Goal: Transaction & Acquisition: Purchase product/service

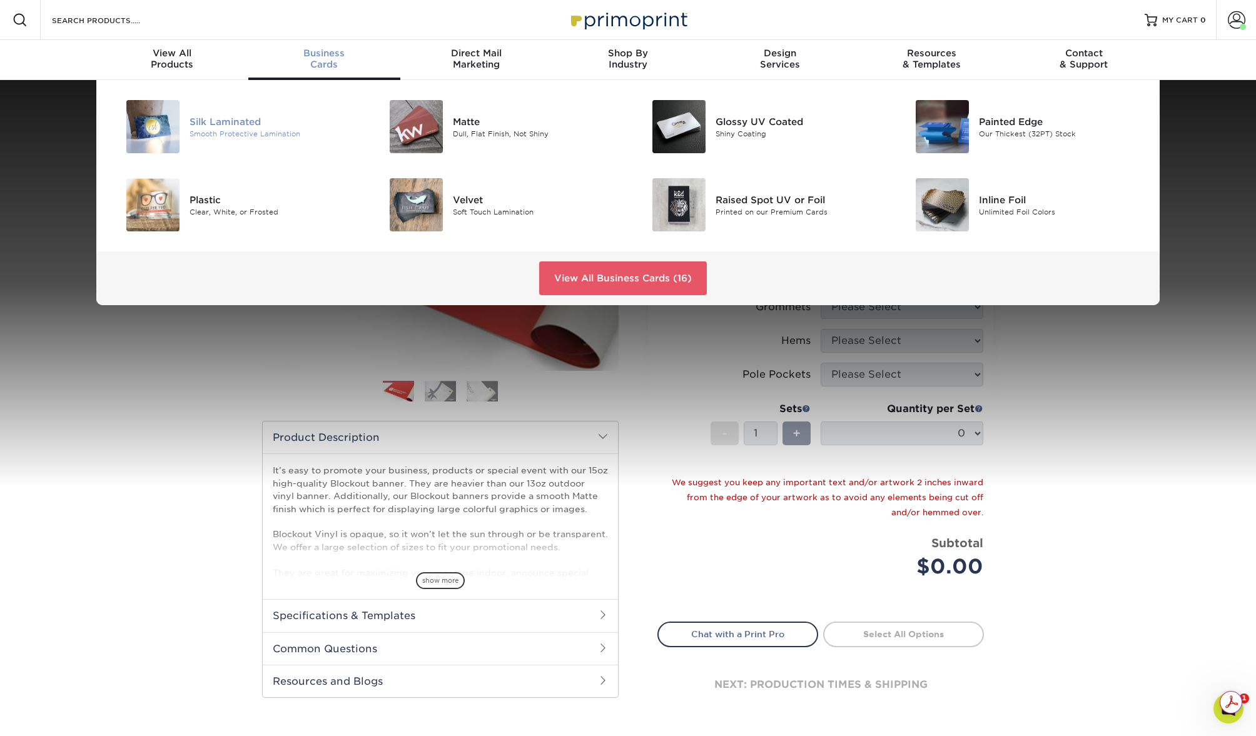
click at [234, 121] on div "Silk Laminated" at bounding box center [273, 121] width 166 height 14
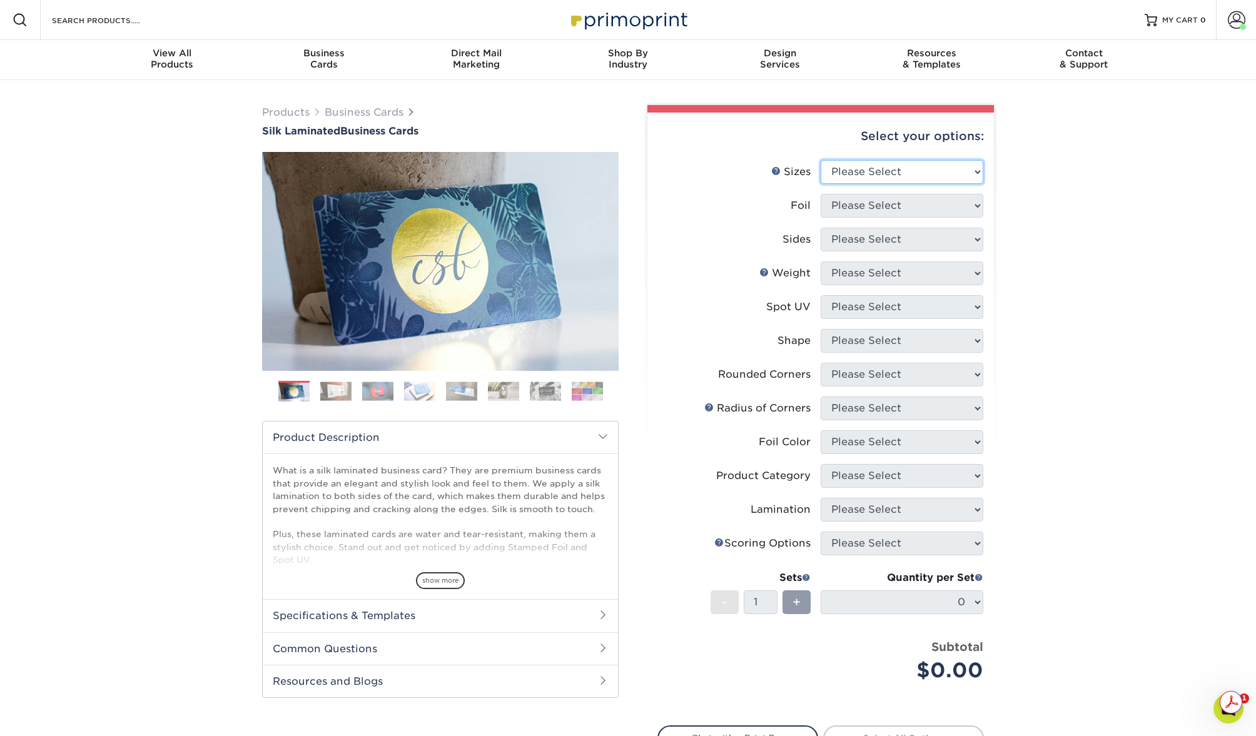
click at [919, 170] on select "Please Select 1.5" x 3.5" - Mini 1.75" x 3.5" - Mini 2" x 2" - Square 2" x 3" -…" at bounding box center [902, 172] width 163 height 24
click at [821, 160] on select "Please Select 1.5" x 3.5" - Mini 1.75" x 3.5" - Mini 2" x 2" - Square 2" x 3" -…" at bounding box center [902, 172] width 163 height 24
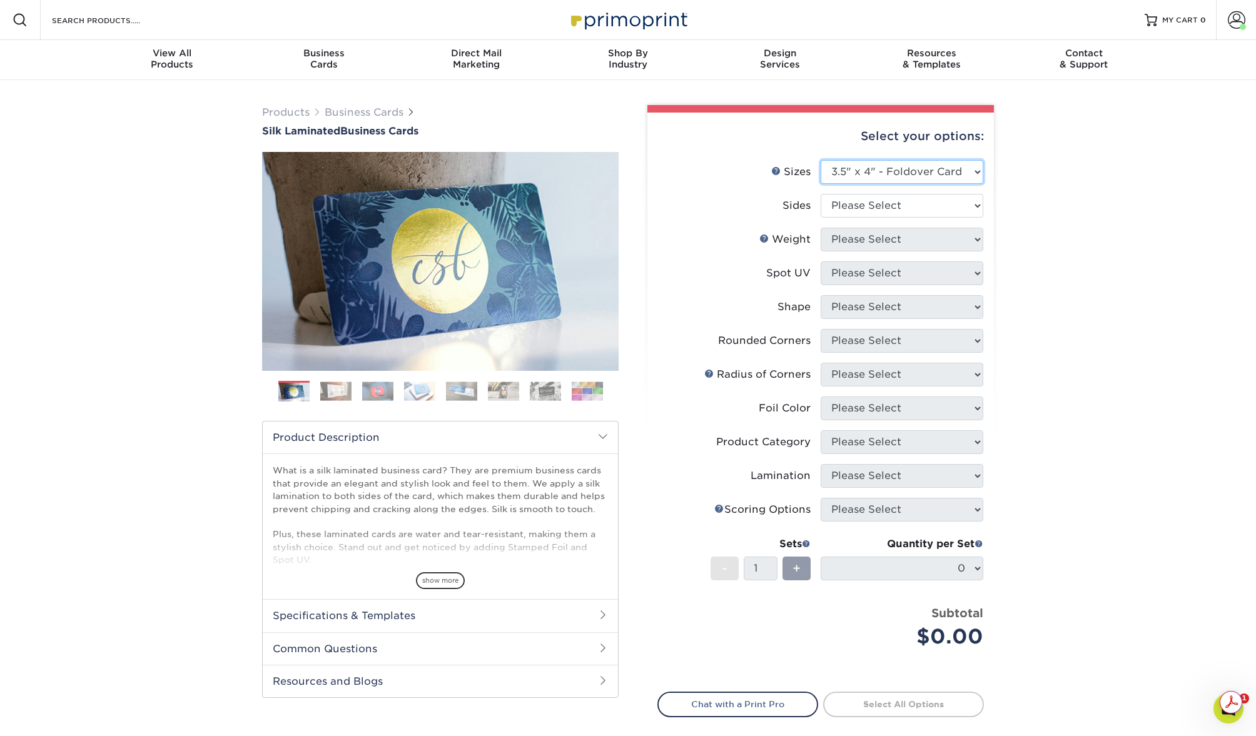
click at [852, 173] on select "Please Select 1.5" x 3.5" - Mini 1.75" x 3.5" - Mini 2" x 2" - Square 2" x 3" -…" at bounding box center [902, 172] width 163 height 24
select select "2.00x3.50"
click at [821, 160] on select "Please Select 1.5" x 3.5" - Mini 1.75" x 3.5" - Mini 2" x 2" - Square 2" x 3" -…" at bounding box center [902, 172] width 163 height 24
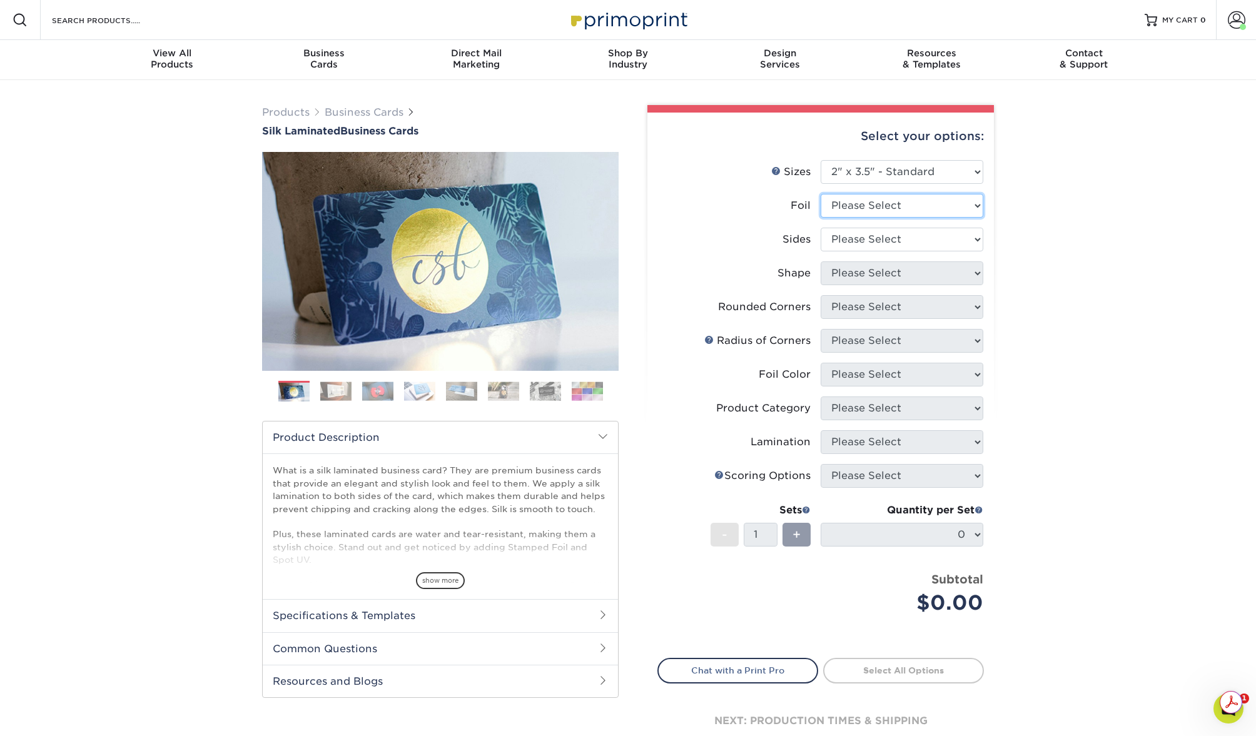
click at [864, 208] on select "Please Select Yes No" at bounding box center [902, 206] width 163 height 24
select select "0"
click at [821, 194] on select "Please Select Yes No" at bounding box center [902, 206] width 163 height 24
click at [852, 235] on select "Please Select Print Both Sides Print Front Only" at bounding box center [902, 240] width 163 height 24
select select "13abbda7-1d64-4f25-8bb2-c179b224825d"
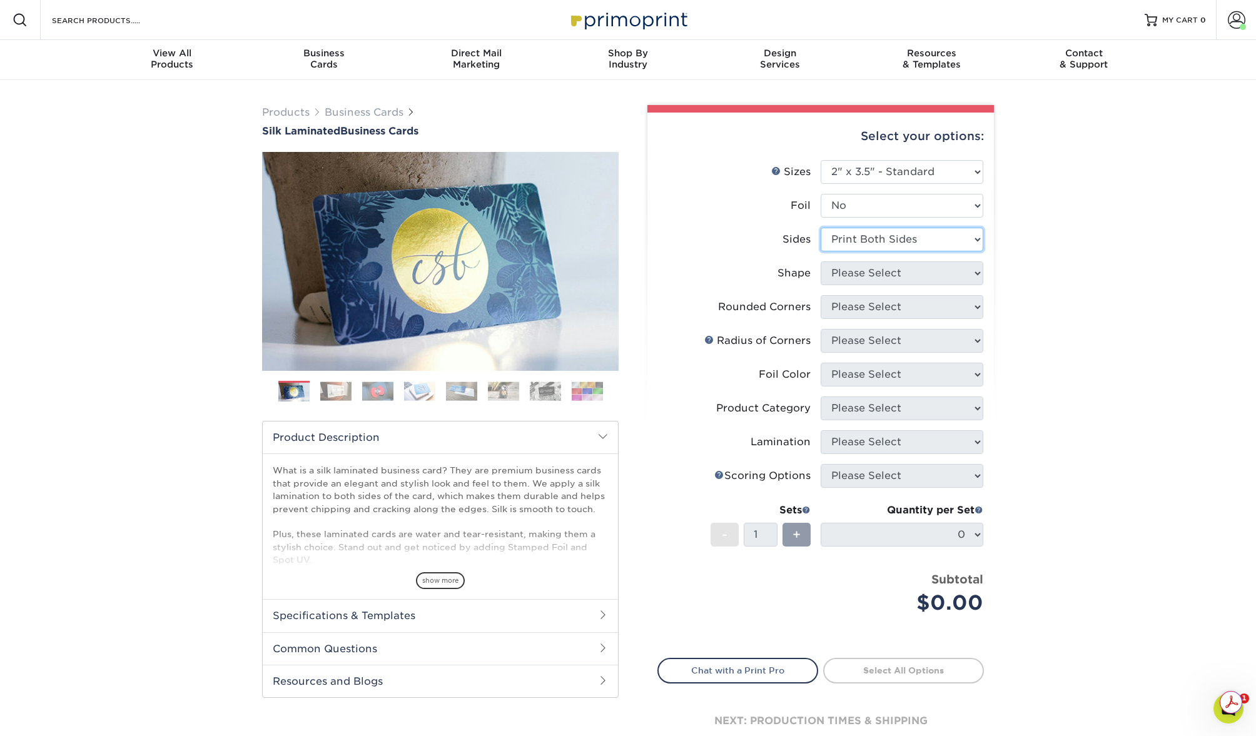
click at [821, 228] on select "Please Select Print Both Sides Print Front Only" at bounding box center [902, 240] width 163 height 24
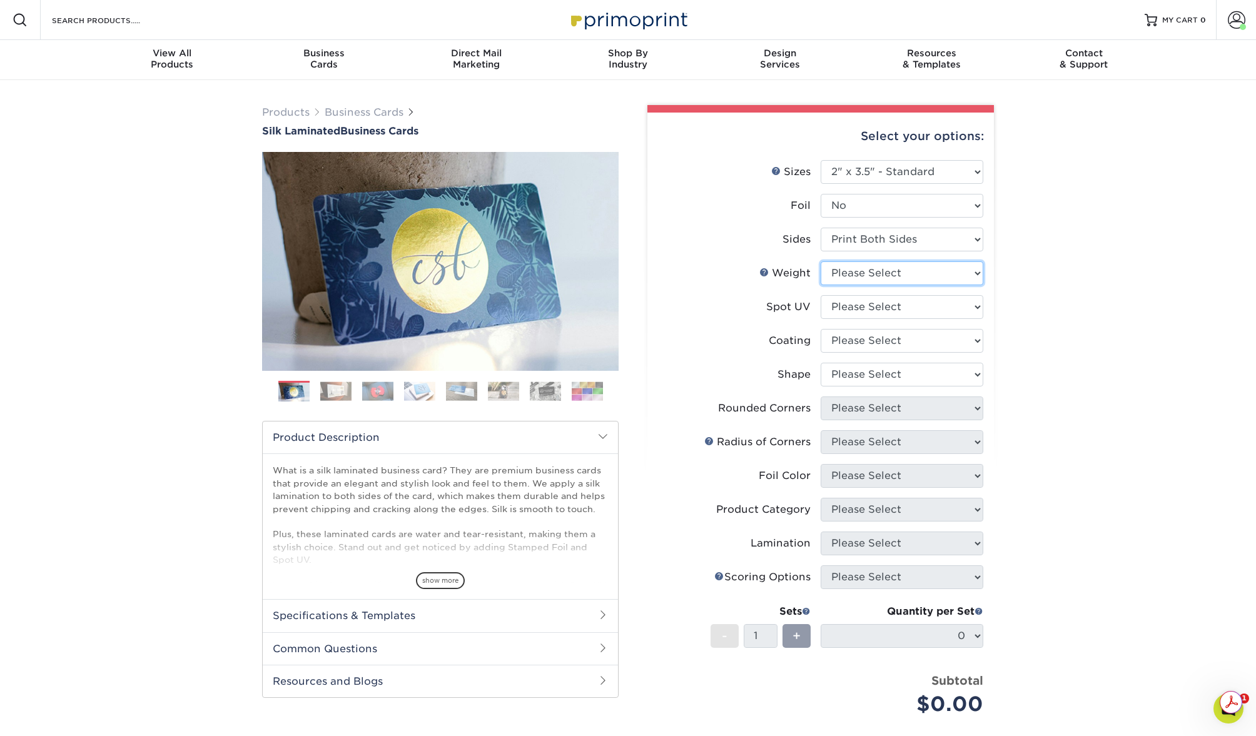
click at [857, 271] on select "Please Select 16PT" at bounding box center [902, 273] width 163 height 24
select select "16PT"
click at [821, 261] on select "Please Select 16PT" at bounding box center [902, 273] width 163 height 24
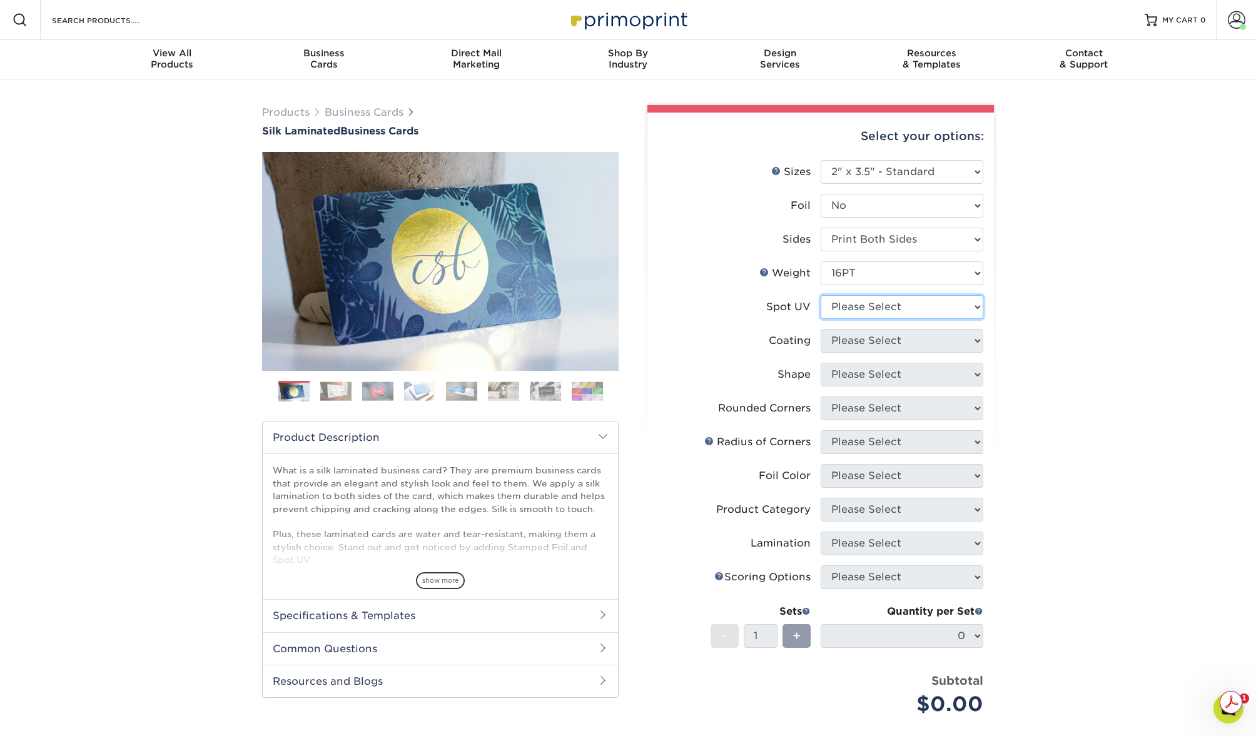
click at [854, 305] on select "Please Select No Spot UV Front and Back (Both Sides) Front Only Back Only" at bounding box center [902, 307] width 163 height 24
select select "0"
click at [821, 295] on select "Please Select No Spot UV Front and Back (Both Sides) Front Only Back Only" at bounding box center [902, 307] width 163 height 24
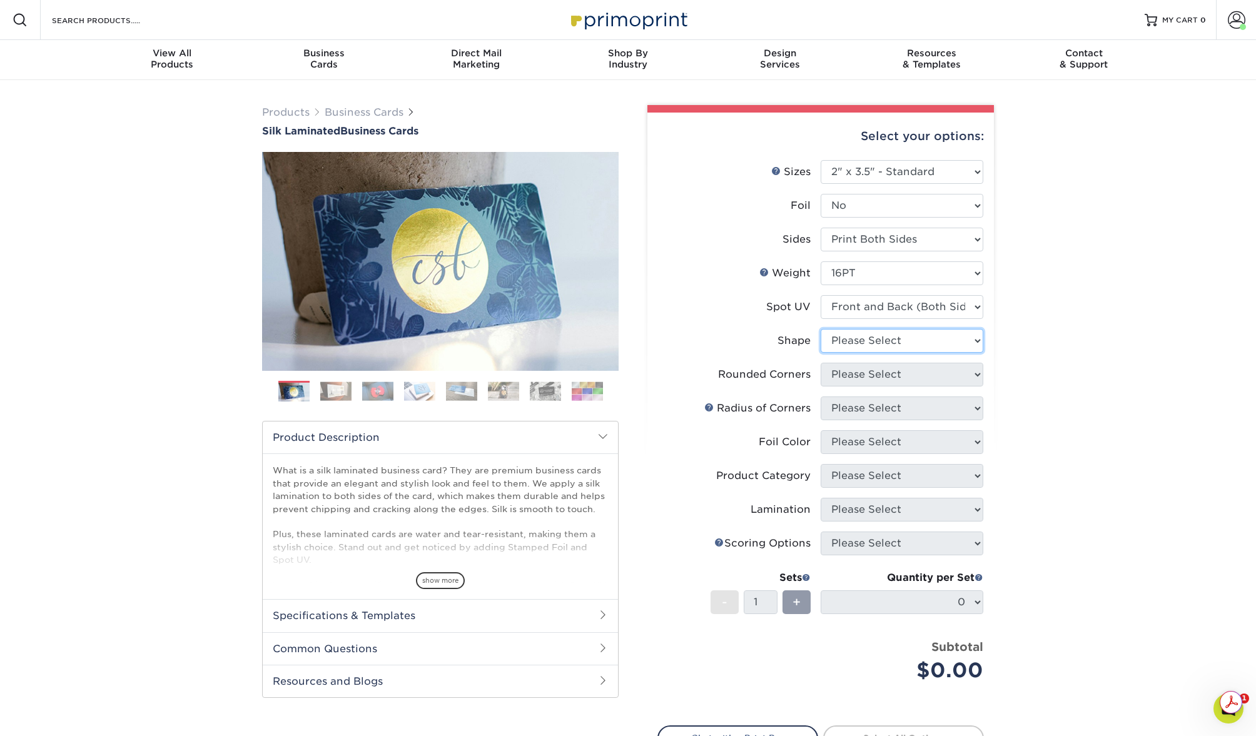
click at [875, 338] on select "Please Select Standard" at bounding box center [902, 341] width 163 height 24
select select "standard"
click at [821, 329] on select "Please Select Standard" at bounding box center [902, 341] width 163 height 24
click at [862, 376] on select "Please Select Yes - Round 2 Corners Yes - Round 4 Corners No" at bounding box center [902, 375] width 163 height 24
select select "0"
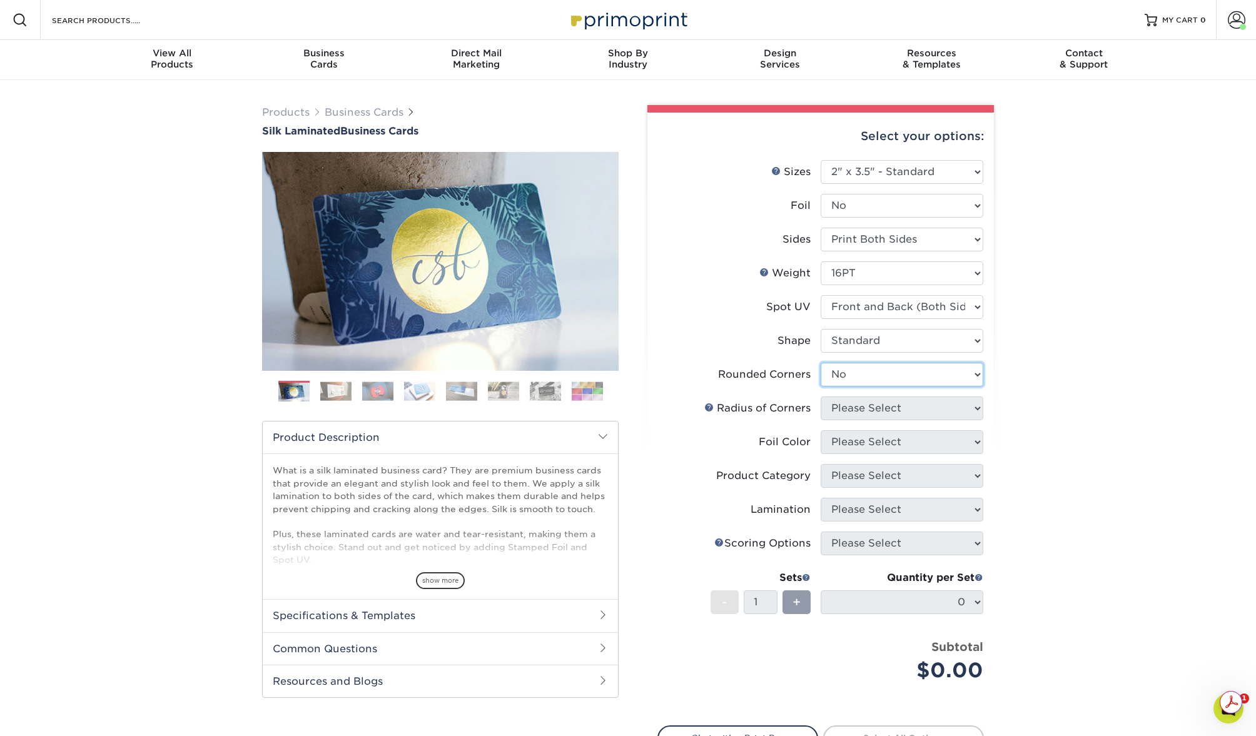
click at [821, 363] on select "Please Select Yes - Round 2 Corners Yes - Round 4 Corners No" at bounding box center [902, 375] width 163 height 24
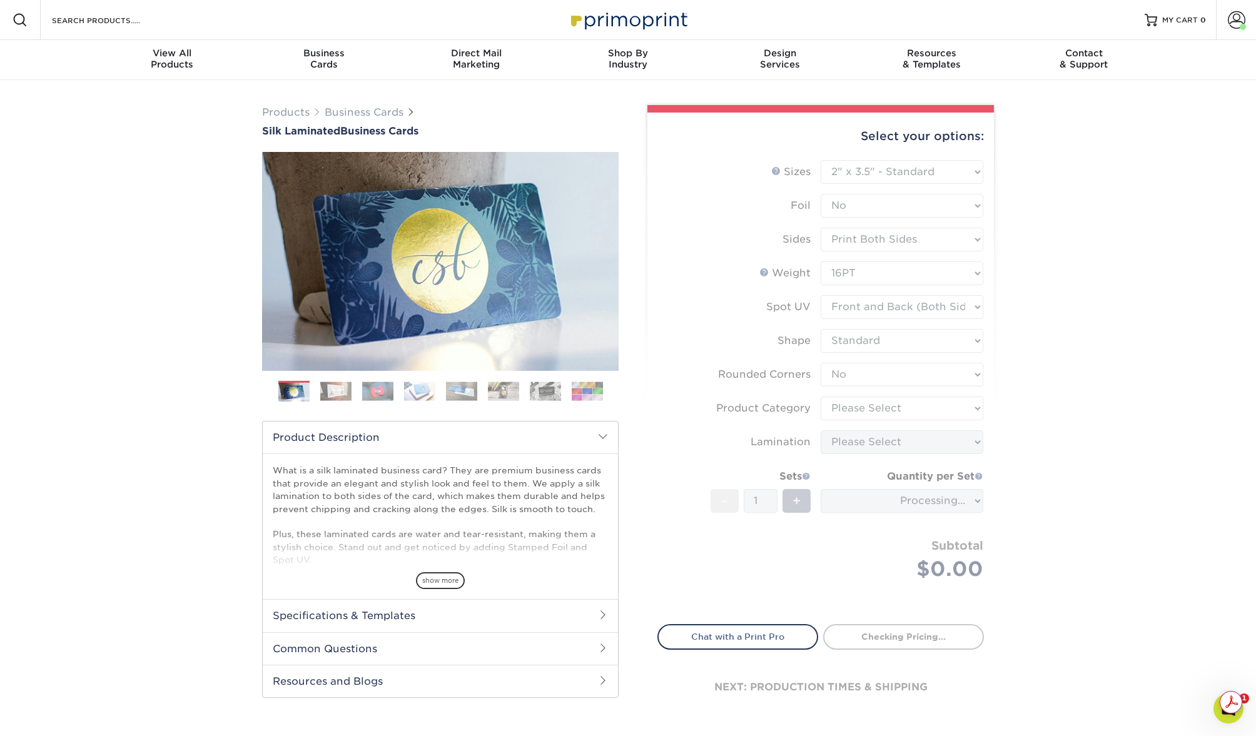
click at [943, 415] on form "Sizes Help Sizes Please Select 1.5" x 3.5" - Mini 1.75" x 3.5" - Mini 2" x 2" -…" at bounding box center [820, 385] width 326 height 450
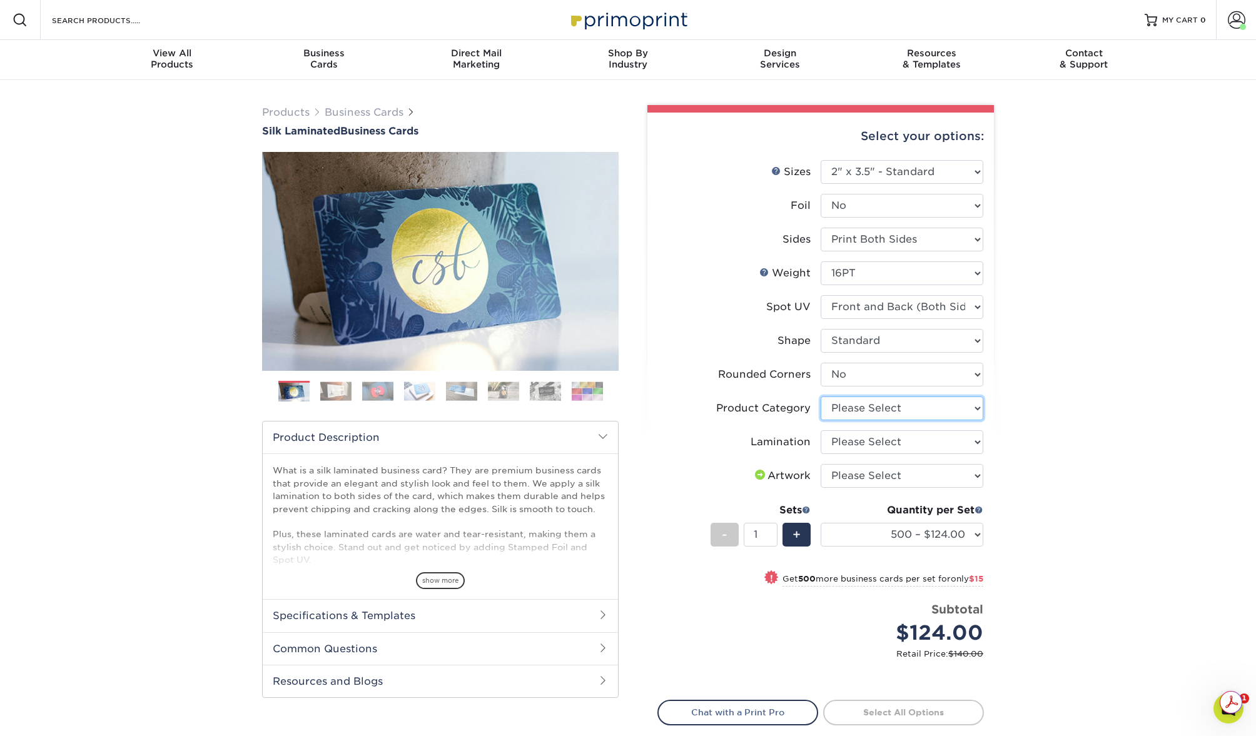
click at [942, 415] on select "Please Select Business Cards" at bounding box center [902, 409] width 163 height 24
select select "3b5148f1-0588-4f88-a218-97bcfdce65c1"
click at [821, 397] on select "Please Select Business Cards" at bounding box center [902, 409] width 163 height 24
click at [852, 445] on select "Please Select Silk" at bounding box center [902, 442] width 163 height 24
select select "ccacb42f-45f7-42d3-bbd3-7c8421cf37f0"
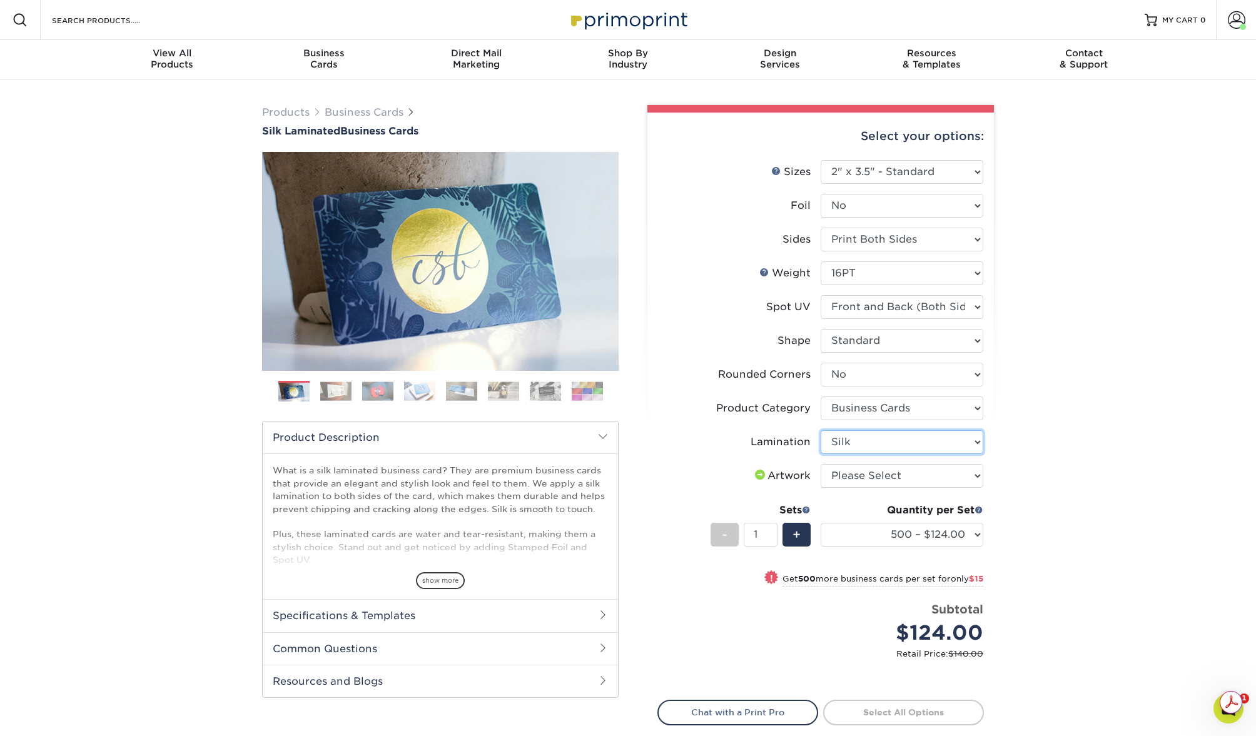
click at [821, 430] on select "Please Select Silk" at bounding box center [902, 442] width 163 height 24
click at [863, 470] on select "Please Select I will upload files I need a design - $100" at bounding box center [902, 476] width 163 height 24
select select "upload"
click at [821, 464] on select "Please Select I will upload files I need a design - $100" at bounding box center [902, 476] width 163 height 24
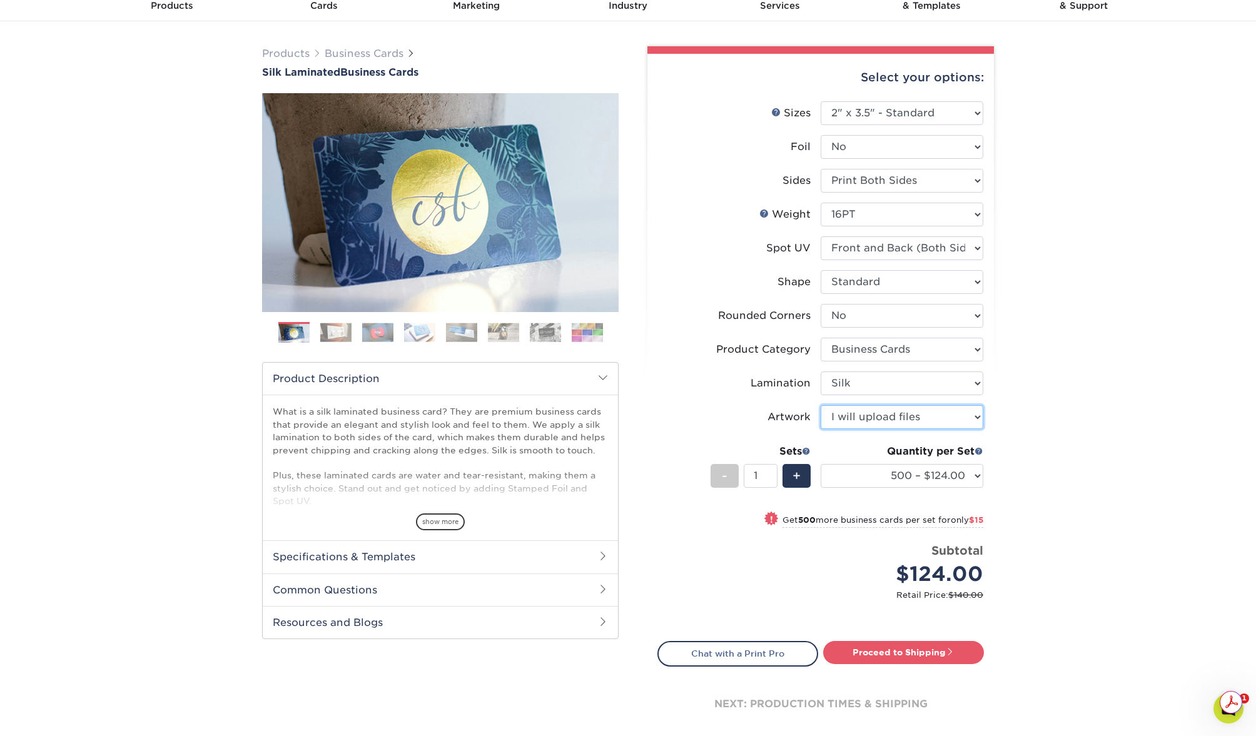
scroll to position [250, 0]
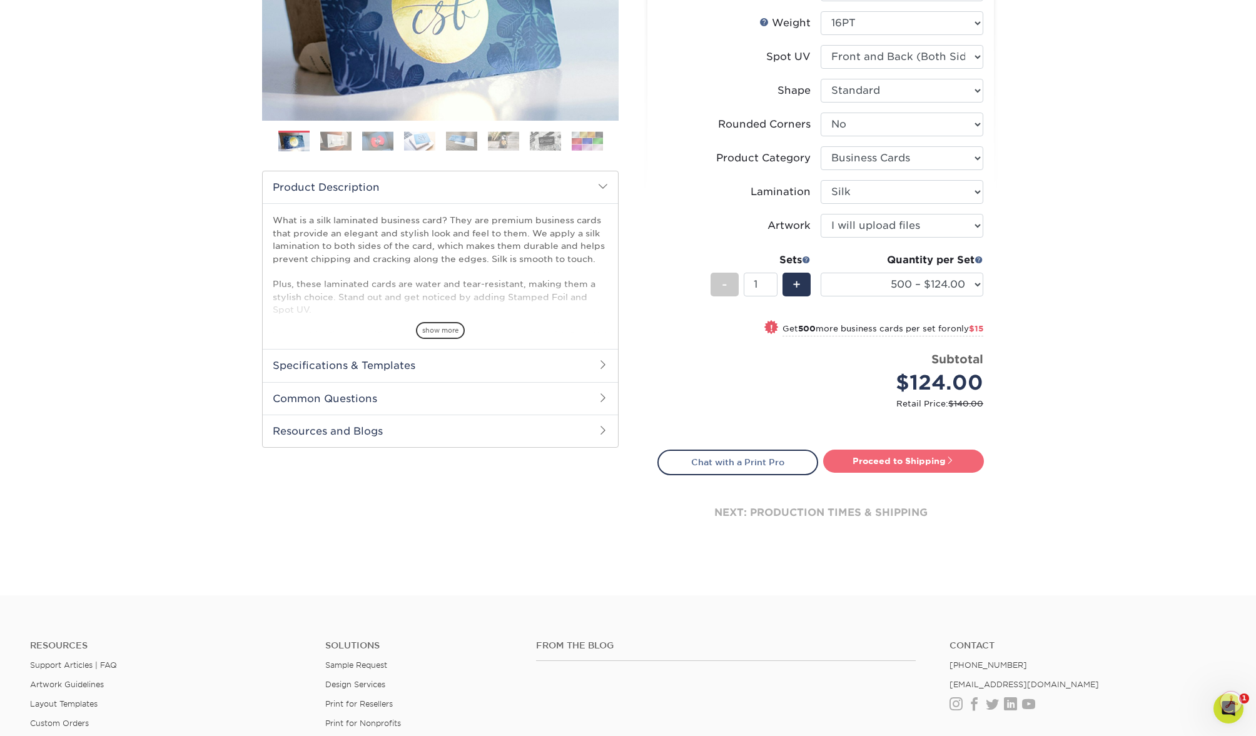
click at [891, 465] on link "Proceed to Shipping" at bounding box center [903, 461] width 161 height 23
type input "Set 1"
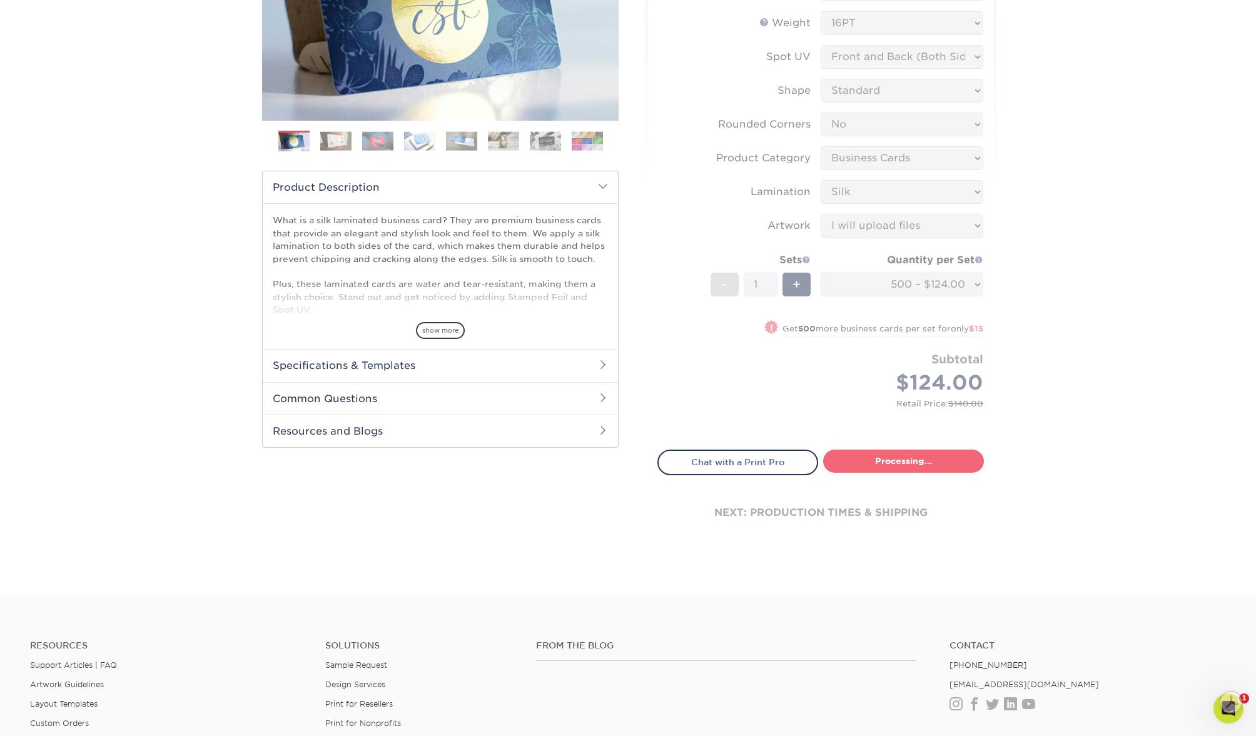
select select "a02e7c76-bdf4-4cc9-8b1d-1aa03151ab1e"
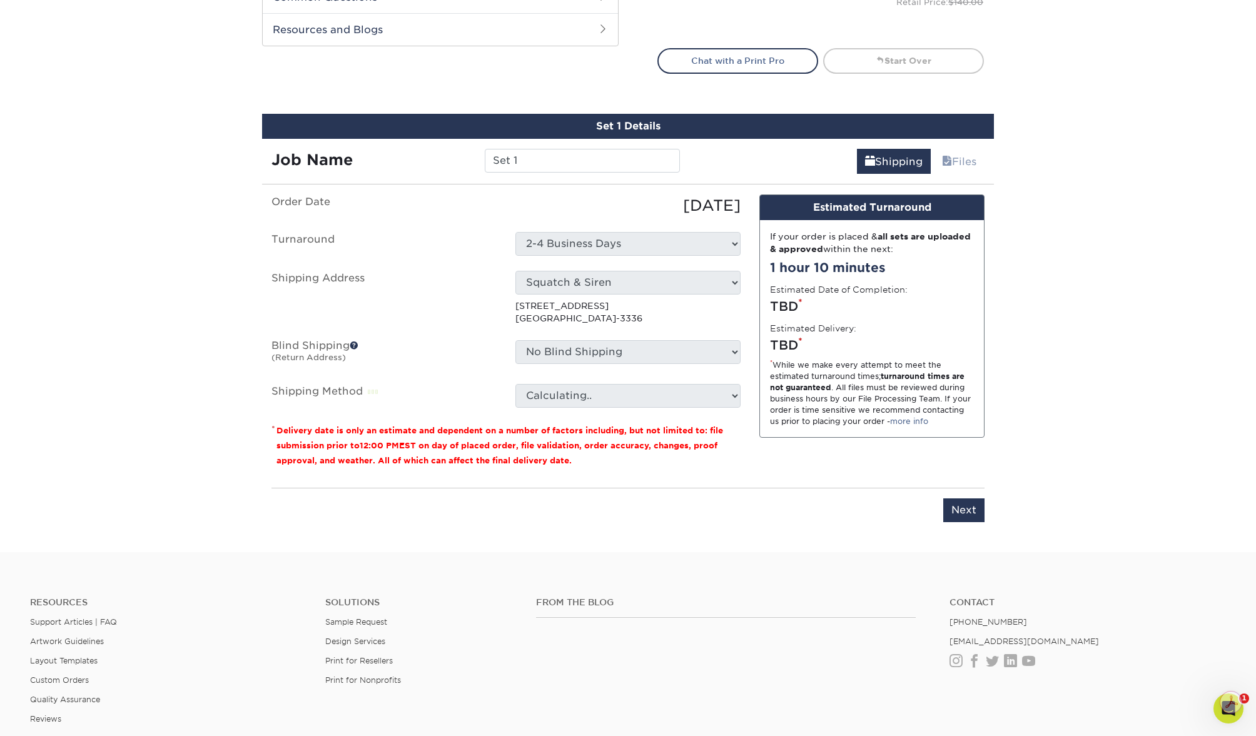
scroll to position [734, 0]
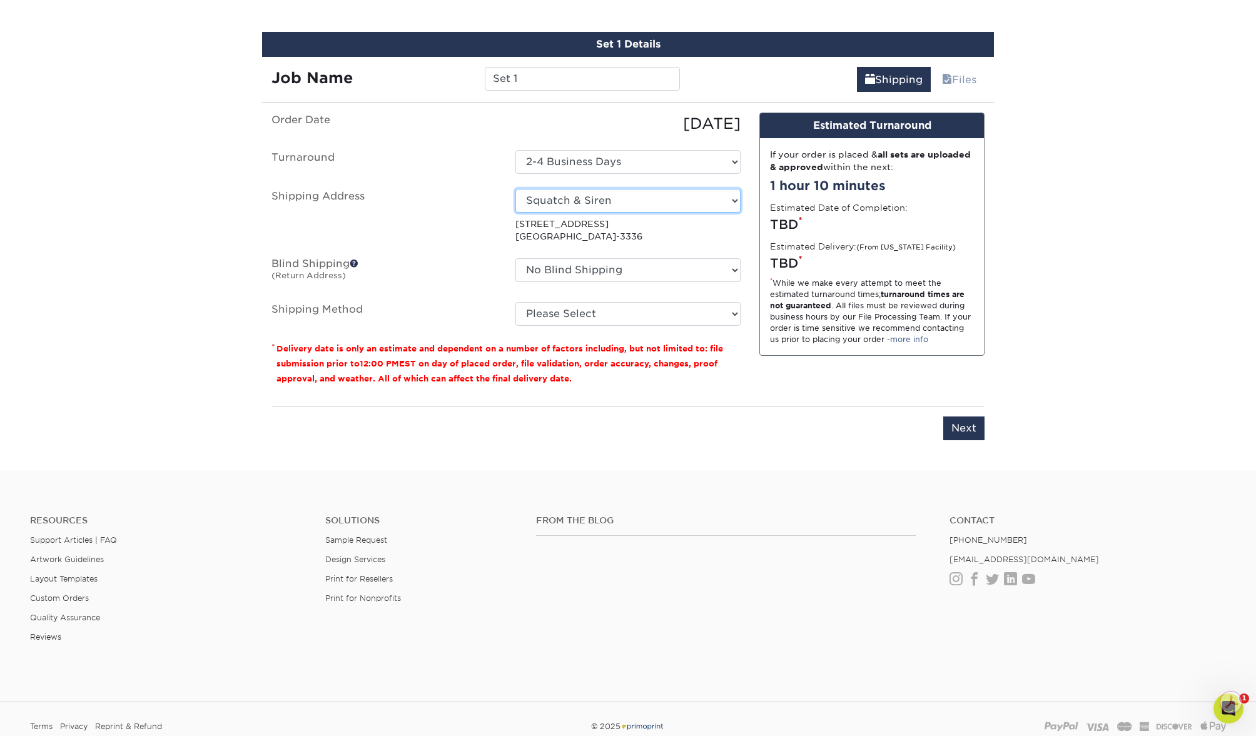
click at [712, 193] on select "Select One Alex Noel Alex Noel Barquero Dr. Seltzer's, LLC Hampton Beach Mermai…" at bounding box center [627, 201] width 225 height 24
select select "newaddress"
click at [515, 189] on select "Select One Alex Noel Alex Noel Barquero Dr. Seltzer's, LLC Hampton Beach Mermai…" at bounding box center [627, 201] width 225 height 24
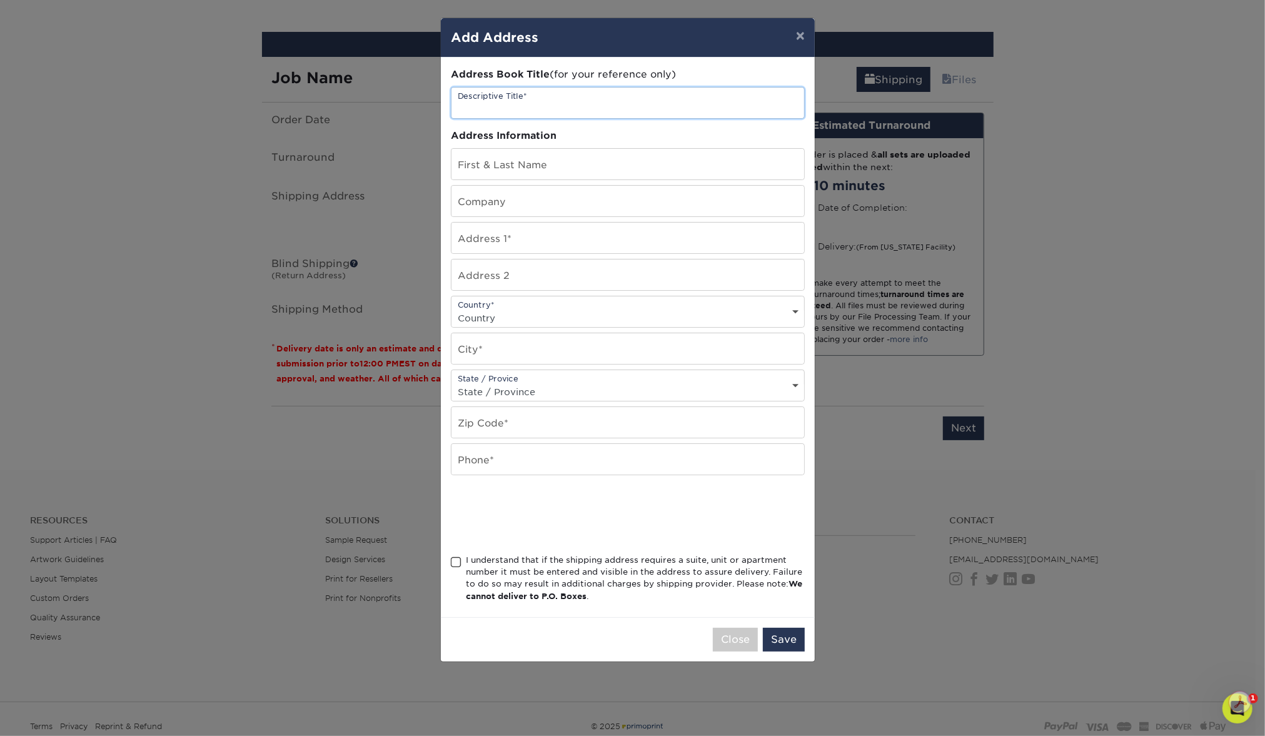
click at [573, 94] on input "text" at bounding box center [628, 103] width 353 height 31
type input "[PERSON_NAME]"
click at [540, 166] on input "text" at bounding box center [628, 164] width 353 height 31
type input "[PERSON_NAME]"
click at [1028, 181] on div "× Add Address Address Book Title (for your reference only) Descriptive Title* T…" at bounding box center [632, 368] width 1265 height 736
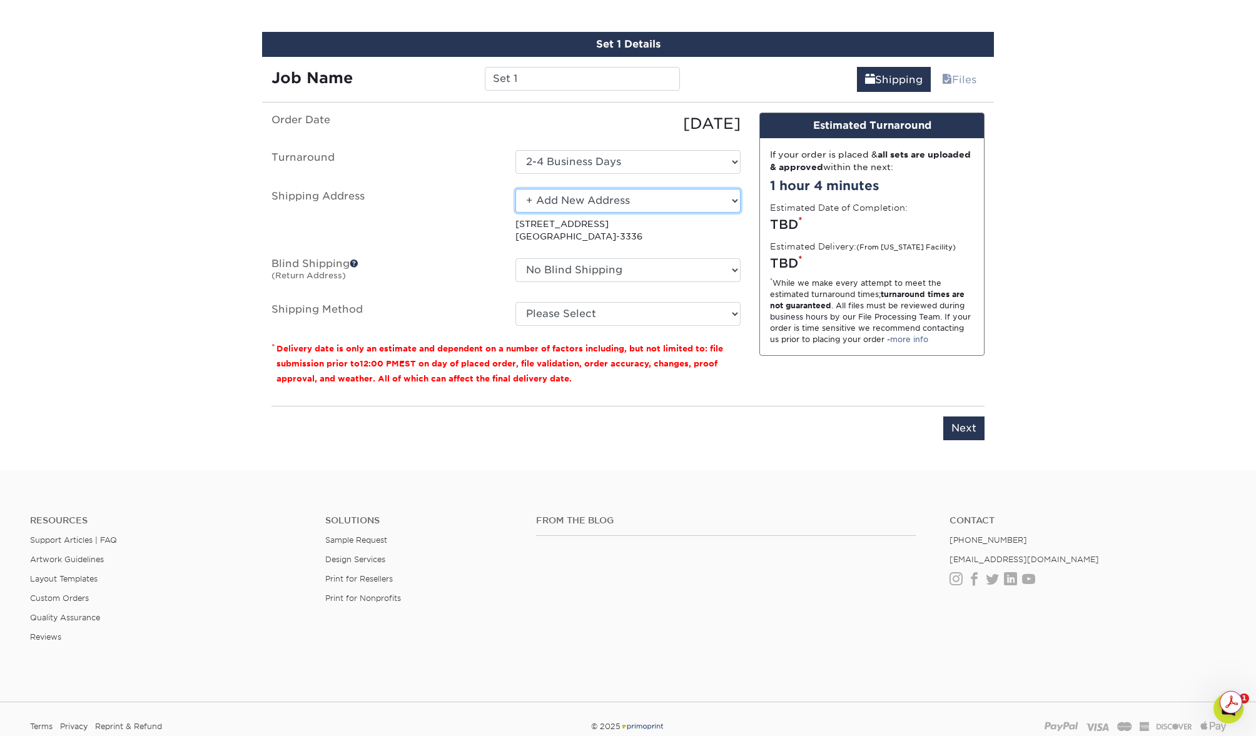
click at [556, 202] on select "Select One Alex Noel Alex Noel Barquero Dr. Seltzer's, LLC Hampton Beach Mermai…" at bounding box center [627, 201] width 225 height 24
click at [515, 189] on select "Select One Alex Noel Alex Noel Barquero Dr. Seltzer's, LLC Hampton Beach Mermai…" at bounding box center [627, 201] width 225 height 24
click at [588, 194] on select "Select One Alex Noel Alex Noel Barquero Dr. Seltzer's, LLC Hampton Beach Mermai…" at bounding box center [627, 201] width 225 height 24
click at [515, 189] on select "Select One Alex Noel Alex Noel Barquero Dr. Seltzer's, LLC Hampton Beach Mermai…" at bounding box center [627, 201] width 225 height 24
drag, startPoint x: 462, startPoint y: 282, endPoint x: 505, endPoint y: 257, distance: 50.4
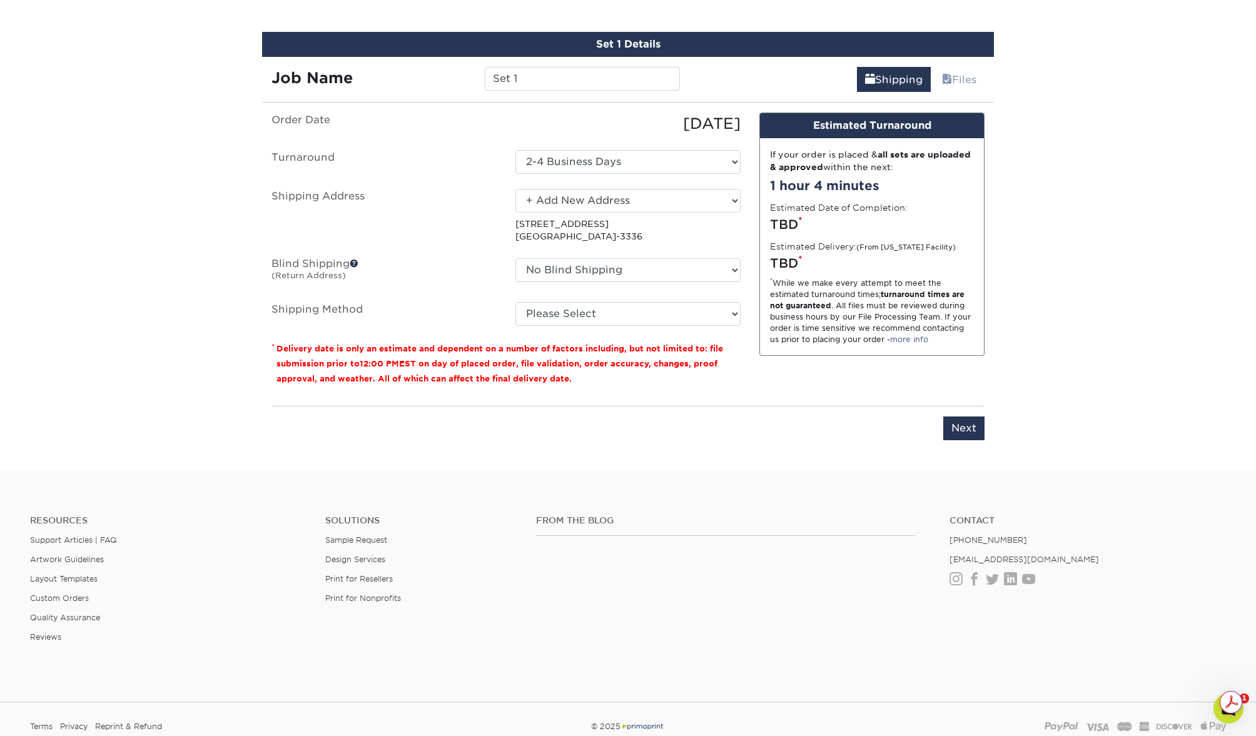
click at [463, 282] on label "Blind Shipping (Return Address)" at bounding box center [384, 272] width 244 height 29
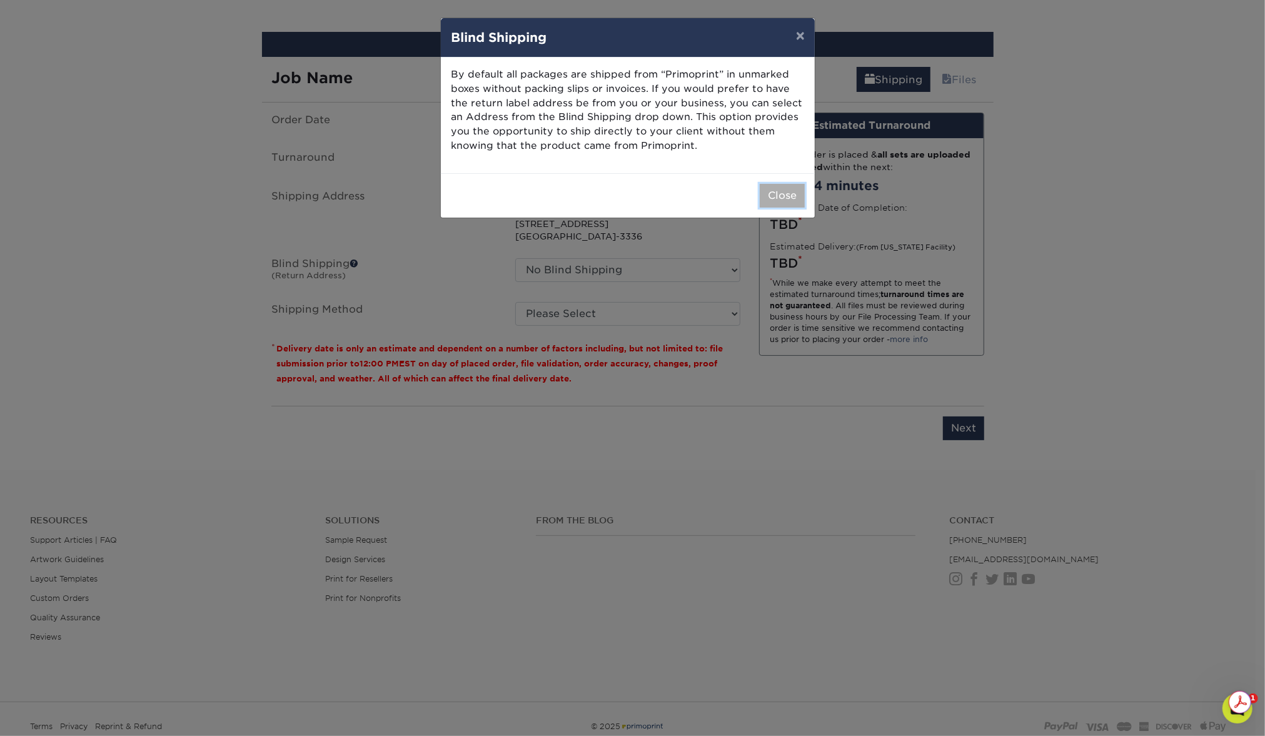
click at [788, 188] on button "Close" at bounding box center [782, 196] width 45 height 24
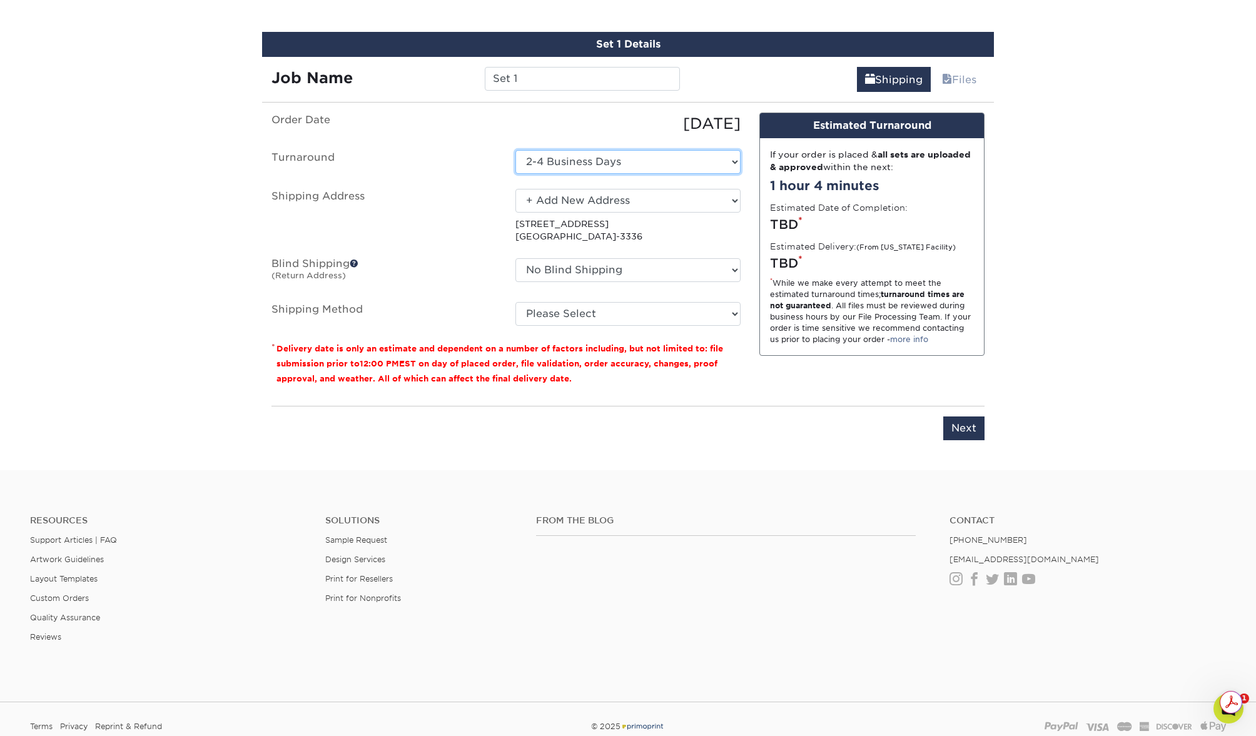
click at [570, 163] on select "Select One 2-4 Business Days" at bounding box center [627, 162] width 225 height 24
click at [515, 150] on select "Select One 2-4 Business Days" at bounding box center [627, 162] width 225 height 24
click at [563, 154] on select "Select One 2-4 Business Days" at bounding box center [627, 162] width 225 height 24
select select "a02e7c76-bdf4-4cc9-8b1d-1aa03151ab1e"
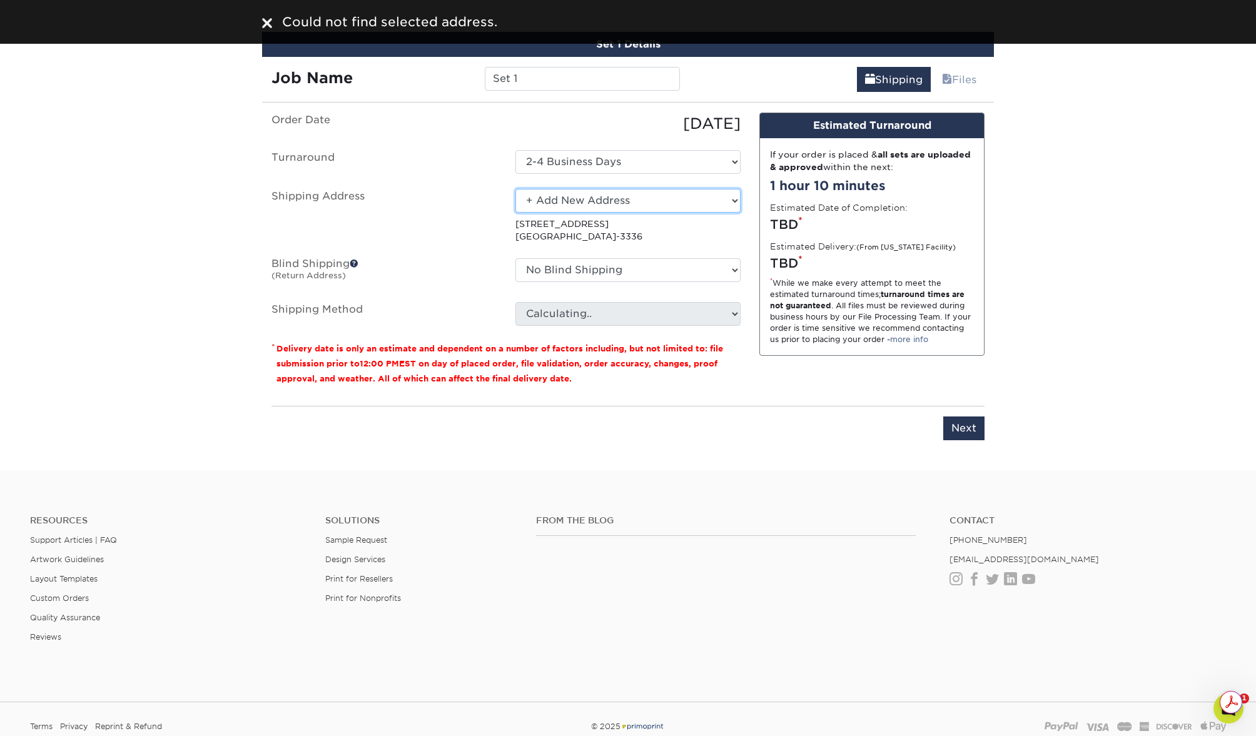
click at [564, 197] on select "Select One Alex Noel Alex Noel Barquero Dr. Seltzer's, LLC Hampton Beach Mermai…" at bounding box center [627, 201] width 225 height 24
click at [515, 189] on select "Select One Alex Noel Alex Noel Barquero Dr. Seltzer's, LLC Hampton Beach Mermai…" at bounding box center [627, 201] width 225 height 24
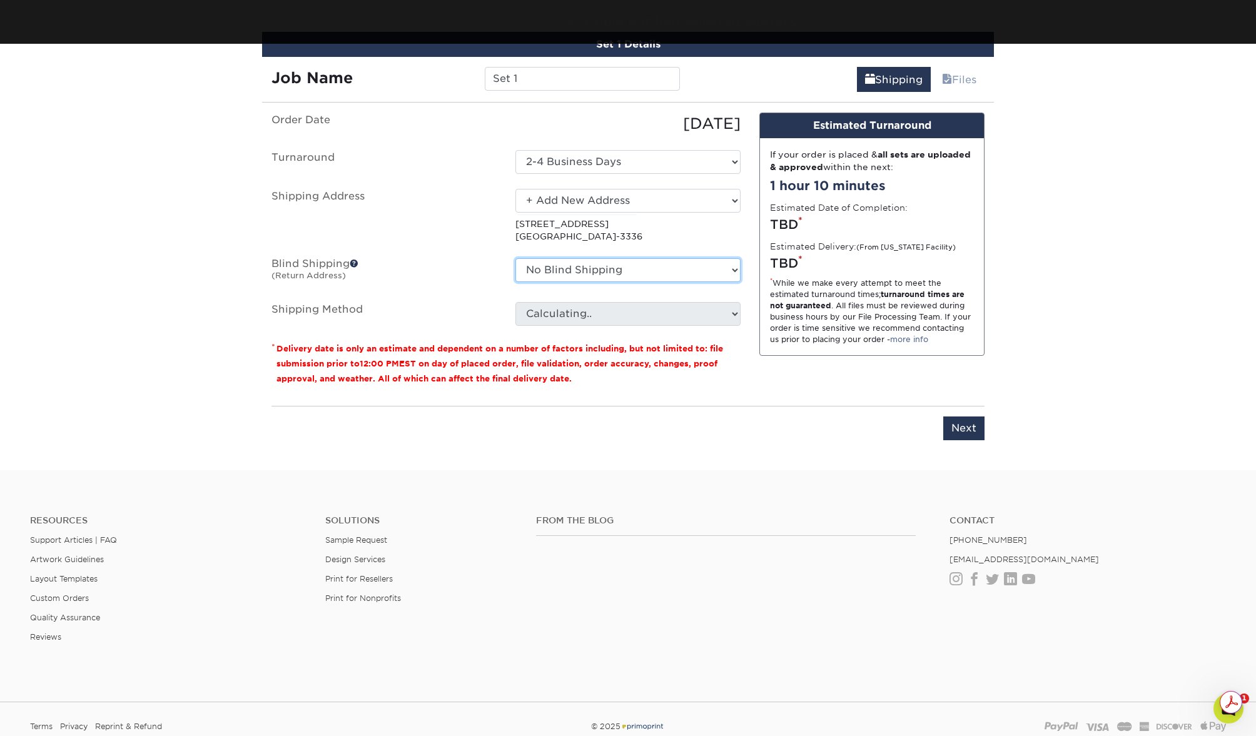
click at [549, 264] on select "No Blind Shipping Alex Noel Alex Noel Barquero Dr. Seltzer's, LLC Hampton Beach…" at bounding box center [627, 270] width 225 height 24
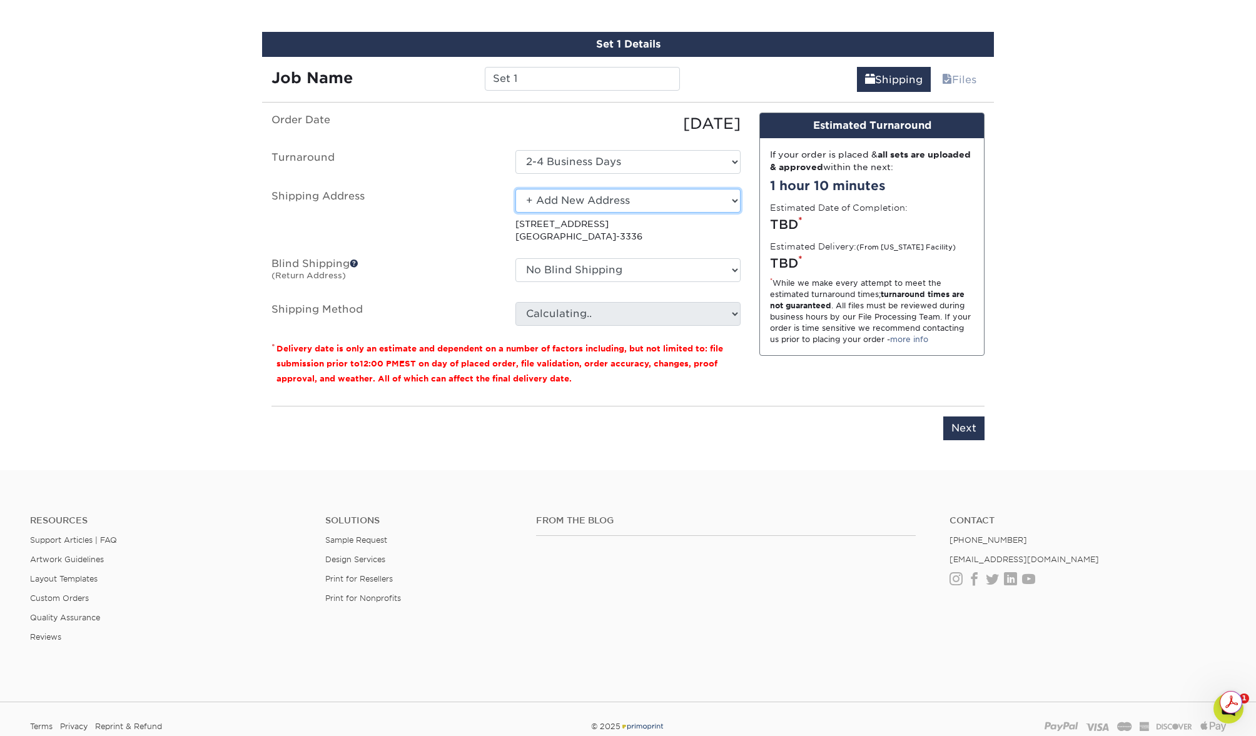
click at [585, 197] on select "Select One Alex Noel Alex Noel Barquero Dr. Seltzer's, LLC Hampton Beach Mermai…" at bounding box center [627, 201] width 225 height 24
click at [515, 189] on select "Select One Alex Noel Alex Noel Barquero Dr. Seltzer's, LLC Hampton Beach Mermai…" at bounding box center [627, 201] width 225 height 24
click at [565, 196] on select "Select One Alex Noel Alex Noel Barquero Dr. Seltzer's, LLC Hampton Beach Mermai…" at bounding box center [627, 201] width 225 height 24
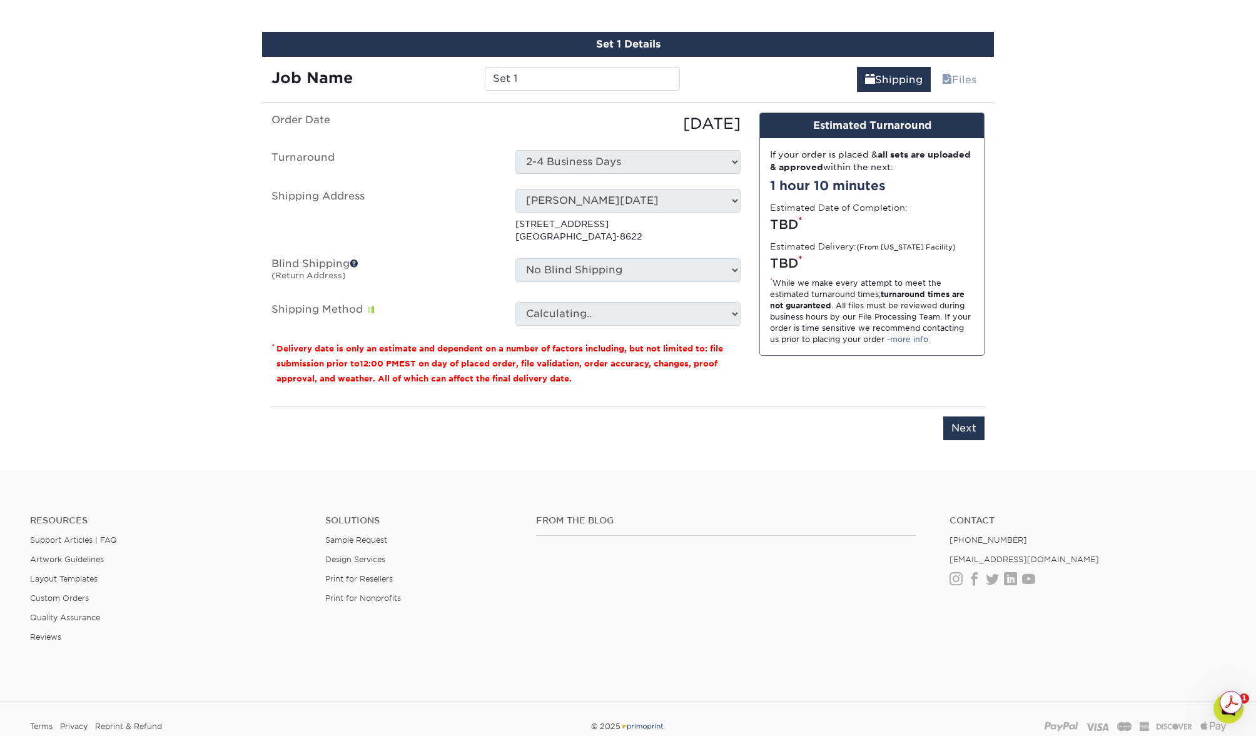
click at [646, 186] on ul "Order Date 09/18/2025 Turnaround Select One 2-4 Business Days Shipping Address …" at bounding box center [505, 219] width 469 height 213
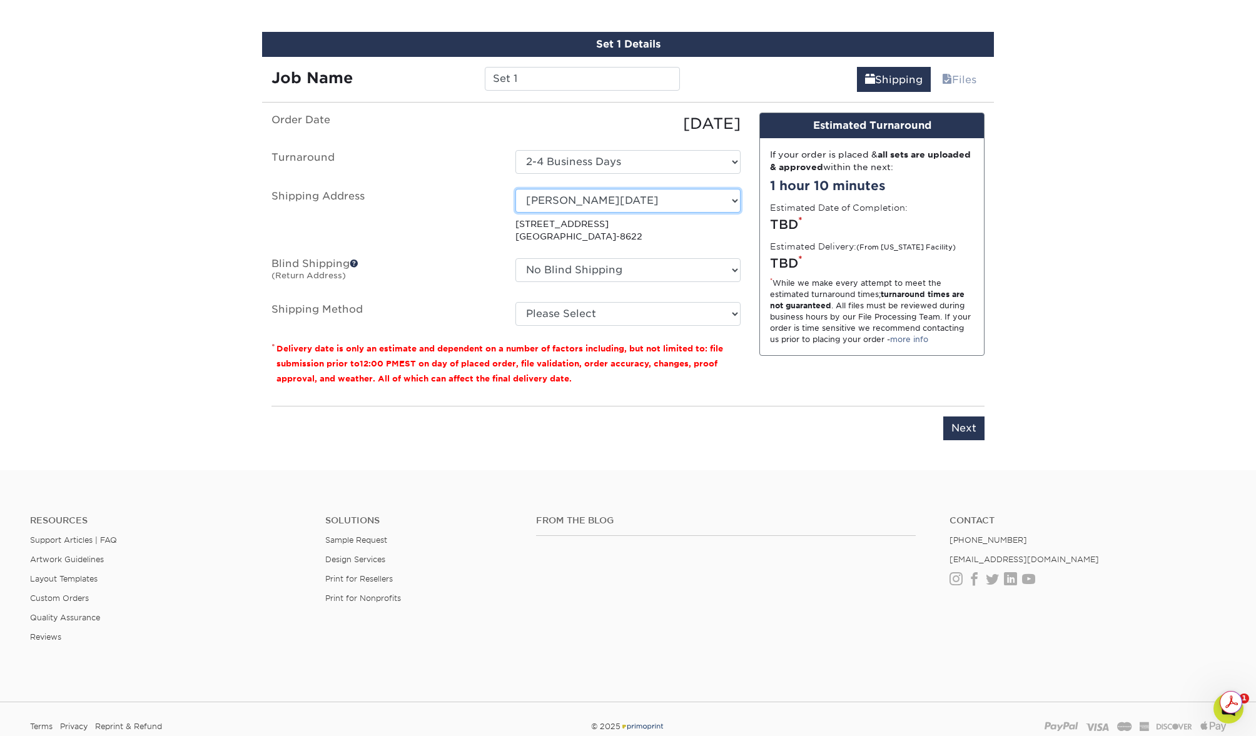
click at [557, 205] on select "Select One Alex Noel Alex Noel Barquero Dr. Seltzer's, LLC Hampton Beach Mermai…" at bounding box center [627, 201] width 225 height 24
select select "newaddress"
click at [515, 189] on select "Select One Alex Noel Alex Noel Barquero Dr. Seltzer's, LLC Hampton Beach Mermai…" at bounding box center [627, 201] width 225 height 24
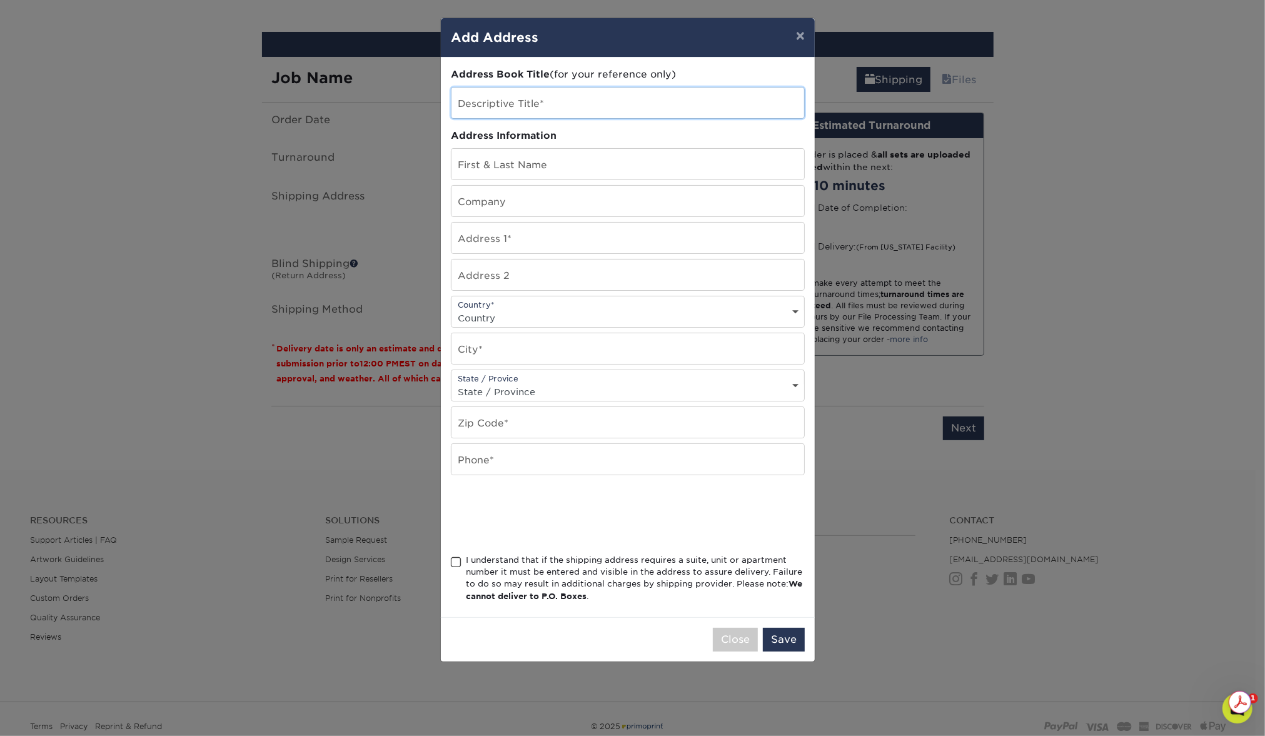
click at [546, 103] on input "text" at bounding box center [628, 103] width 353 height 31
type input "[PERSON_NAME]"
drag, startPoint x: 502, startPoint y: 106, endPoint x: 432, endPoint y: 108, distance: 70.1
click at [432, 108] on div "× Add Address Address Book Title (for your reference only) Descriptive Title* T…" at bounding box center [632, 368] width 1265 height 736
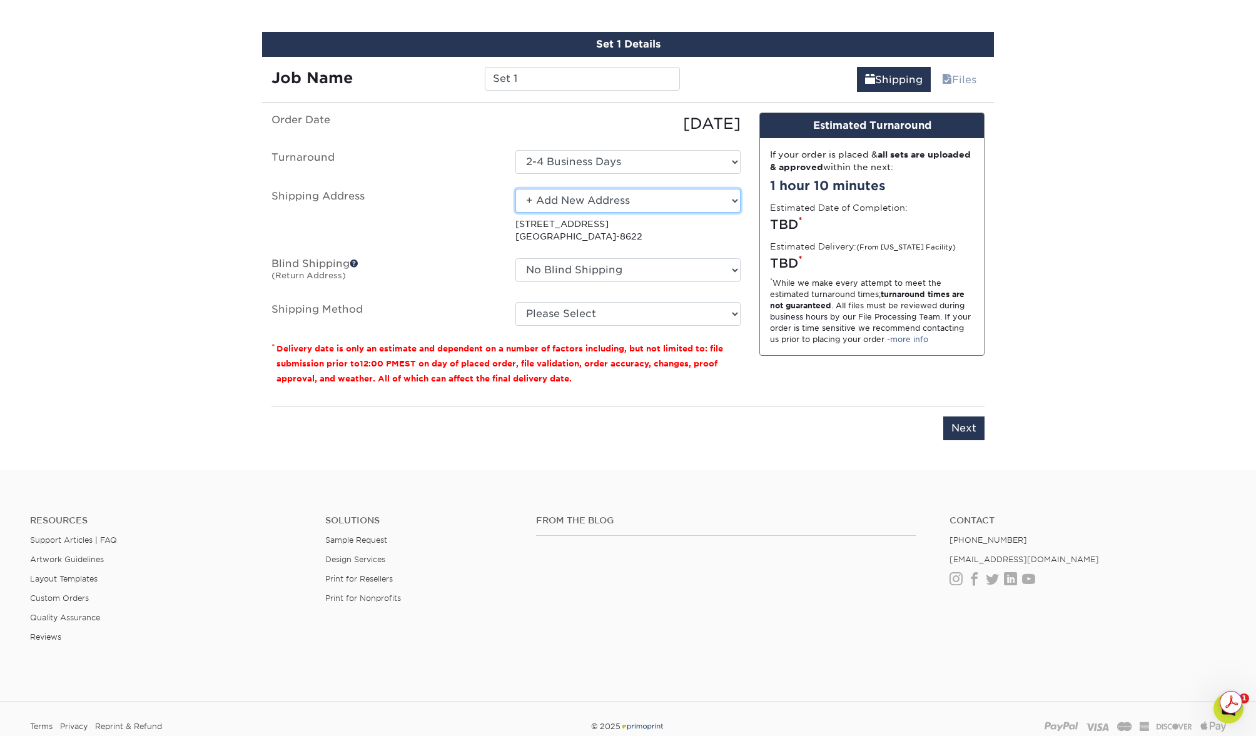
click at [603, 201] on select "Select One Alex Noel Alex Noel Barquero Dr. Seltzer's, LLC Hampton Beach Mermai…" at bounding box center [627, 201] width 225 height 24
click at [515, 189] on select "Select One Alex Noel Alex Noel Barquero Dr. Seltzer's, LLC Hampton Beach Mermai…" at bounding box center [627, 201] width 225 height 24
click at [564, 200] on select "Select One Alex Noel Alex Noel Barquero Dr. Seltzer's, LLC Hampton Beach Mermai…" at bounding box center [627, 201] width 225 height 24
click at [553, 202] on select "Select One Alex Noel Alex Noel Barquero Dr. Seltzer's, LLC Hampton Beach Mermai…" at bounding box center [627, 201] width 225 height 24
select select "newaddress"
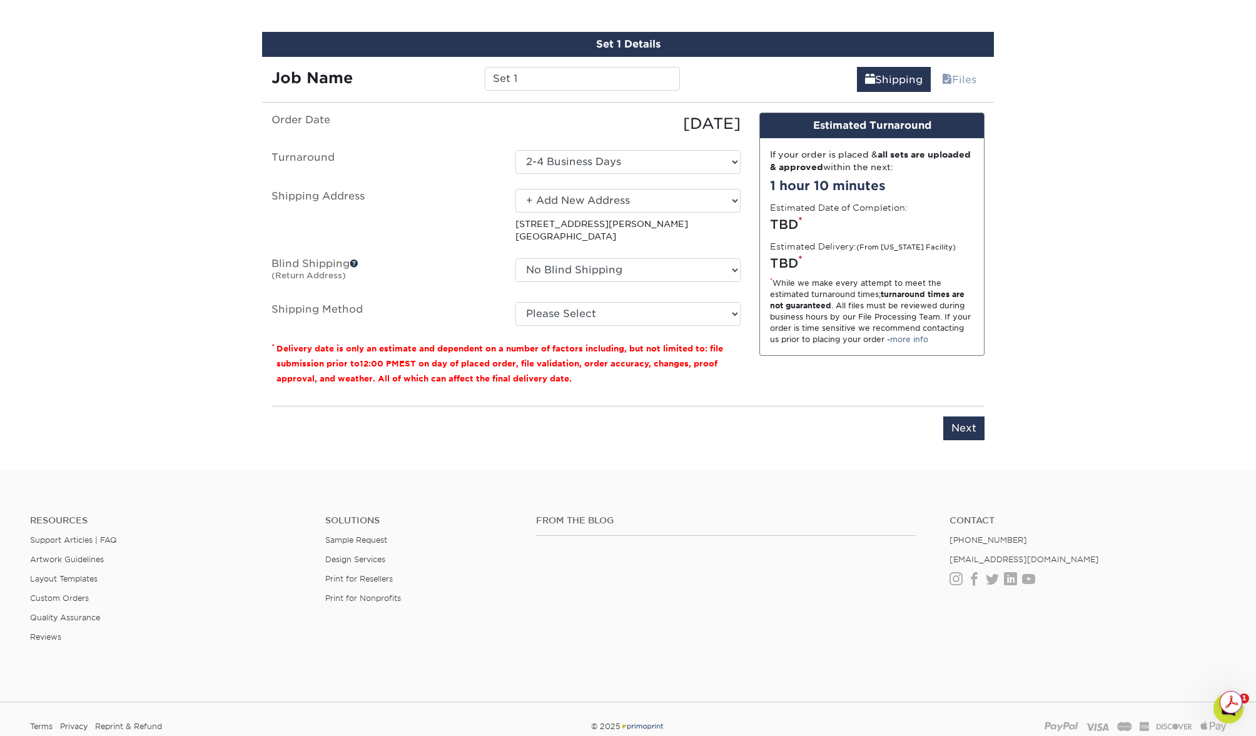
click at [515, 189] on select "Select One Alex Noel Alex Noel Barquero Dr. Seltzer's, LLC Hampton Beach Mermai…" at bounding box center [627, 201] width 225 height 24
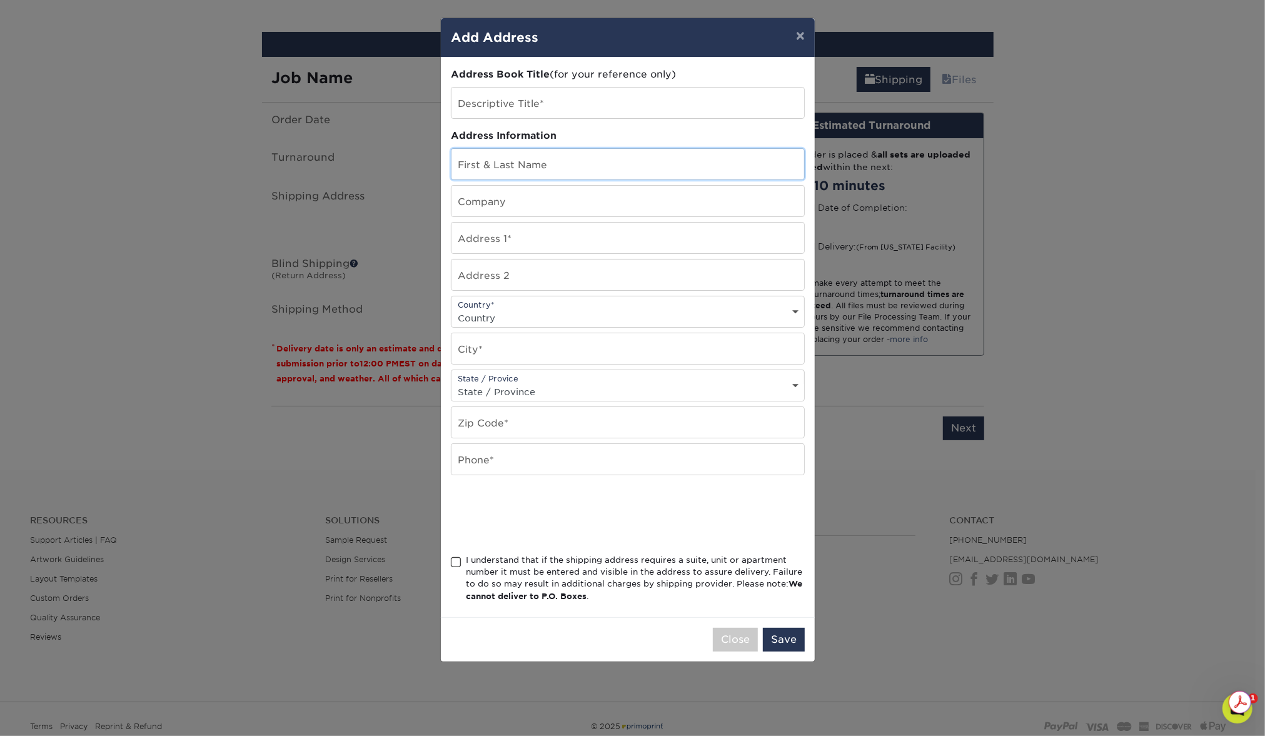
click at [573, 160] on input "text" at bounding box center [628, 164] width 353 height 31
paste input "T"
click at [533, 163] on input "text" at bounding box center [628, 164] width 353 height 31
type input "[PERSON_NAME]"
click at [539, 195] on input "text" at bounding box center [628, 201] width 353 height 31
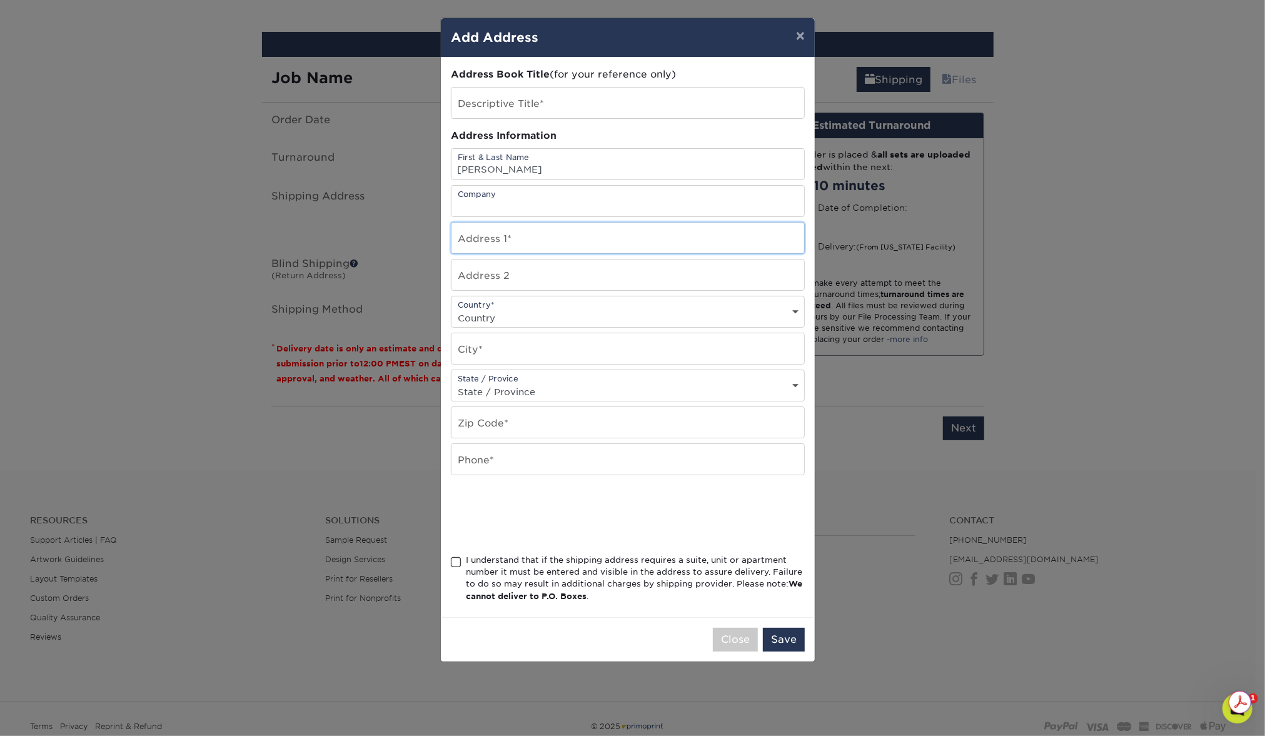
click at [483, 235] on input "text" at bounding box center [628, 238] width 353 height 31
type input "183 Kirkside Ave"
click at [517, 350] on input "text" at bounding box center [628, 348] width 353 height 31
type input "St. Augustine"
click at [551, 386] on select "State / Province Alabama Alaska Arizona Arkansas California Colorado Connecticu…" at bounding box center [628, 392] width 353 height 18
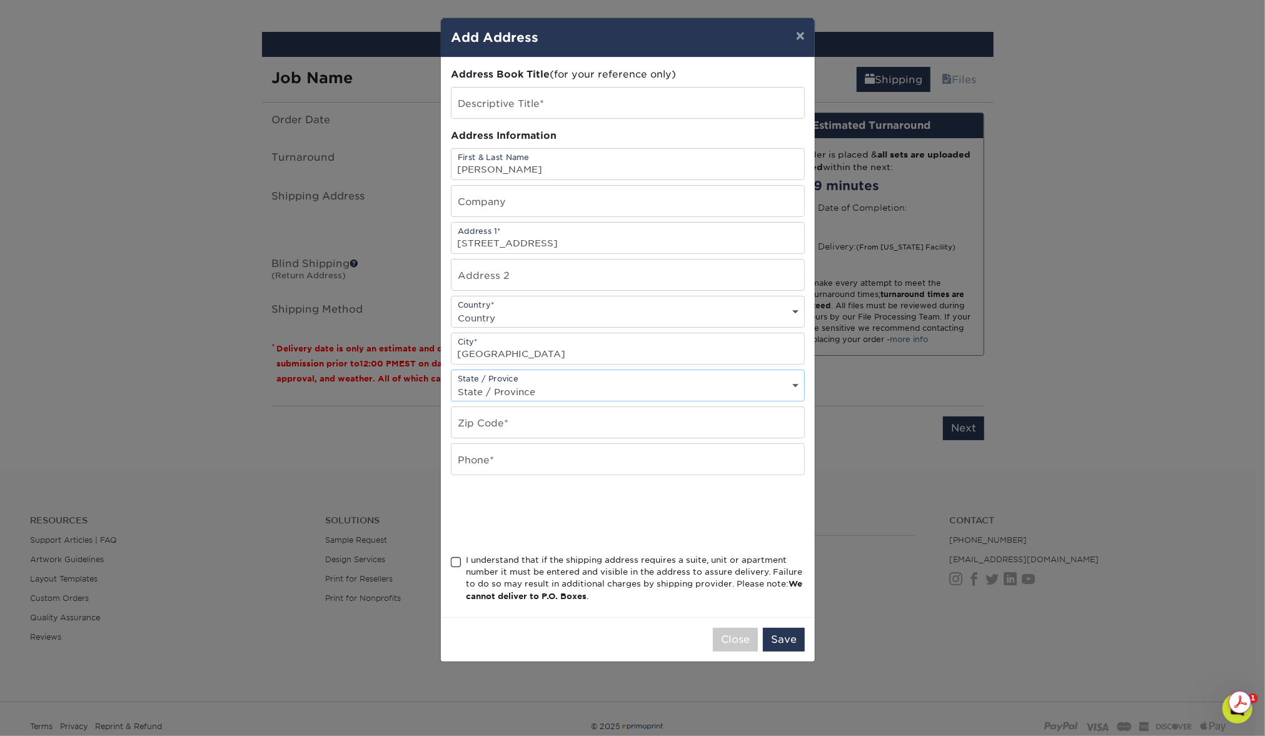
select select "FL"
click at [452, 383] on select "State / Province Alabama Alaska Arizona Arkansas California Colorado Connecticu…" at bounding box center [628, 392] width 353 height 18
click at [492, 423] on input "text" at bounding box center [628, 422] width 353 height 31
type input "32095"
click at [490, 453] on input "text" at bounding box center [628, 459] width 353 height 31
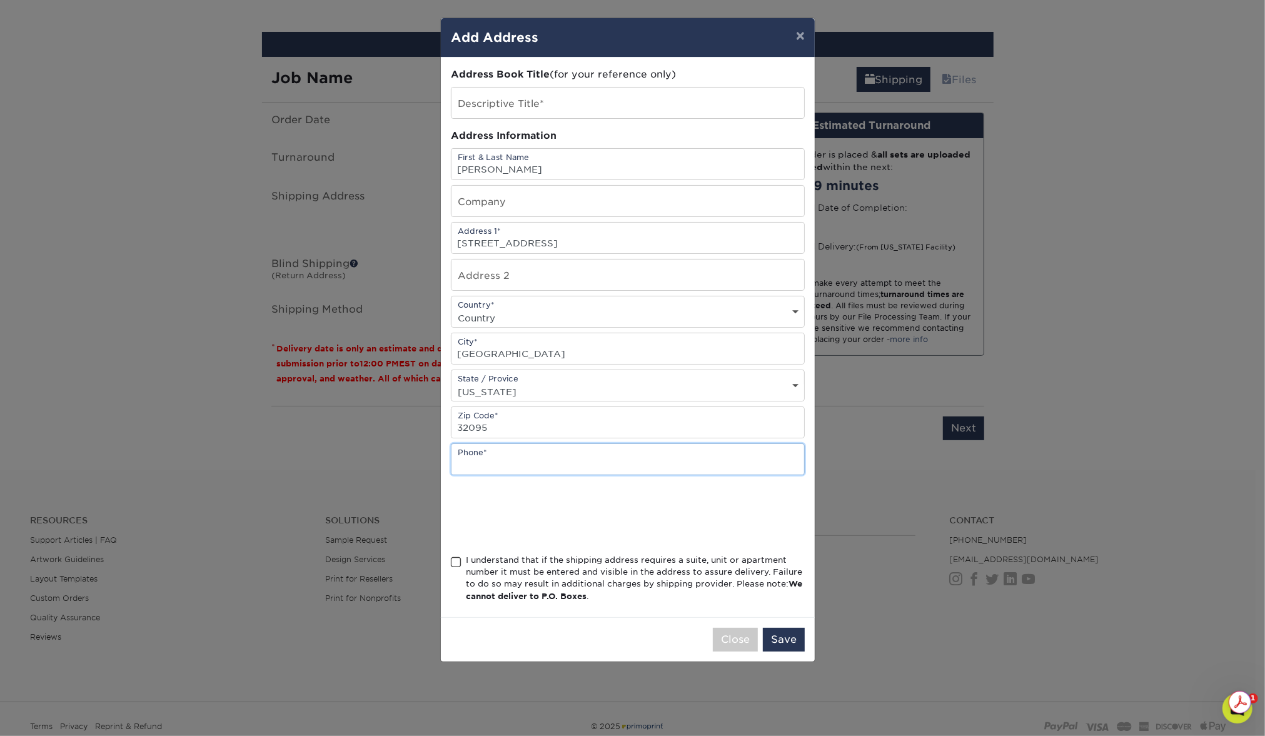
click at [519, 453] on input "text" at bounding box center [628, 459] width 353 height 31
type input "818-602-1068"
click at [455, 557] on span at bounding box center [456, 563] width 11 height 12
click at [0, 0] on input "I understand that if the shipping address requires a suite, unit or apartment n…" at bounding box center [0, 0] width 0 height 0
click at [555, 104] on input "text" at bounding box center [628, 103] width 353 height 31
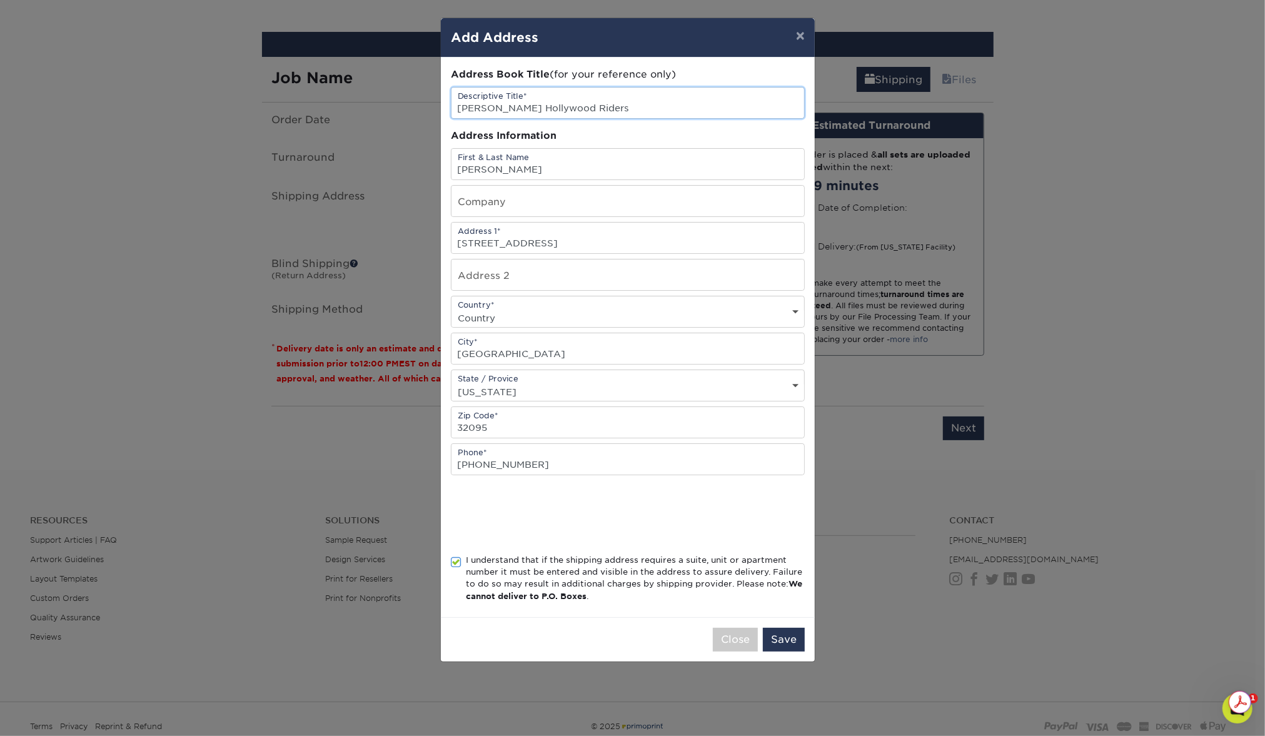
type input "[PERSON_NAME] Hollywood Riders"
click at [536, 196] on input "text" at bounding box center [628, 201] width 353 height 31
type input "Hollywood Riders"
click at [790, 635] on button "Save" at bounding box center [784, 640] width 42 height 24
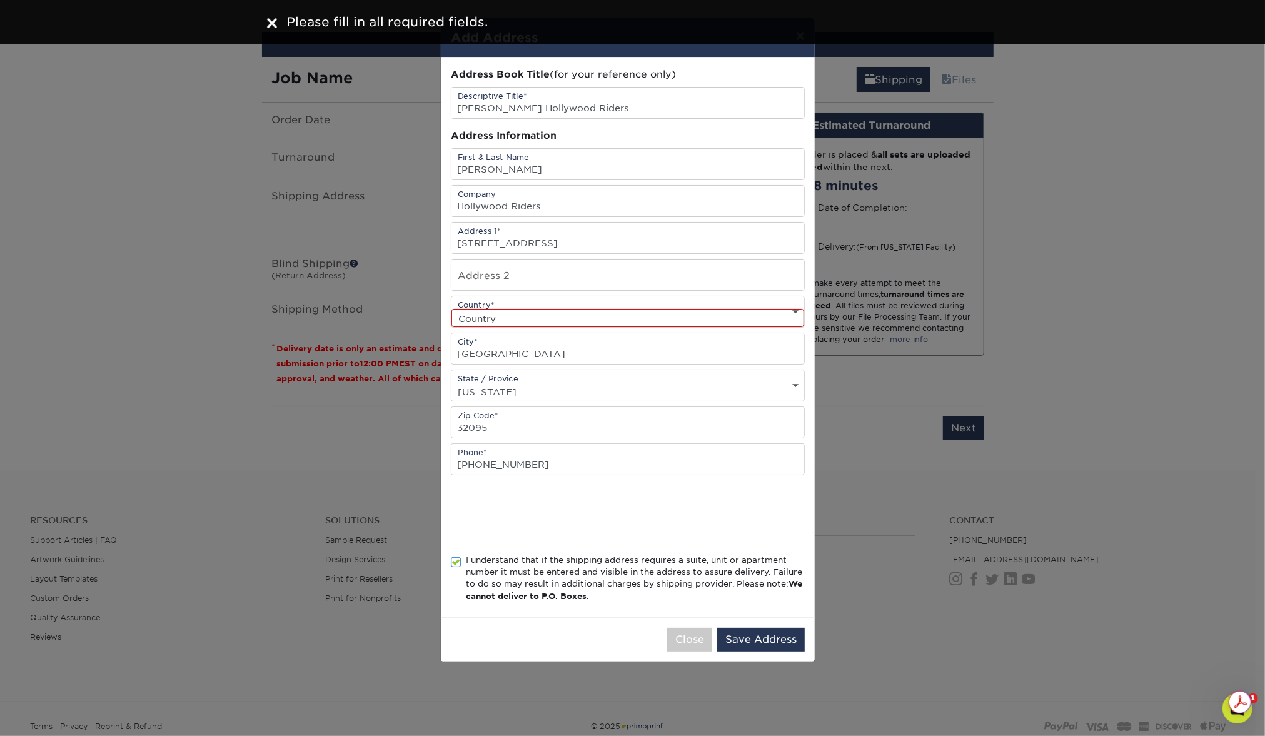
click at [523, 310] on select "Country United States Canada ----------------------------- Afghanistan Albania …" at bounding box center [628, 318] width 353 height 18
select select "US"
click at [452, 309] on select "Country United States Canada ----------------------------- Afghanistan Albania …" at bounding box center [628, 318] width 353 height 18
click at [769, 631] on button "Save Address" at bounding box center [761, 640] width 88 height 24
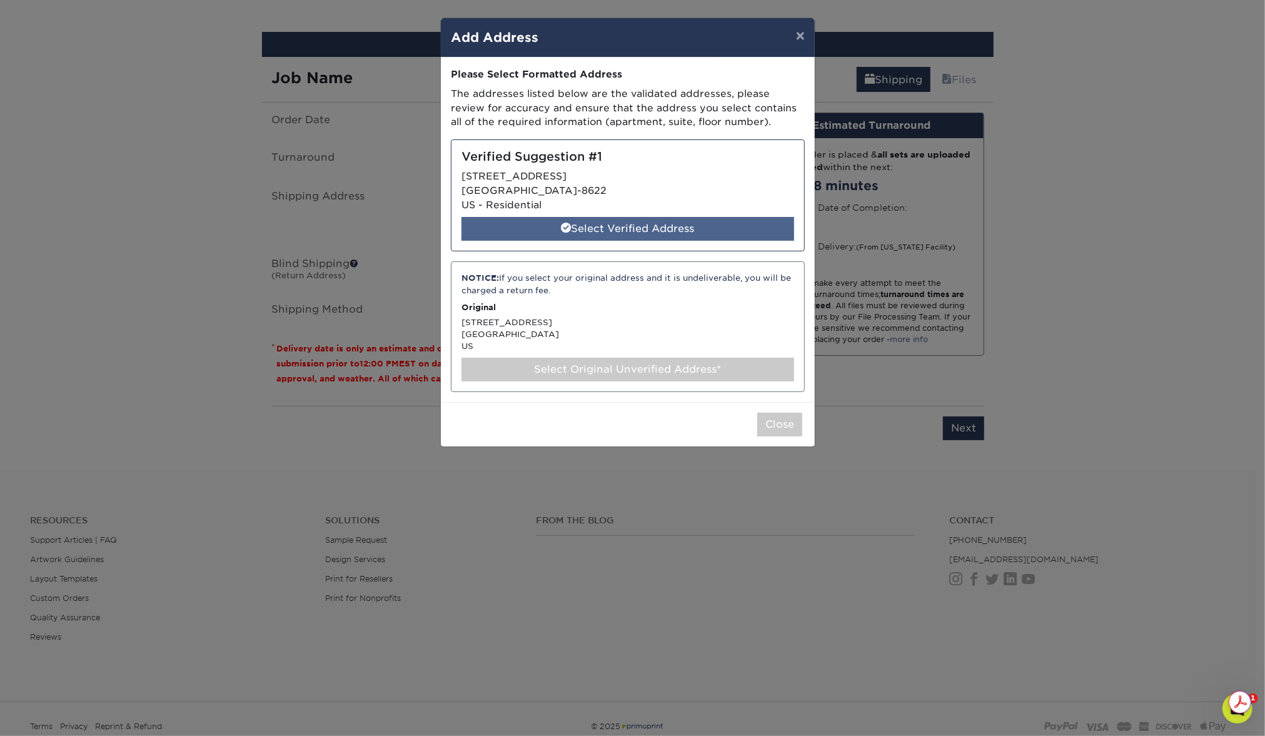
click at [646, 227] on div "Select Verified Address" at bounding box center [628, 229] width 333 height 24
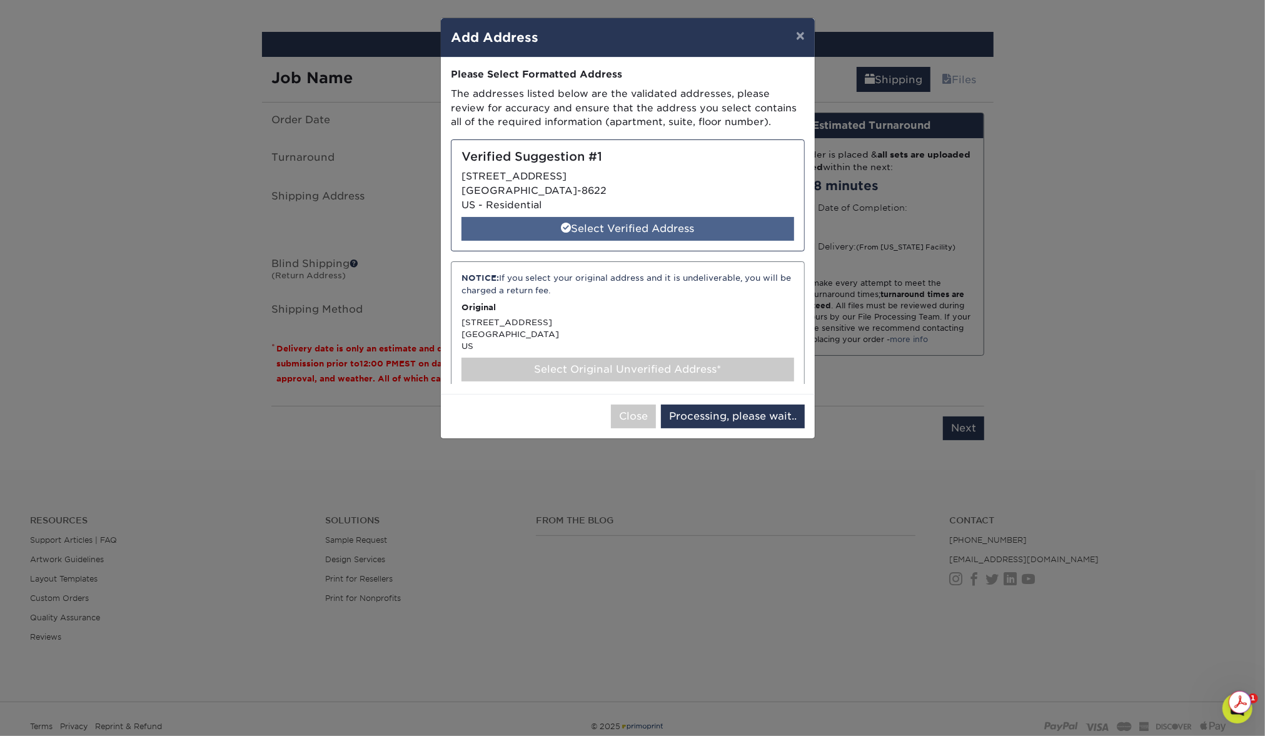
select select "286110"
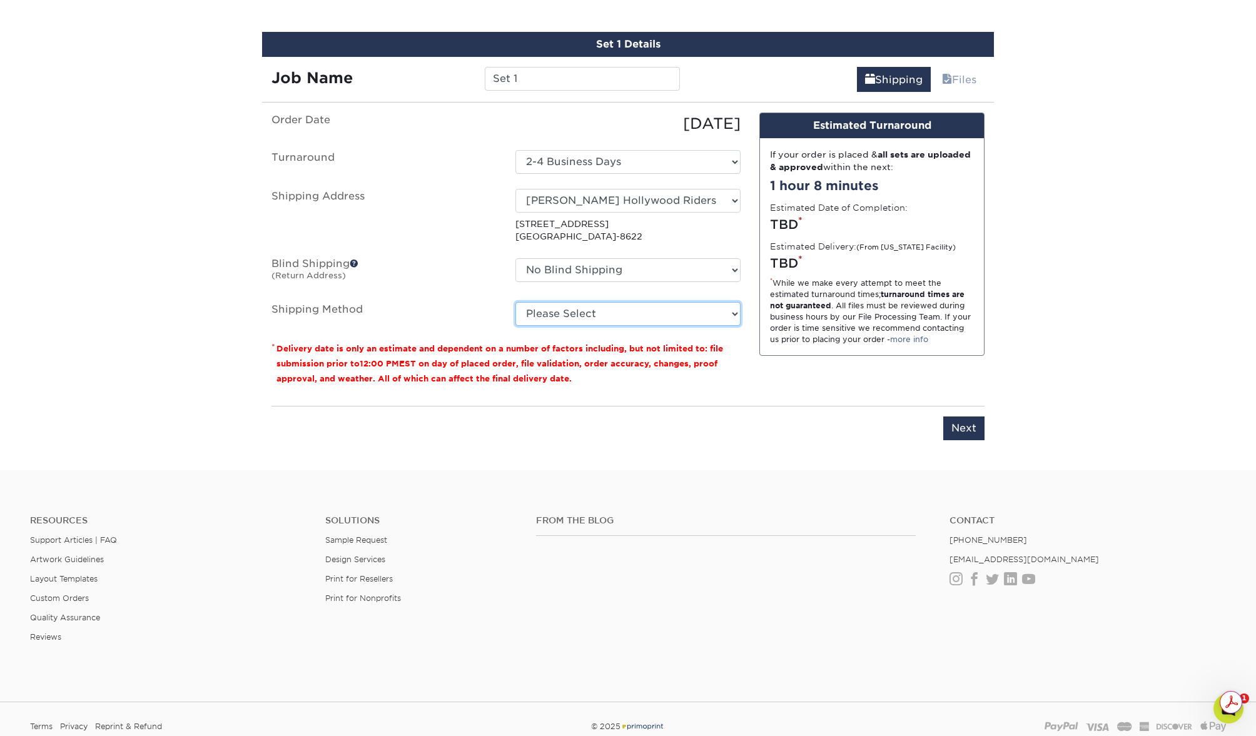
click at [584, 315] on select "Please Select Ground Shipping (+$8.96) 3 Day Shipping Service (+$20.06) 2 Day A…" at bounding box center [627, 314] width 225 height 24
select select "03"
click at [515, 302] on select "Please Select Ground Shipping (+$8.96) 3 Day Shipping Service (+$20.06) 2 Day A…" at bounding box center [627, 314] width 225 height 24
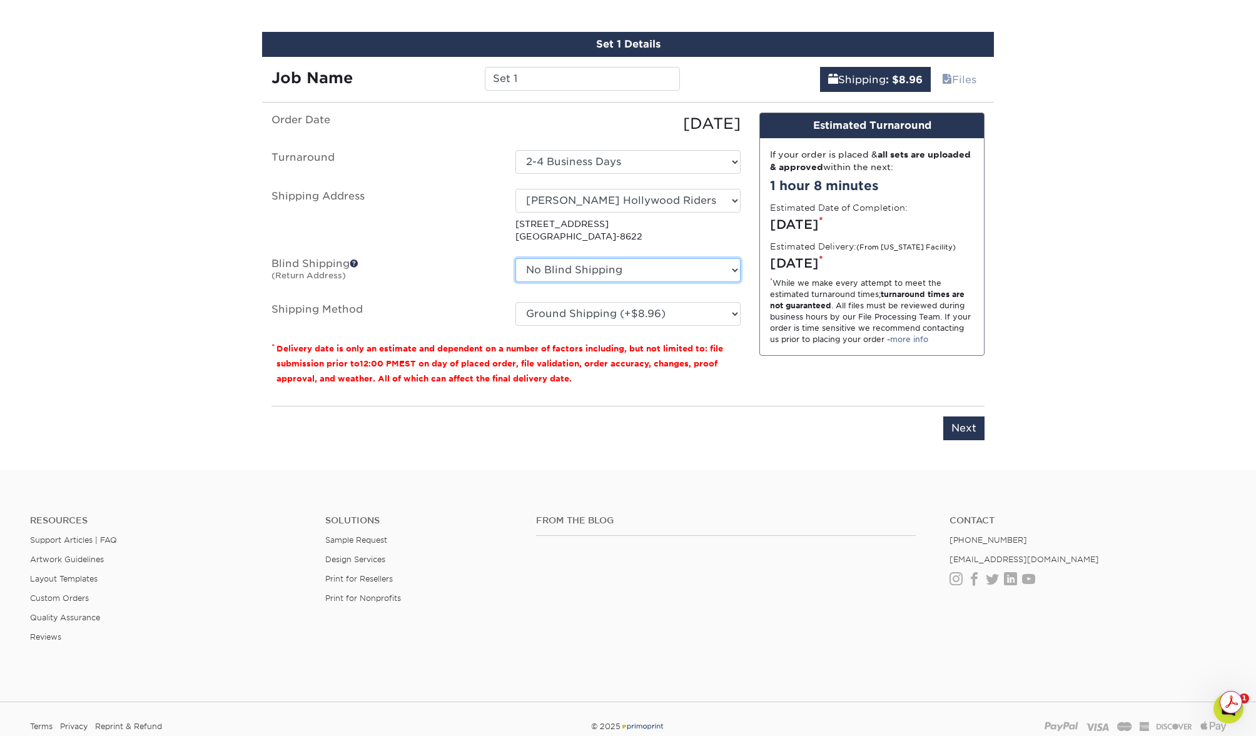
click at [627, 268] on select "No Blind Shipping Alex Noel Alex Noel Barquero Dr. Seltzer's, LLC Hampton Beach…" at bounding box center [627, 270] width 225 height 24
select select "186135"
click at [515, 258] on select "No Blind Shipping Alex Noel Alex Noel Barquero Dr. Seltzer's, LLC Hampton Beach…" at bounding box center [627, 270] width 225 height 24
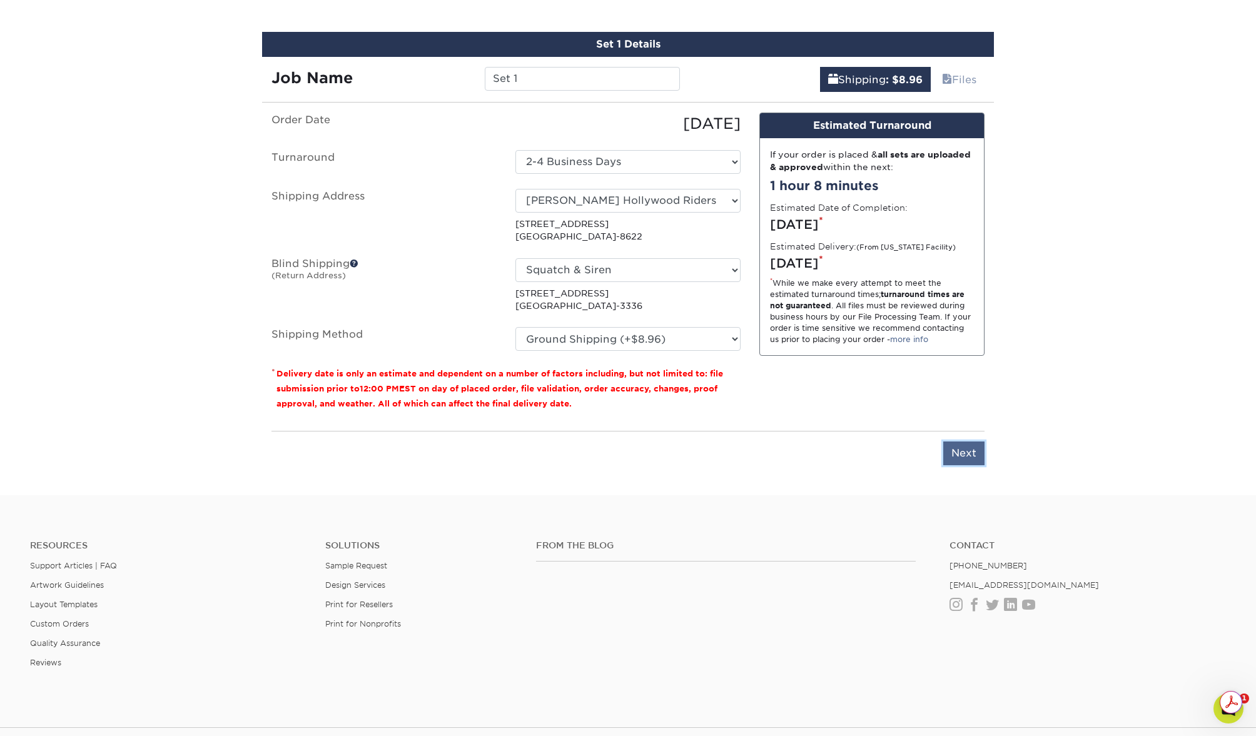
click at [974, 450] on input "Next" at bounding box center [963, 454] width 41 height 24
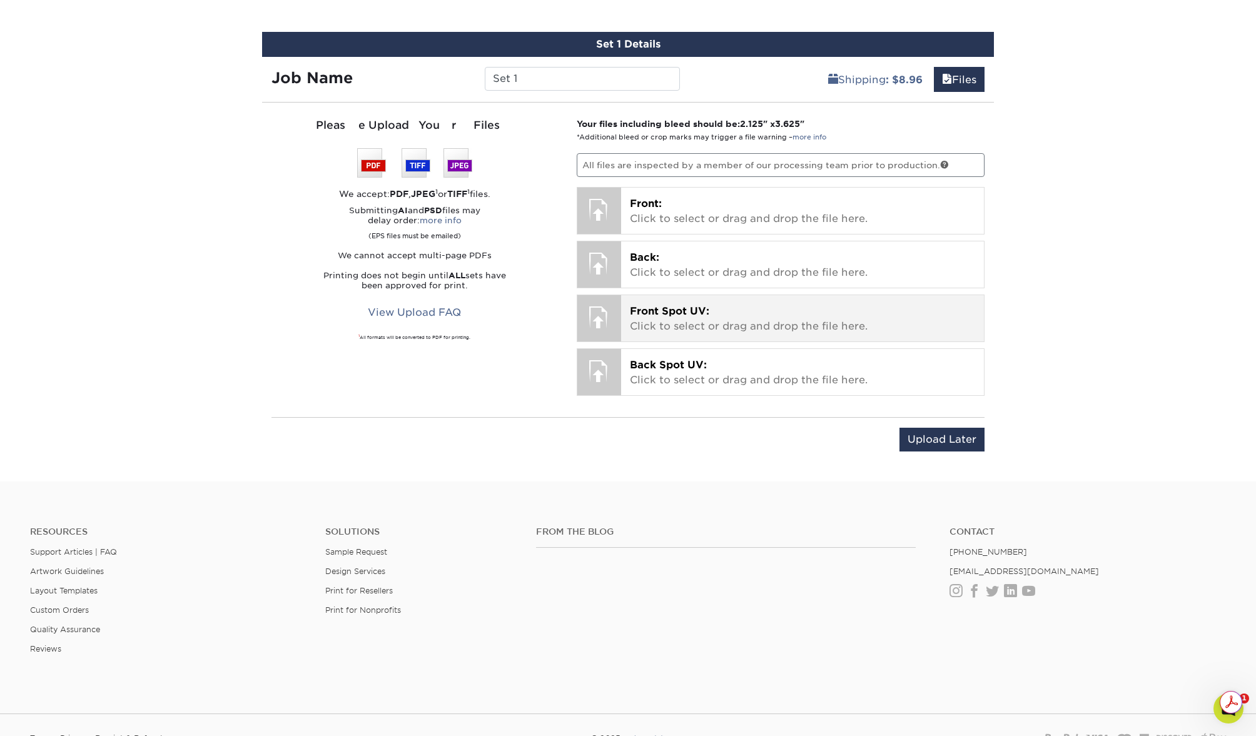
click at [702, 318] on p "Front Spot UV: Click to select or drag and drop the file here." at bounding box center [803, 319] width 346 height 30
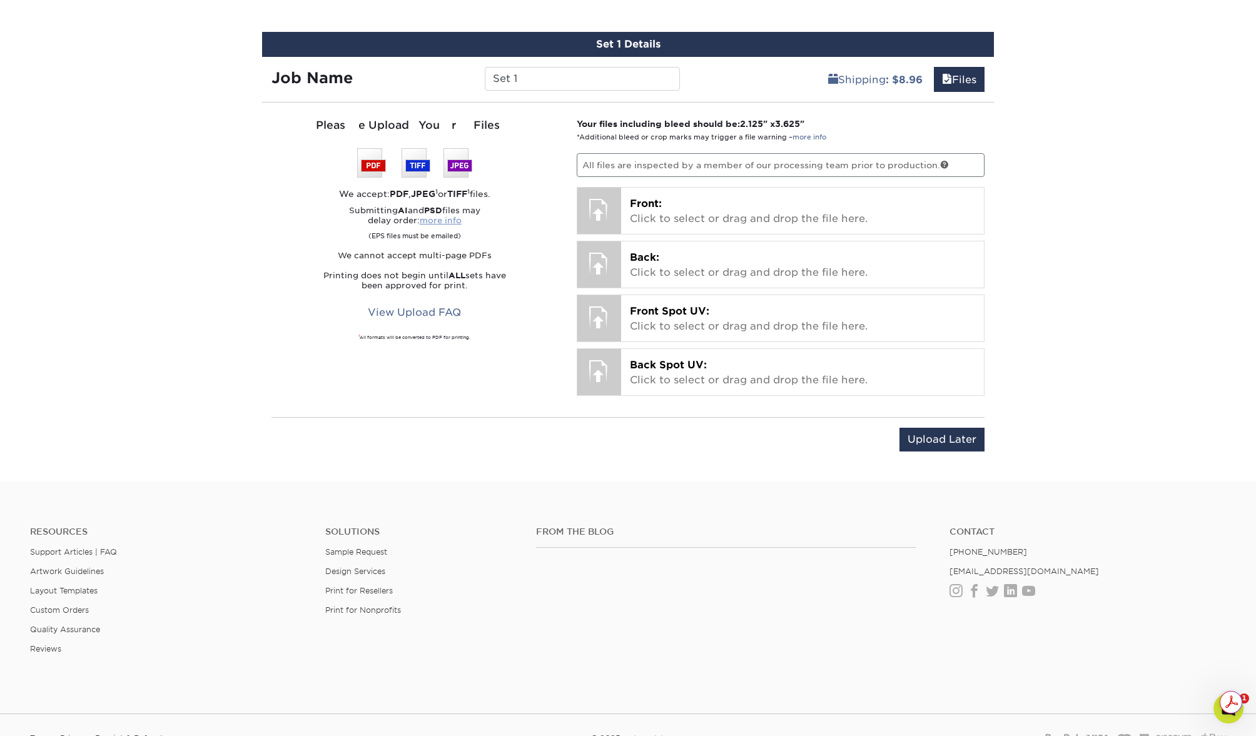
click at [434, 217] on link "more info" at bounding box center [441, 220] width 42 height 9
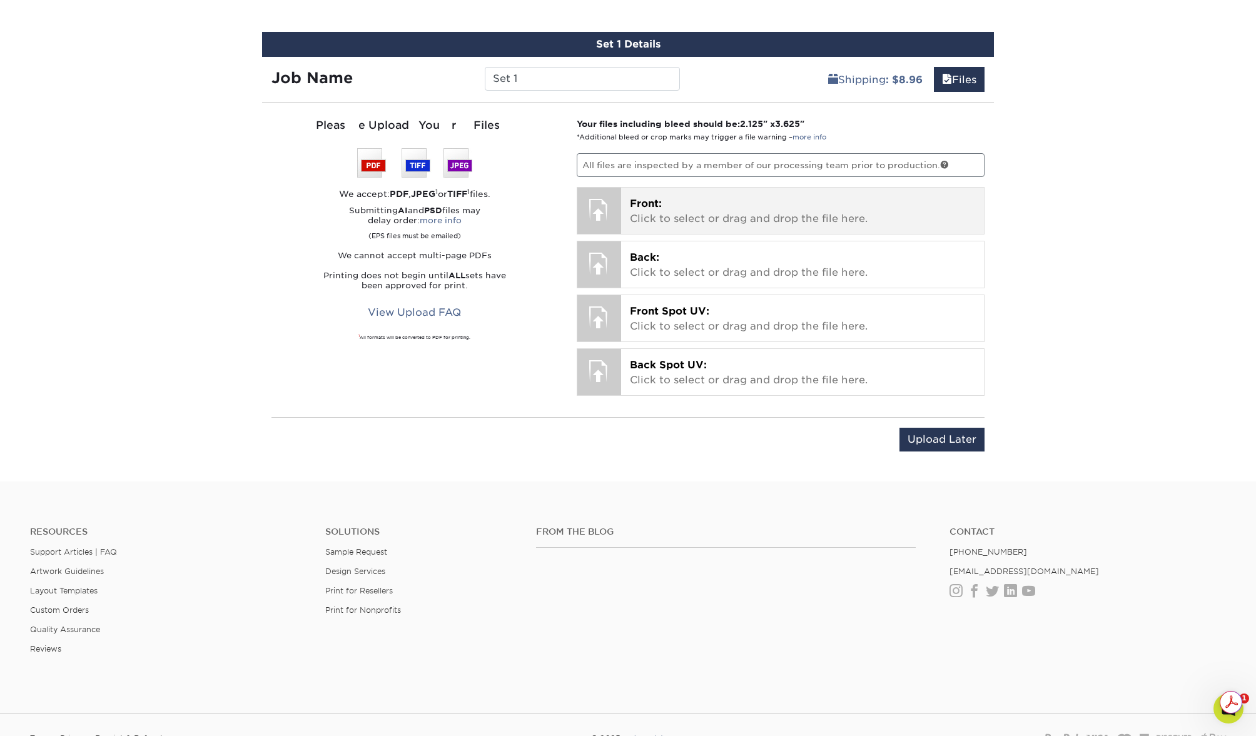
click at [702, 212] on p "Front: Click to select or drag and drop the file here." at bounding box center [803, 211] width 346 height 30
click at [699, 201] on p "Front: Click to select or drag and drop the file here." at bounding box center [803, 211] width 346 height 30
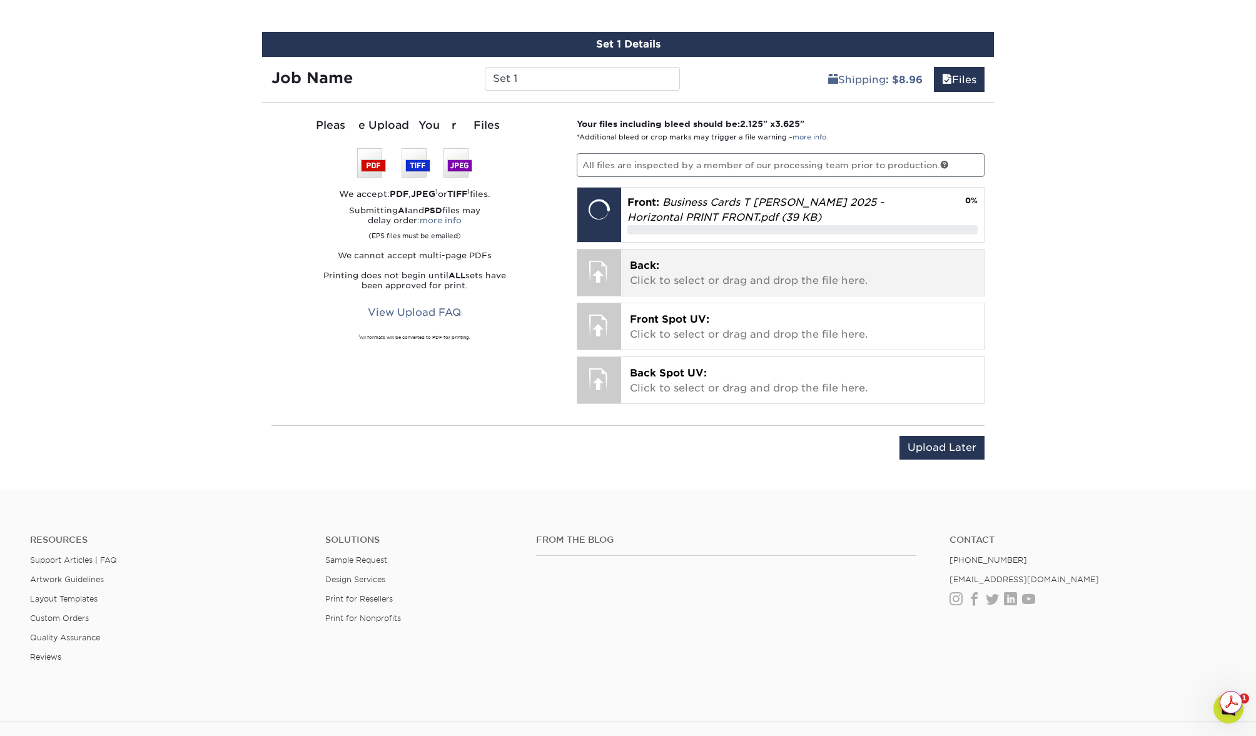
click at [722, 275] on p "Back: Click to select or drag and drop the file here." at bounding box center [803, 273] width 346 height 30
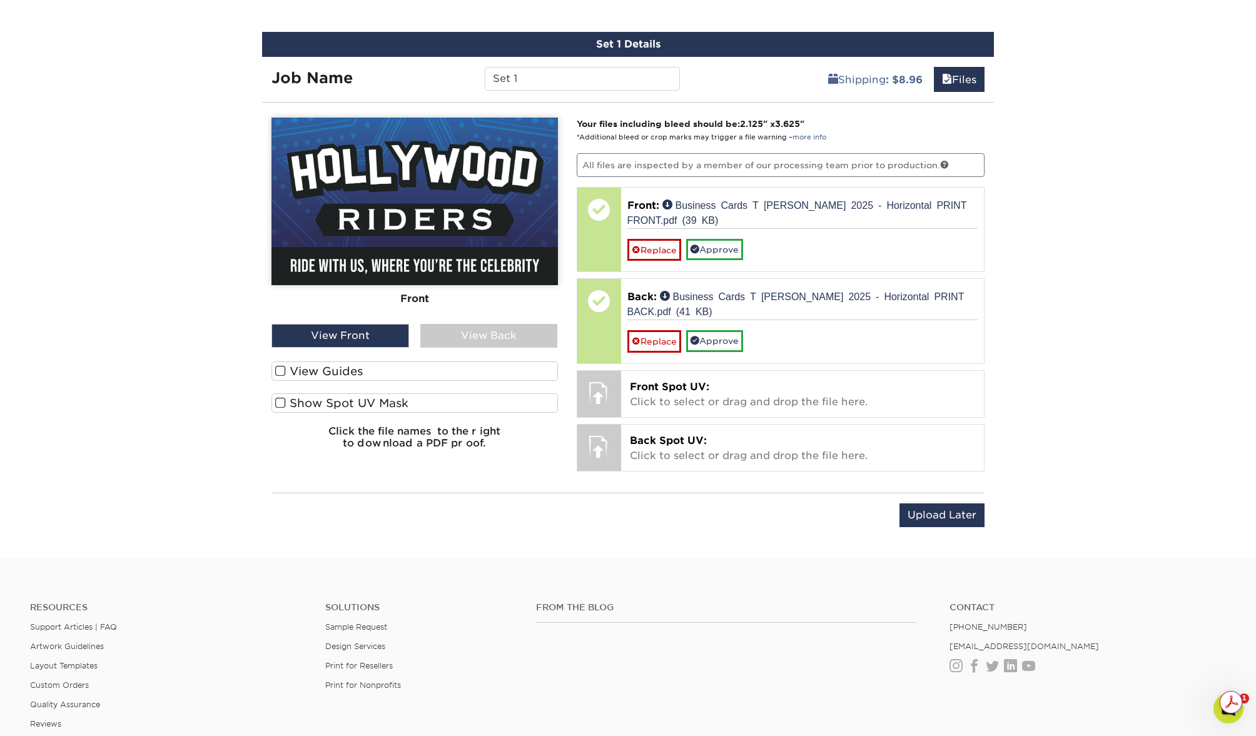
click at [513, 331] on div "View Back" at bounding box center [489, 336] width 138 height 24
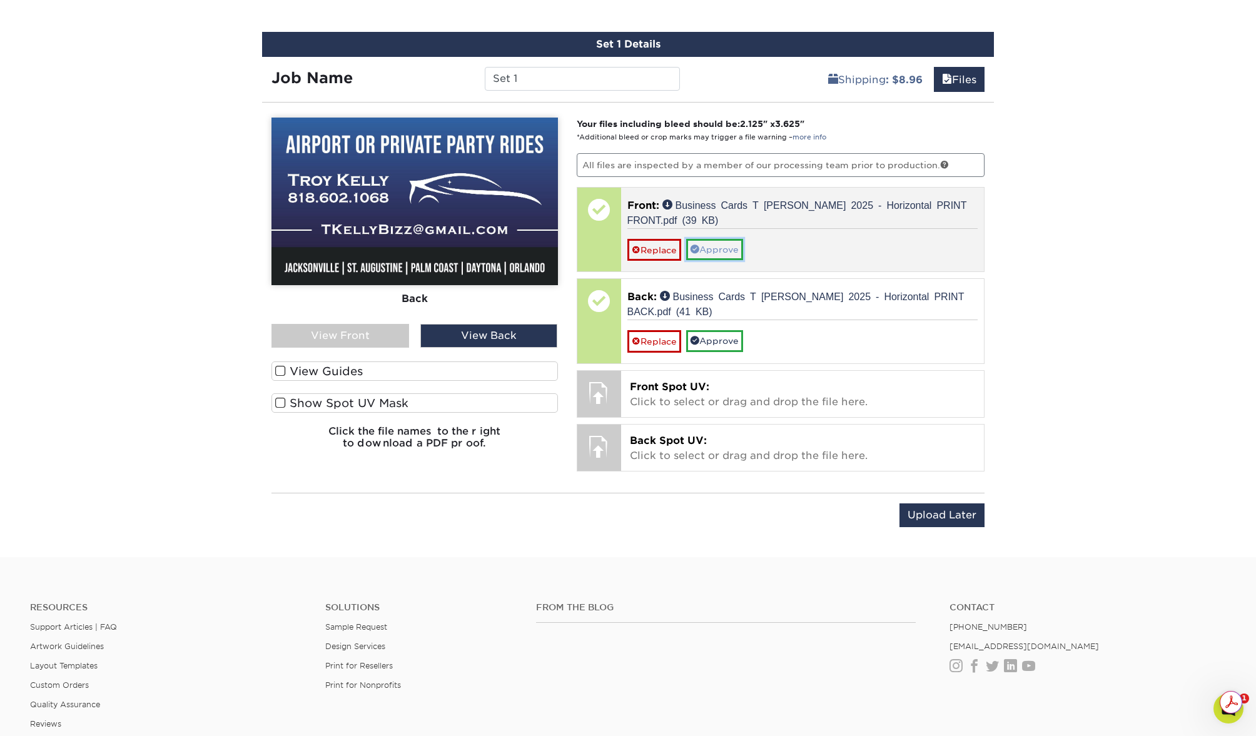
click at [714, 251] on link "Approve" at bounding box center [714, 249] width 57 height 21
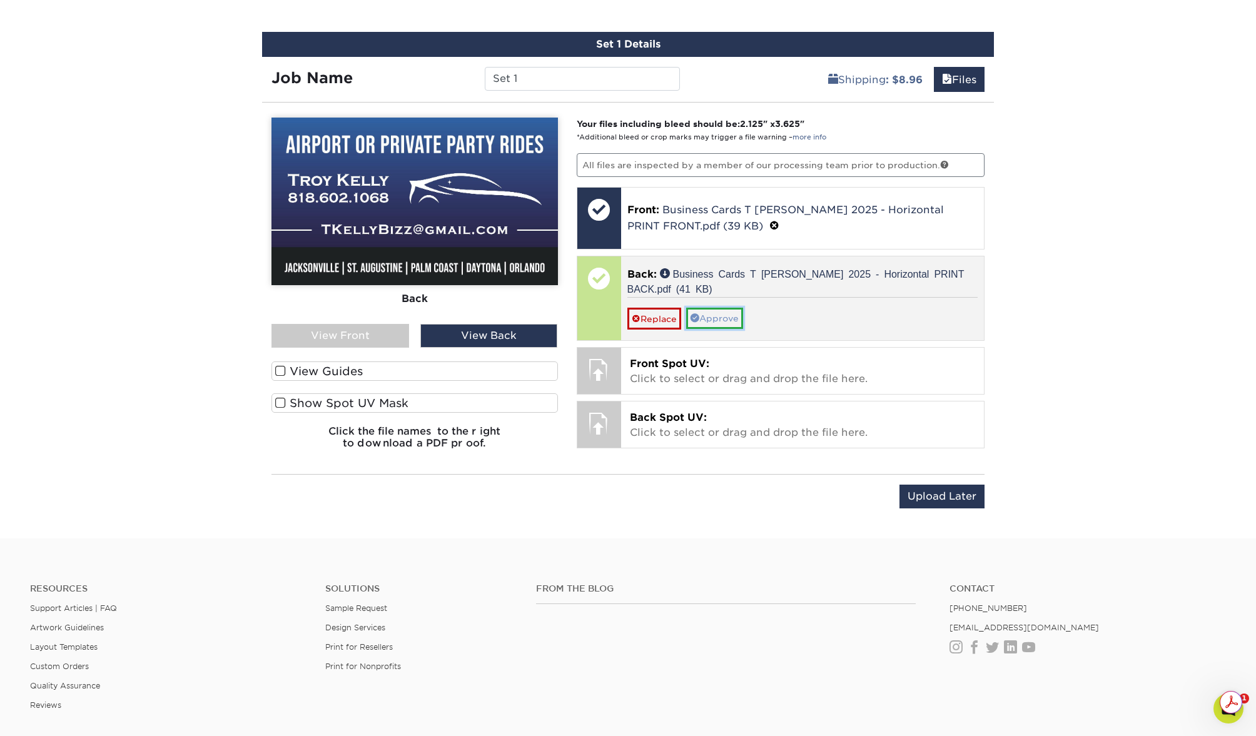
click at [713, 313] on link "Approve" at bounding box center [714, 318] width 57 height 21
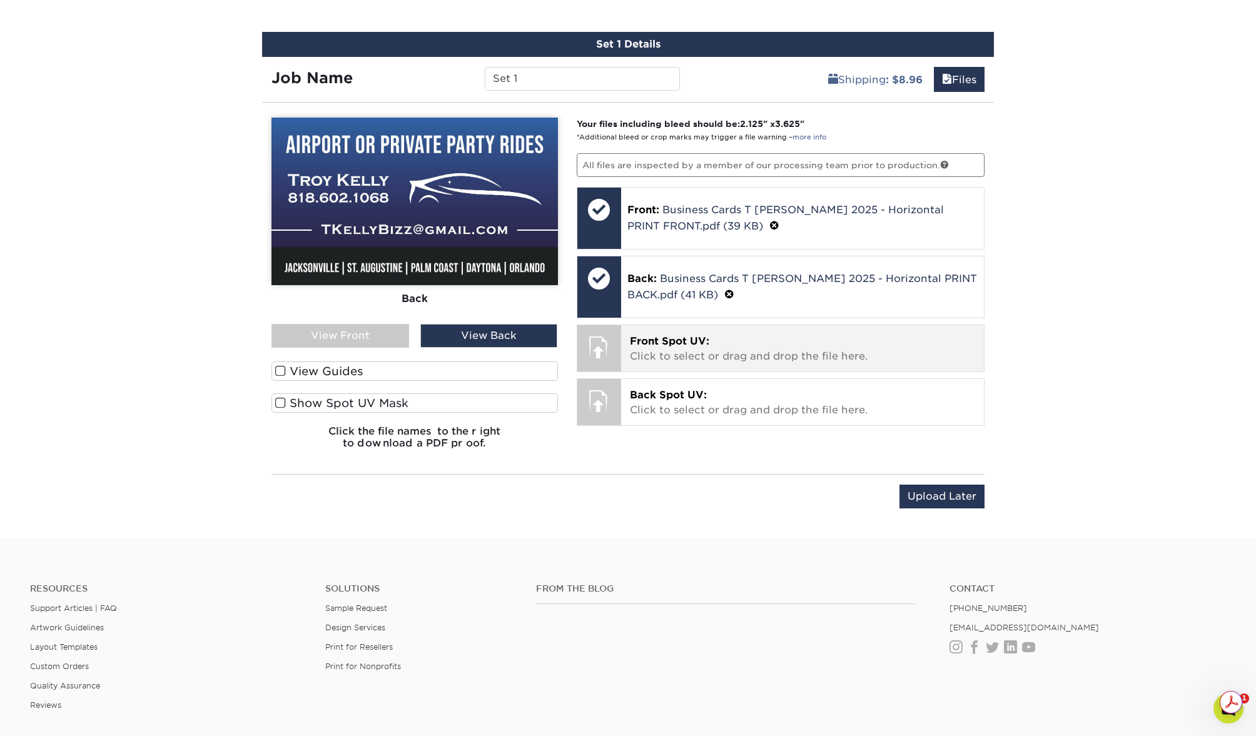
click at [690, 346] on p "Front Spot UV: Click to select or drag and drop the file here." at bounding box center [803, 349] width 346 height 30
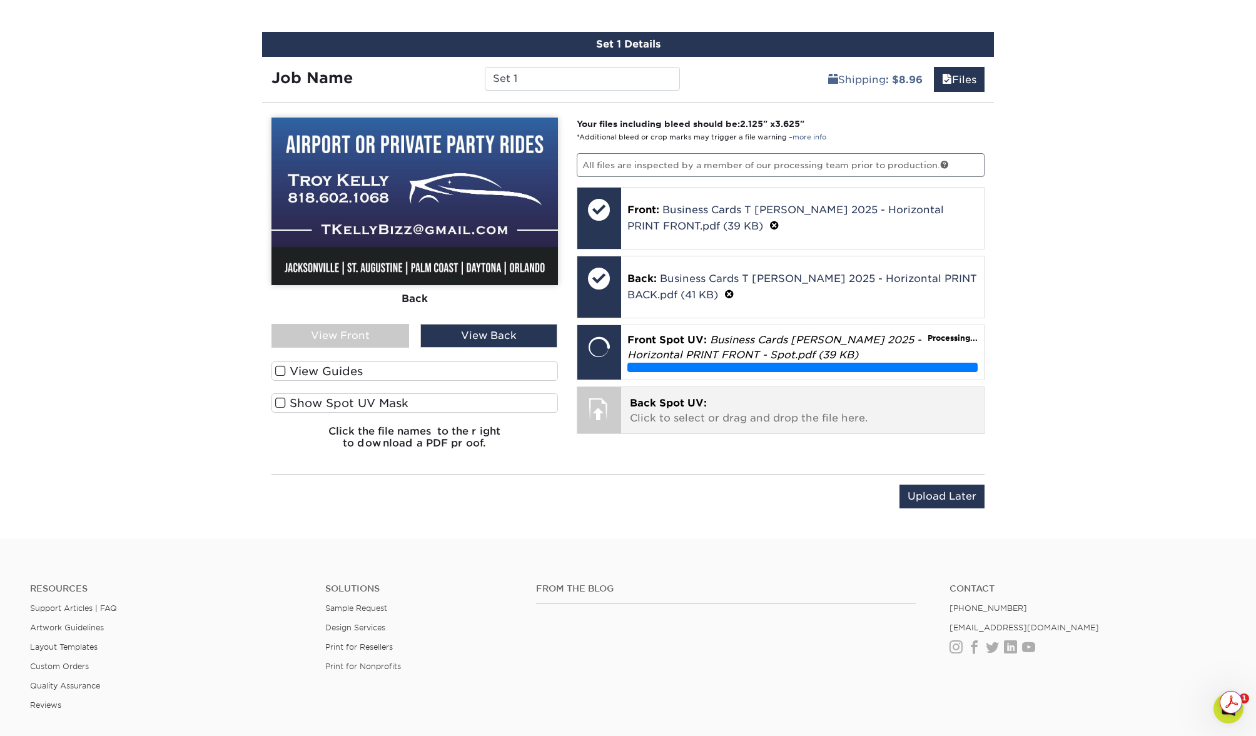
click at [699, 410] on p "Back Spot UV: Click to select or drag and drop the file here." at bounding box center [803, 411] width 346 height 30
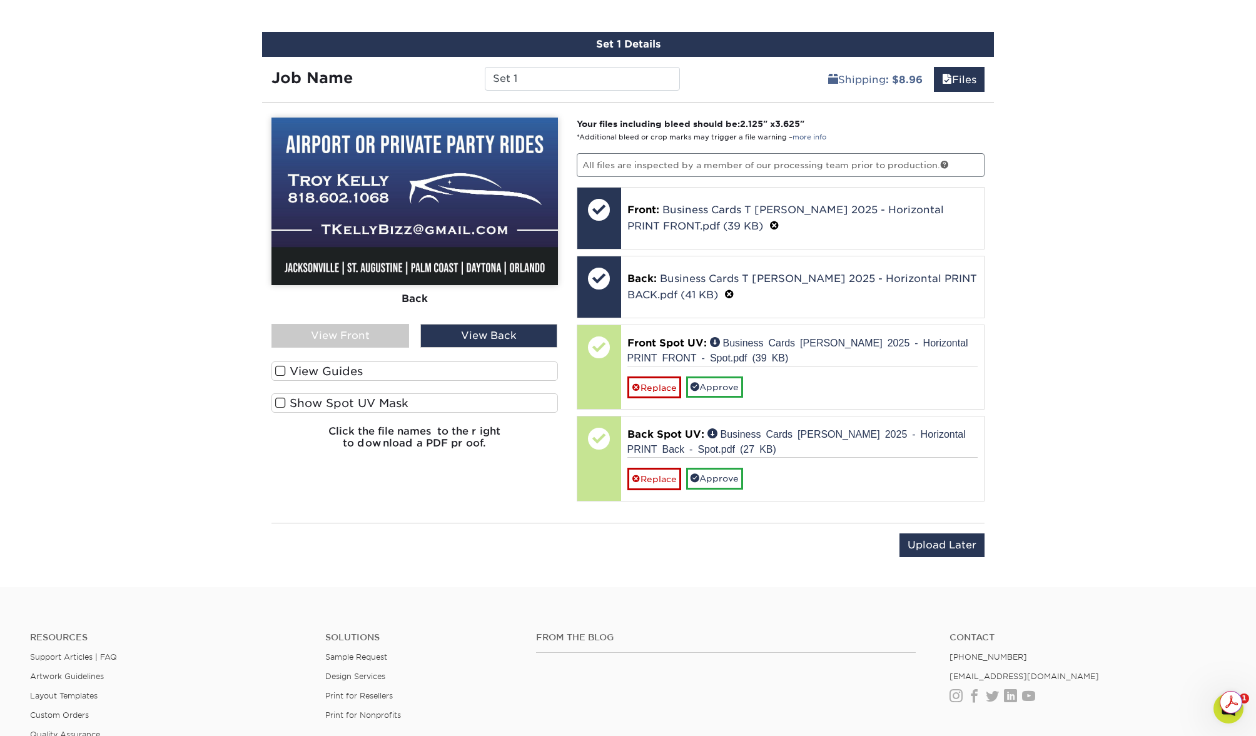
click at [480, 335] on div "View Back" at bounding box center [489, 336] width 138 height 24
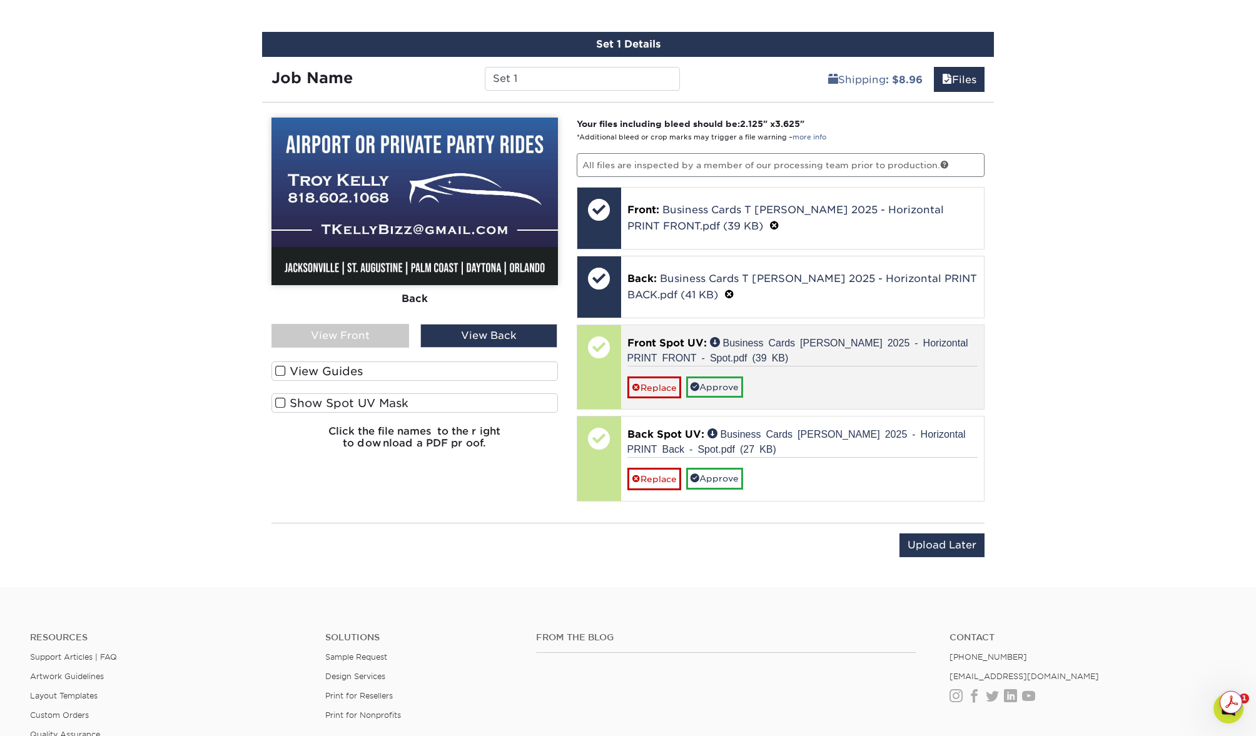
click at [817, 378] on div "Replace Approve" at bounding box center [802, 382] width 351 height 33
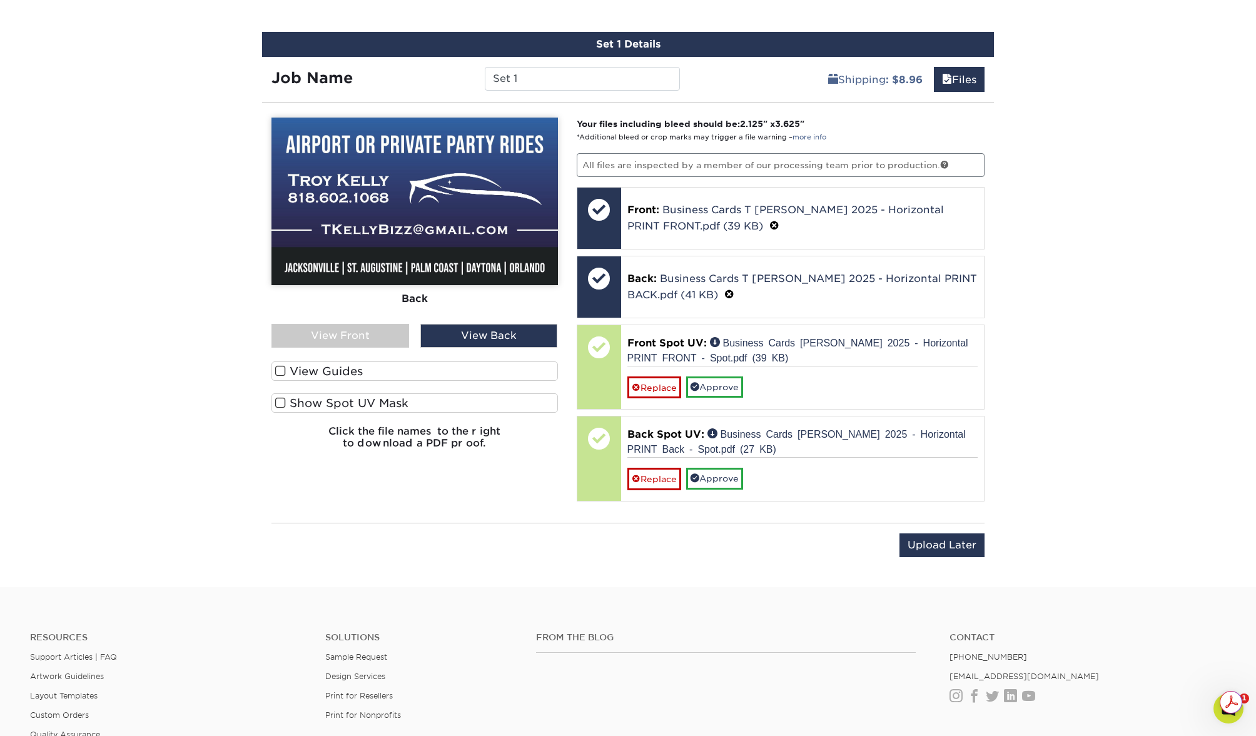
click at [279, 397] on span at bounding box center [280, 403] width 11 height 12
click at [0, 0] on input "Show Spot UV Mask" at bounding box center [0, 0] width 0 height 0
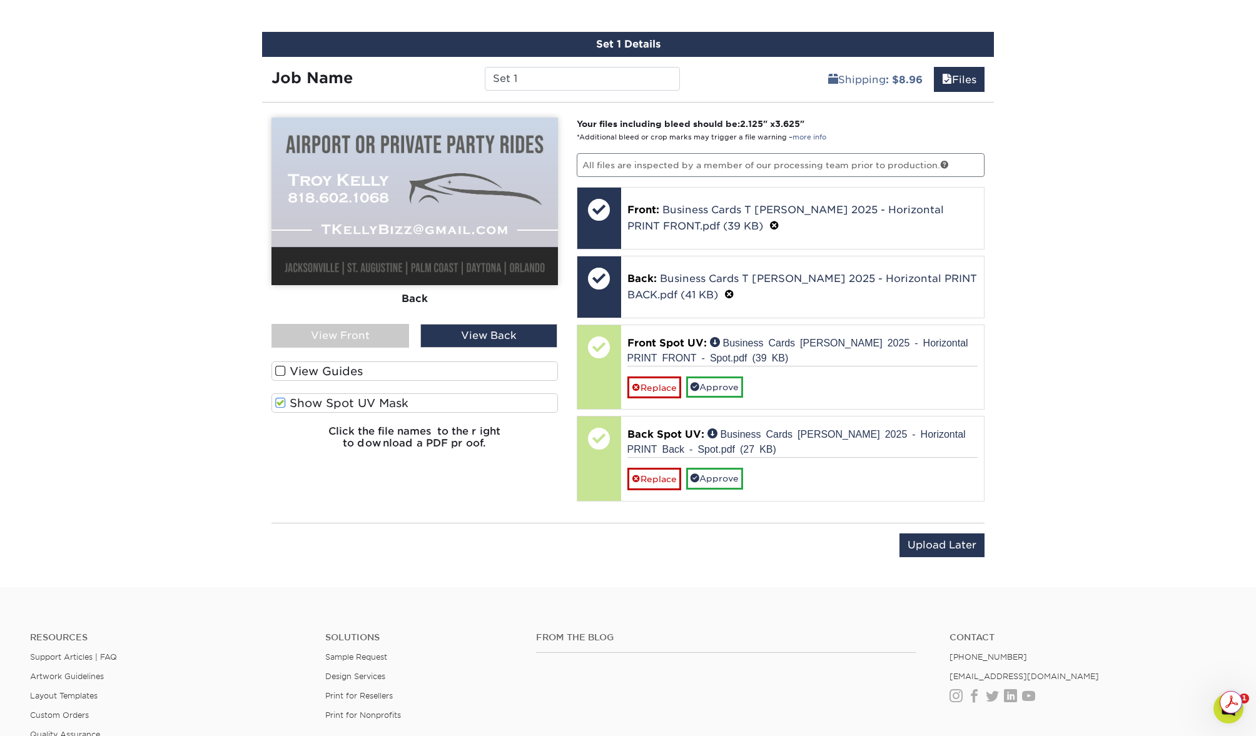
click at [335, 335] on div "View Front" at bounding box center [340, 336] width 138 height 24
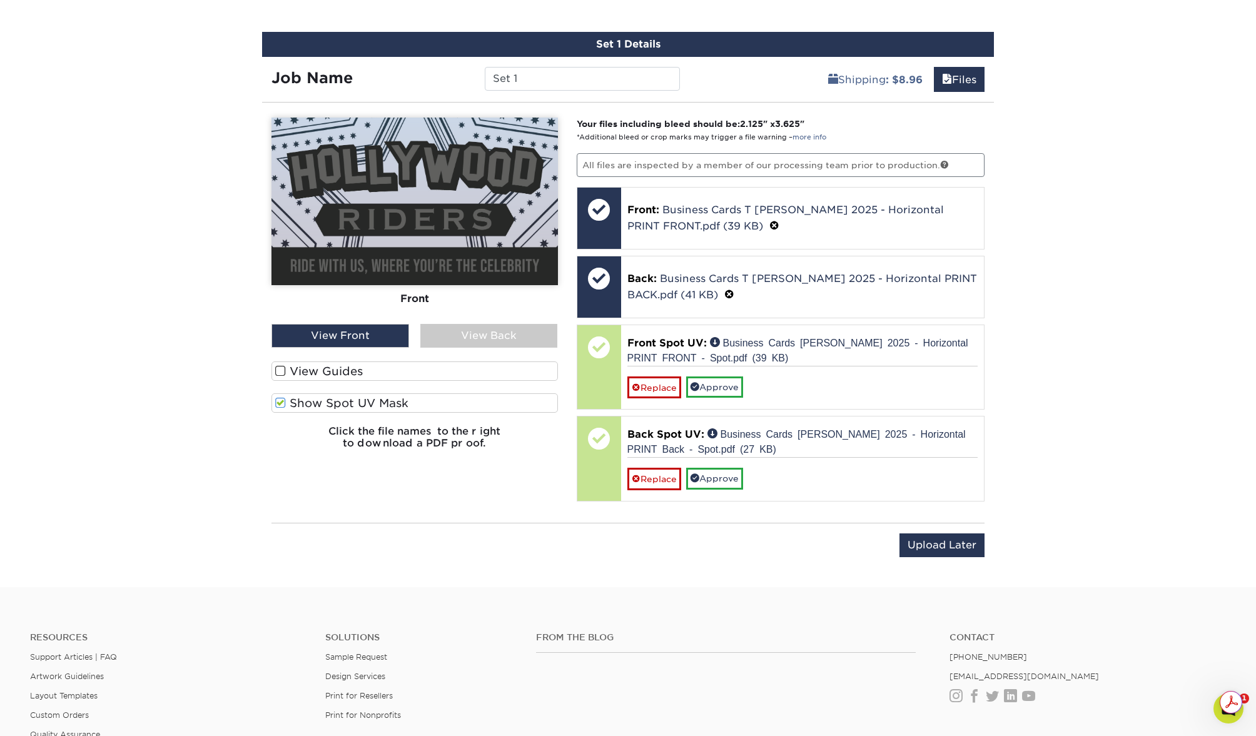
click at [280, 399] on span at bounding box center [280, 403] width 11 height 12
click at [0, 0] on input "Show Spot UV Mask" at bounding box center [0, 0] width 0 height 0
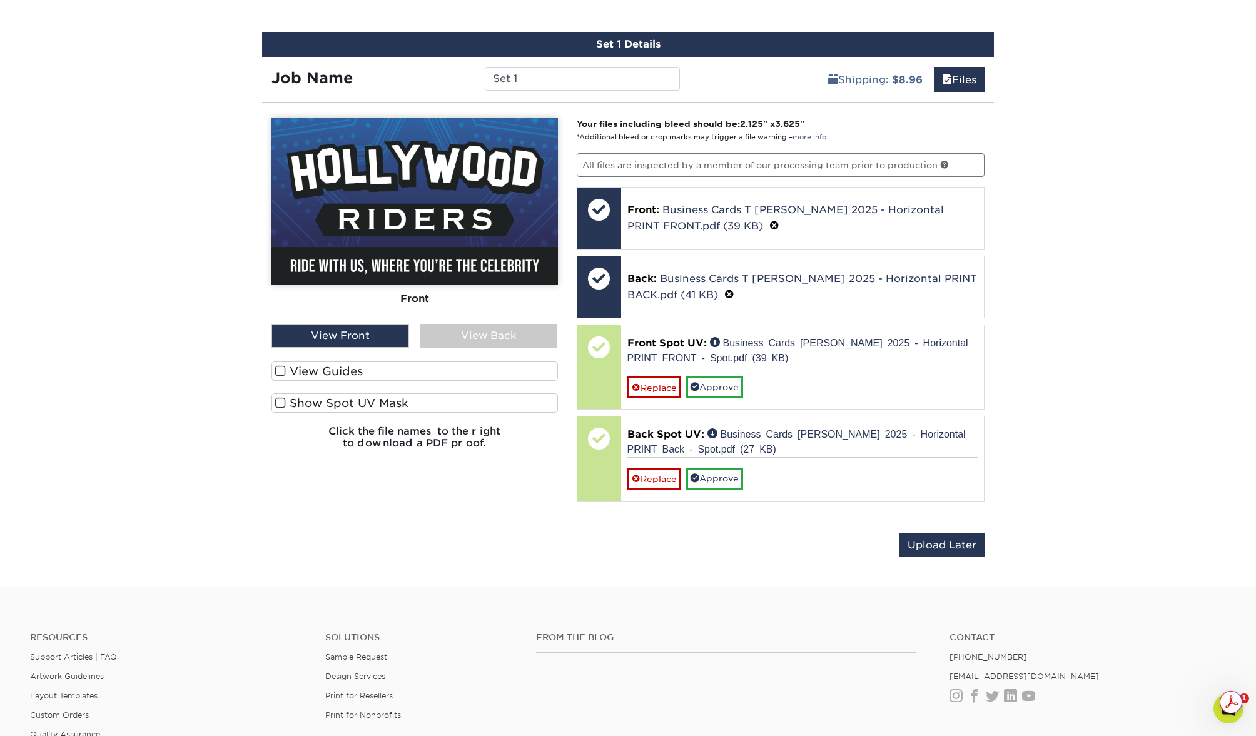
click at [280, 399] on span at bounding box center [280, 403] width 11 height 12
click at [0, 0] on input "Show Spot UV Mask" at bounding box center [0, 0] width 0 height 0
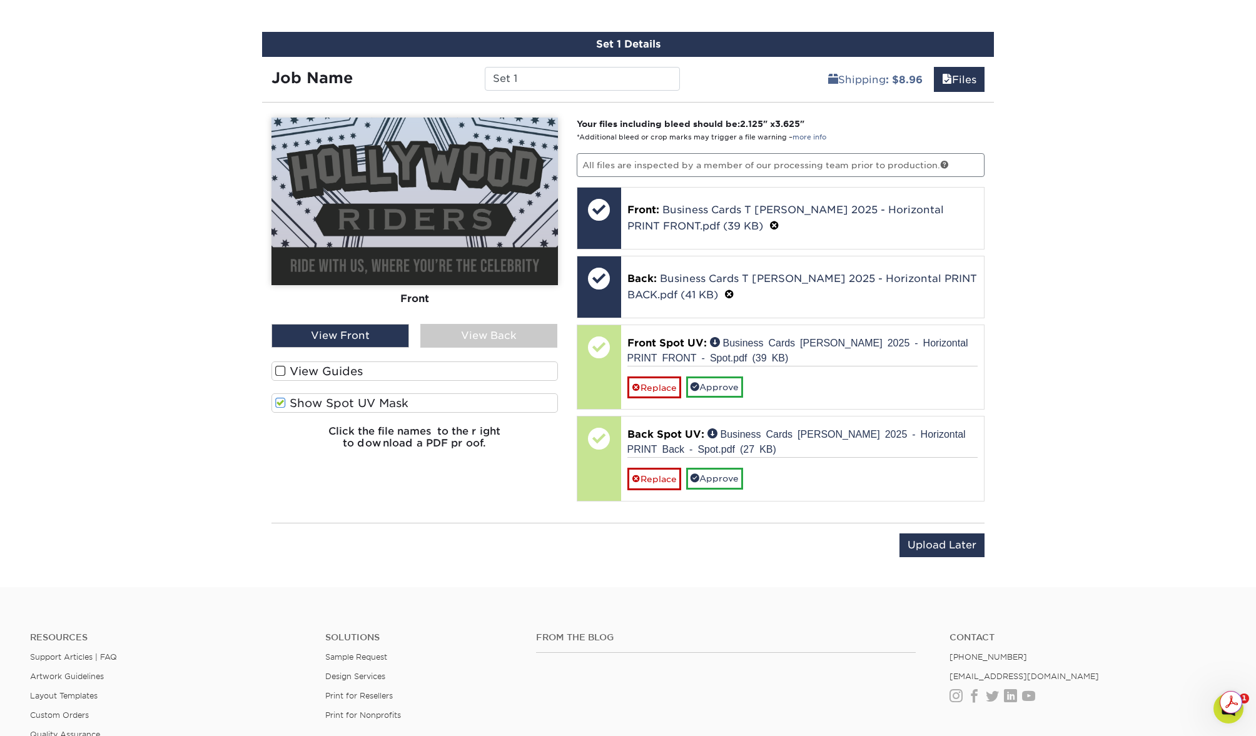
click at [275, 368] on span at bounding box center [280, 371] width 11 height 12
click at [0, 0] on input "View Guides" at bounding box center [0, 0] width 0 height 0
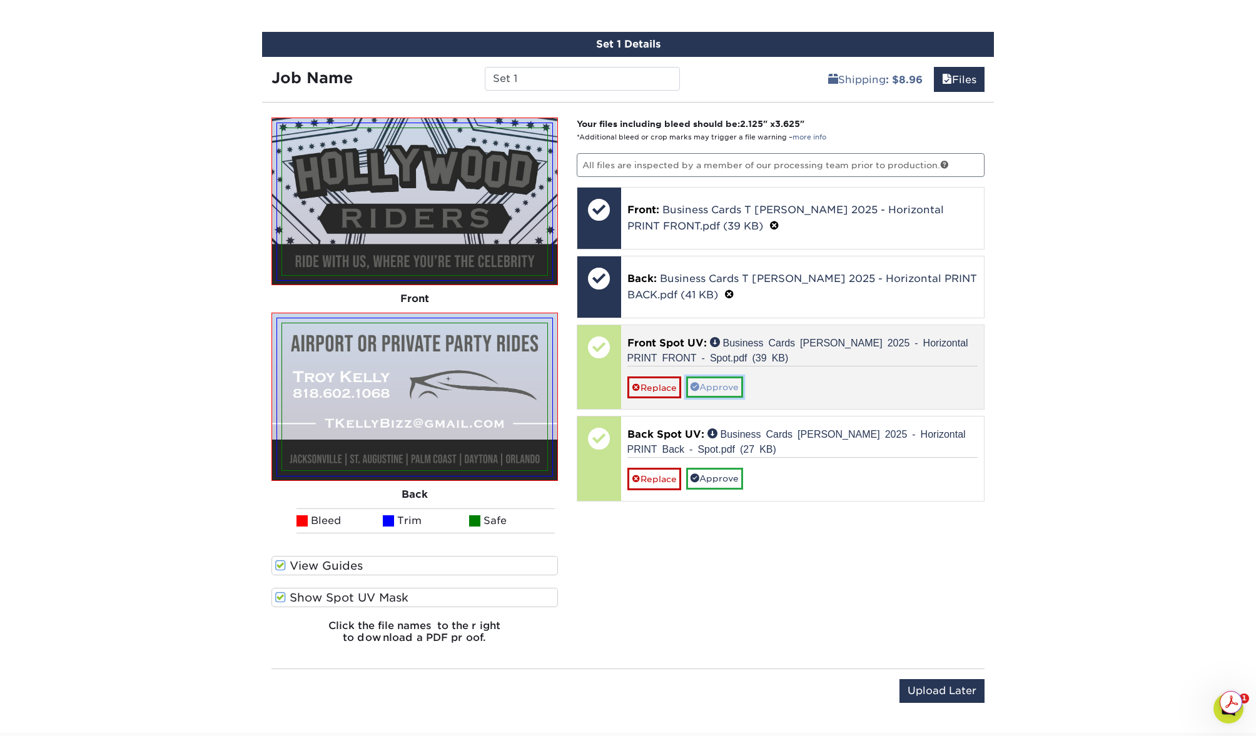
click at [721, 380] on link "Approve" at bounding box center [714, 387] width 57 height 21
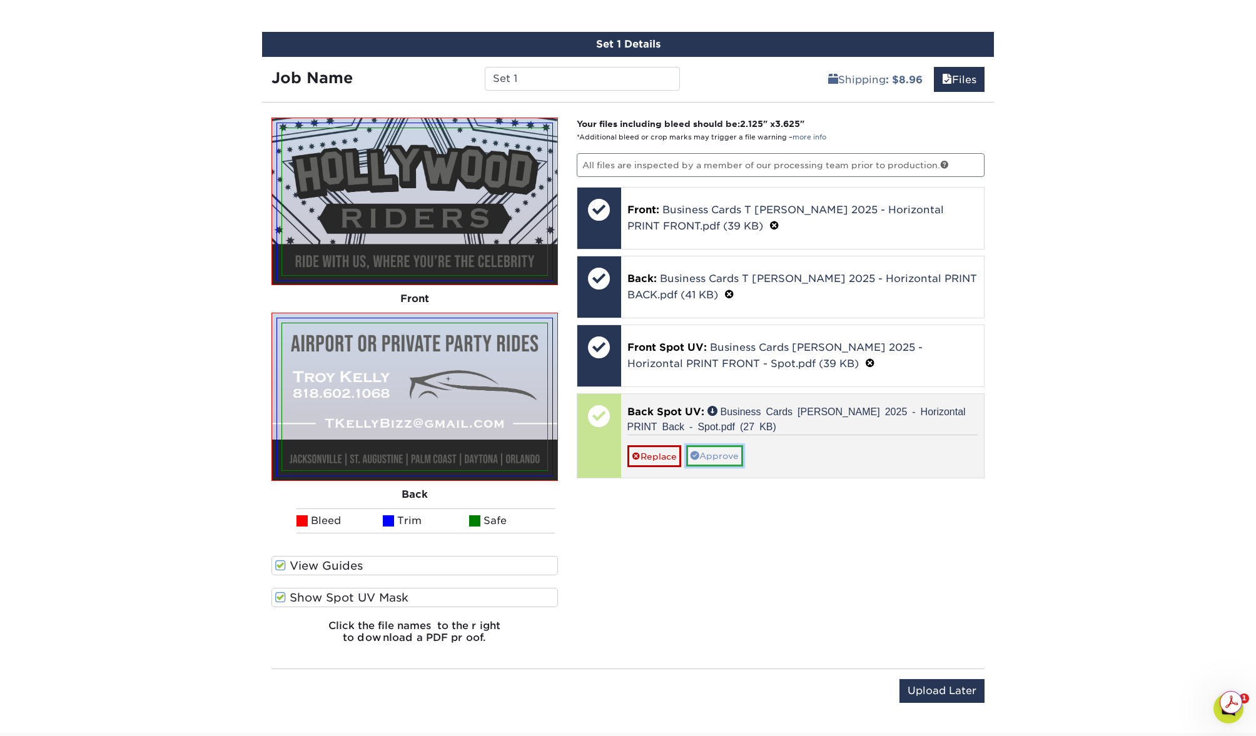
click at [713, 449] on link "Approve" at bounding box center [714, 455] width 57 height 21
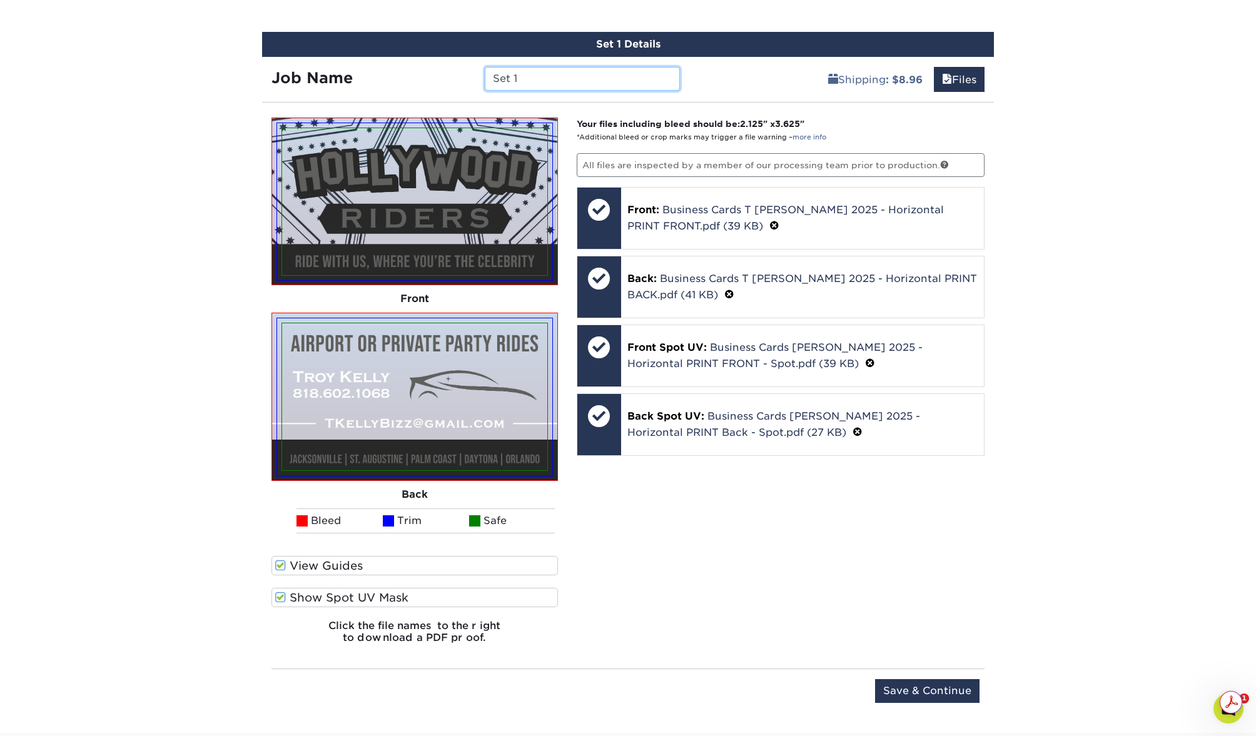
drag, startPoint x: 572, startPoint y: 81, endPoint x: 457, endPoint y: 59, distance: 117.8
click at [457, 59] on div "Job Name Set 1" at bounding box center [475, 74] width 427 height 35
type input "Hollywood Riders"
click at [931, 680] on input "Save & Continue" at bounding box center [927, 691] width 104 height 24
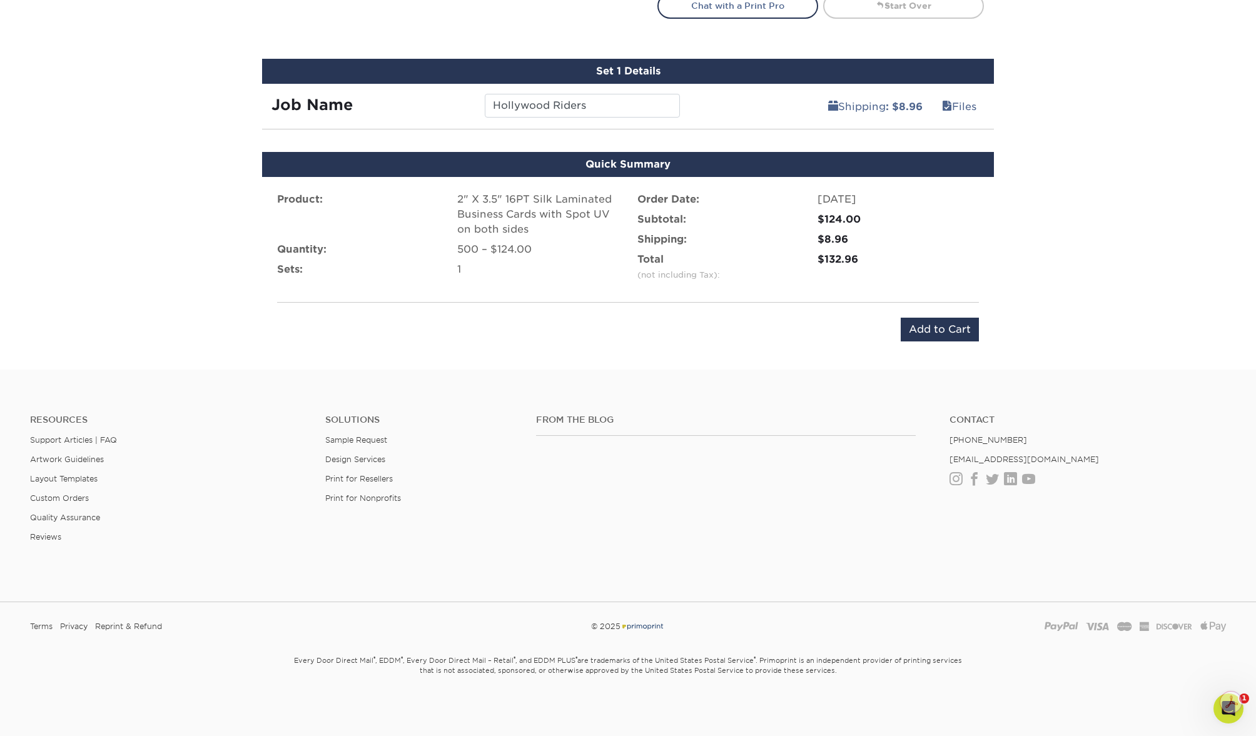
scroll to position [693, 0]
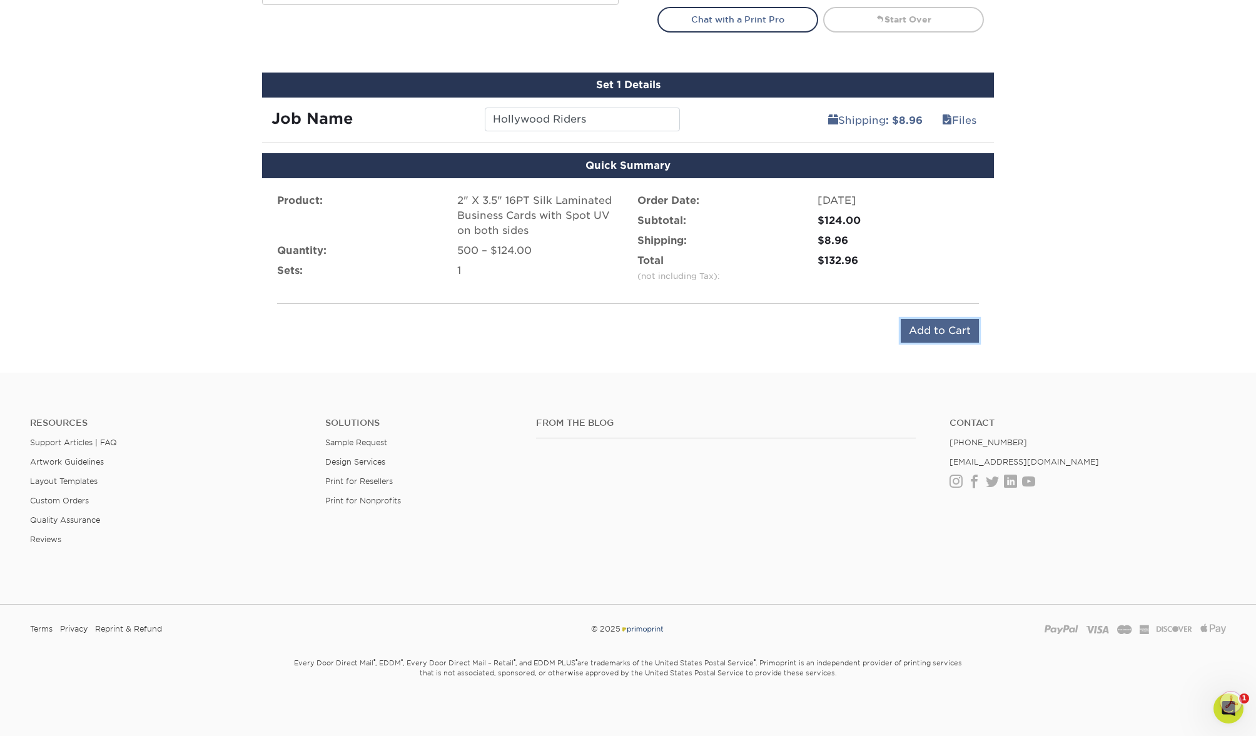
click at [948, 333] on input "Add to Cart" at bounding box center [940, 331] width 78 height 24
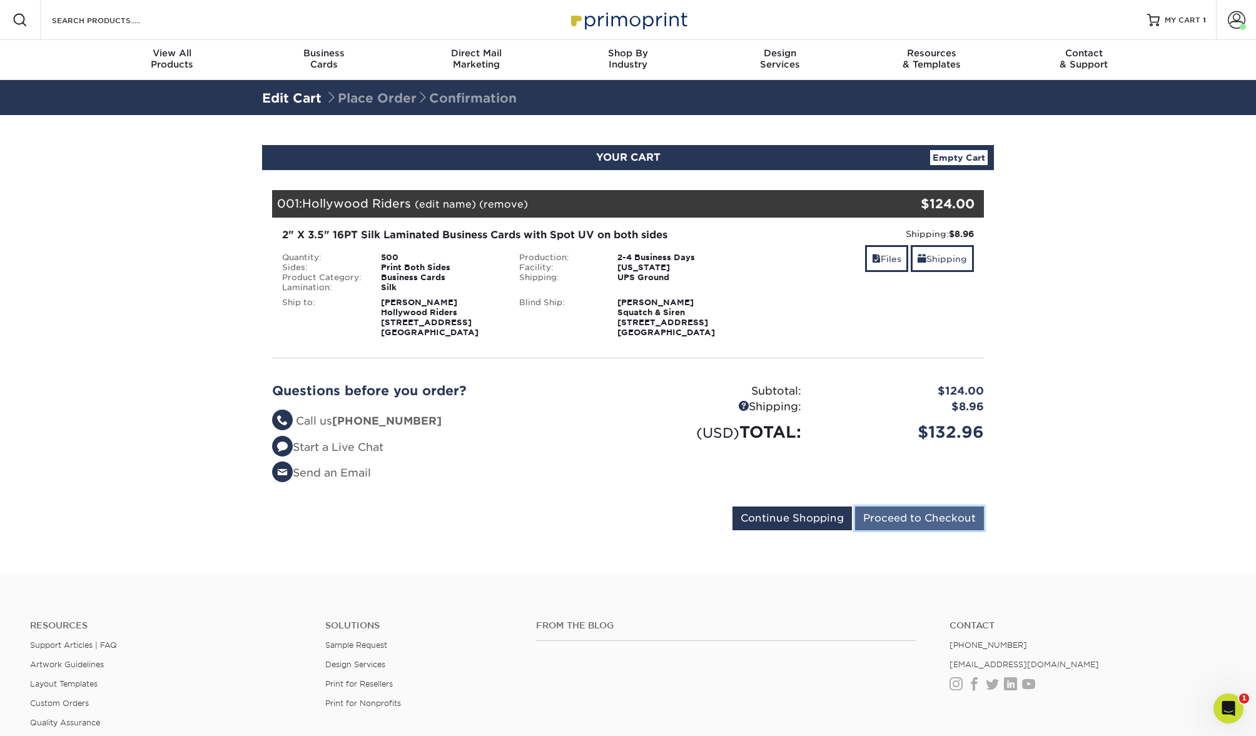
click at [949, 518] on input "Proceed to Checkout" at bounding box center [919, 519] width 129 height 24
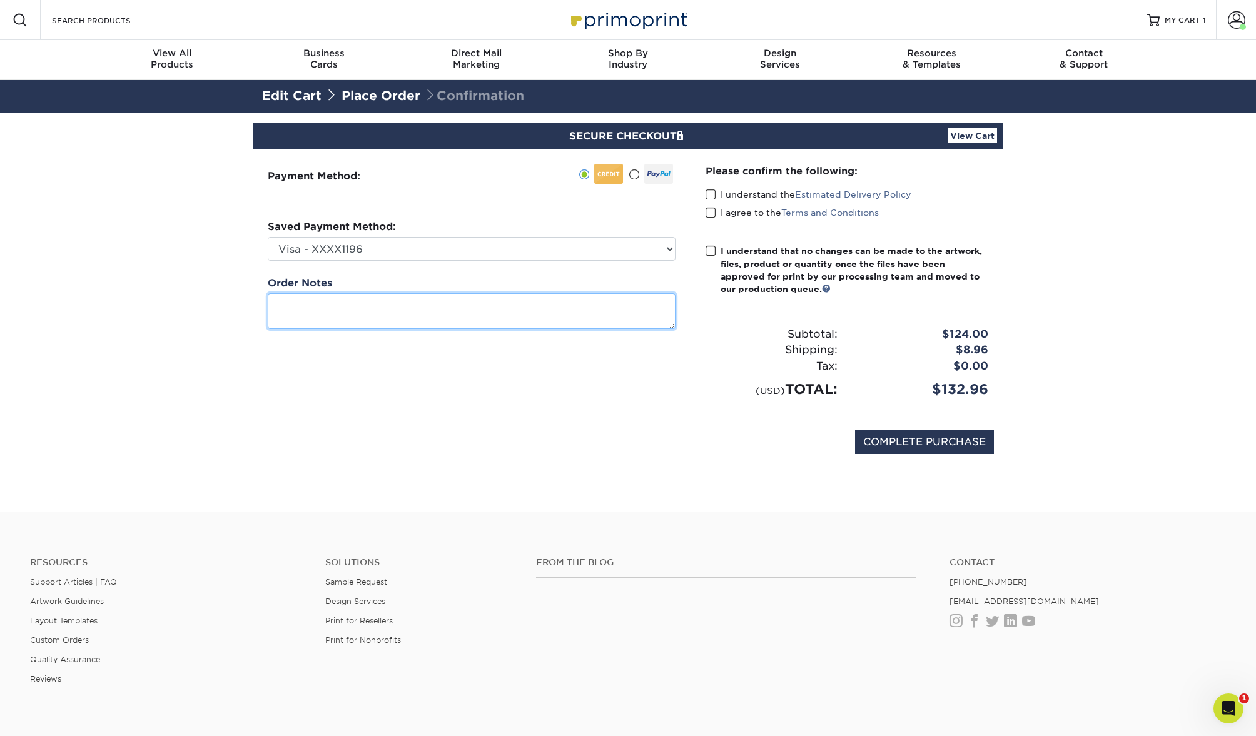
click at [428, 297] on textarea at bounding box center [472, 311] width 408 height 36
drag, startPoint x: 328, startPoint y: 301, endPoint x: 245, endPoint y: 302, distance: 82.6
click at [245, 302] on section "SECURE CHECKOUT View Cart Payment Method: Saved Payment Method:" at bounding box center [628, 313] width 1256 height 400
click at [398, 316] on textarea "Please let me know if you need the spot UV files setup differently. I used 100%…" at bounding box center [472, 311] width 408 height 36
paste textarea "Thank you!"
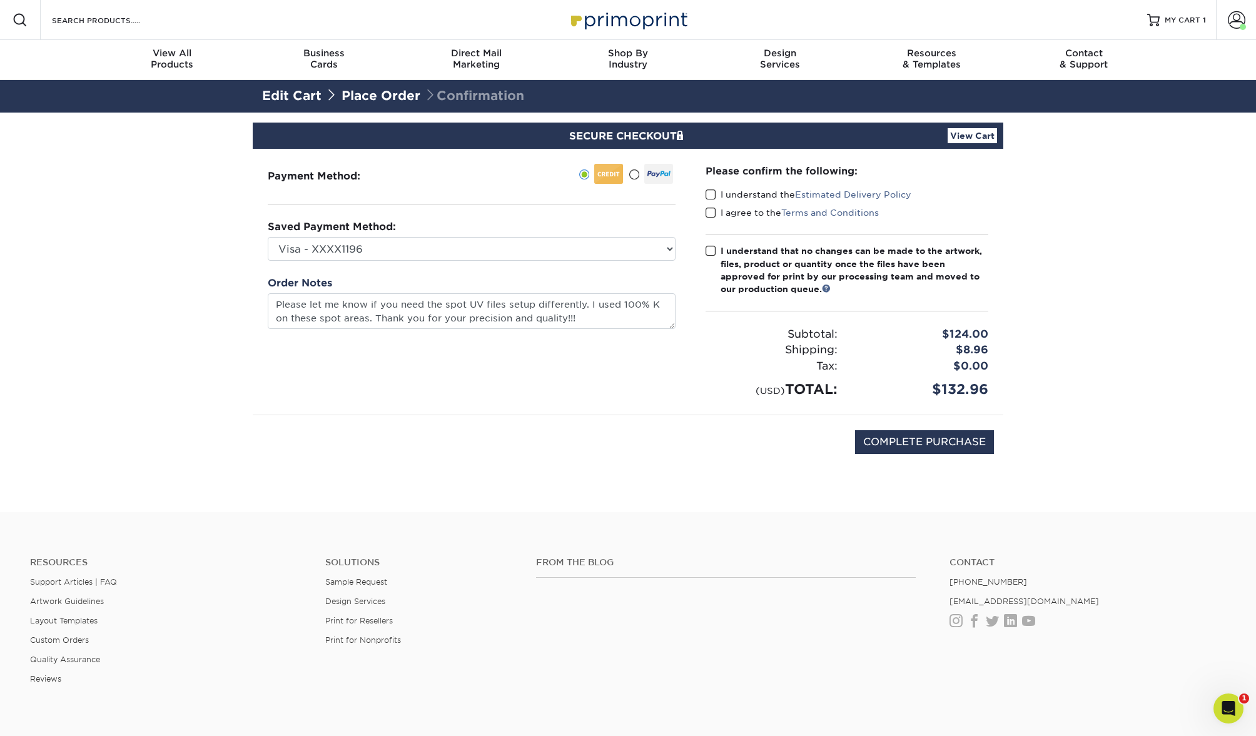
type textarea "Please let me know if you need the spot UV files setup differently. I used 100 …"
click at [709, 194] on span at bounding box center [710, 195] width 11 height 12
click at [0, 0] on input "I understand the Estimated Delivery Policy" at bounding box center [0, 0] width 0 height 0
click at [709, 216] on span at bounding box center [710, 213] width 11 height 12
click at [0, 0] on input "I agree to the Terms and Conditions" at bounding box center [0, 0] width 0 height 0
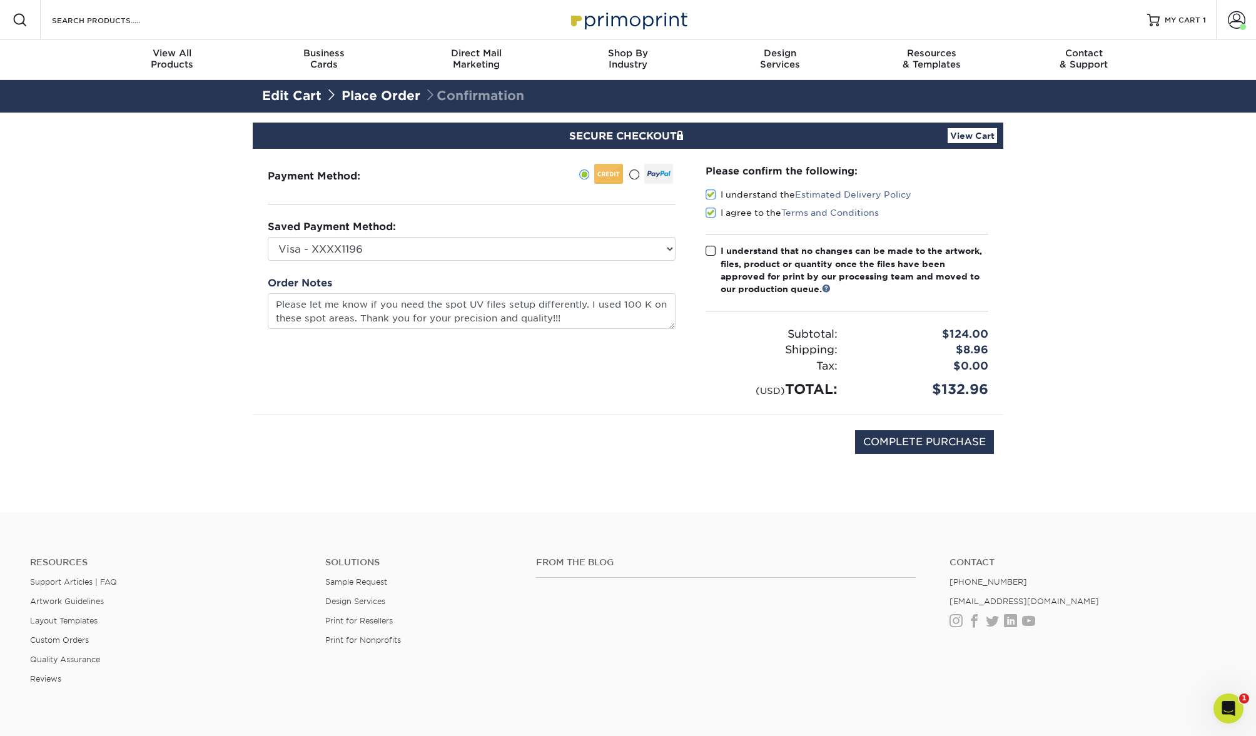
click at [712, 250] on span at bounding box center [710, 251] width 11 height 12
click at [0, 0] on input "I understand that no changes can be made to the artwork, files, product or quan…" at bounding box center [0, 0] width 0 height 0
click at [978, 139] on link "View Cart" at bounding box center [972, 135] width 49 height 15
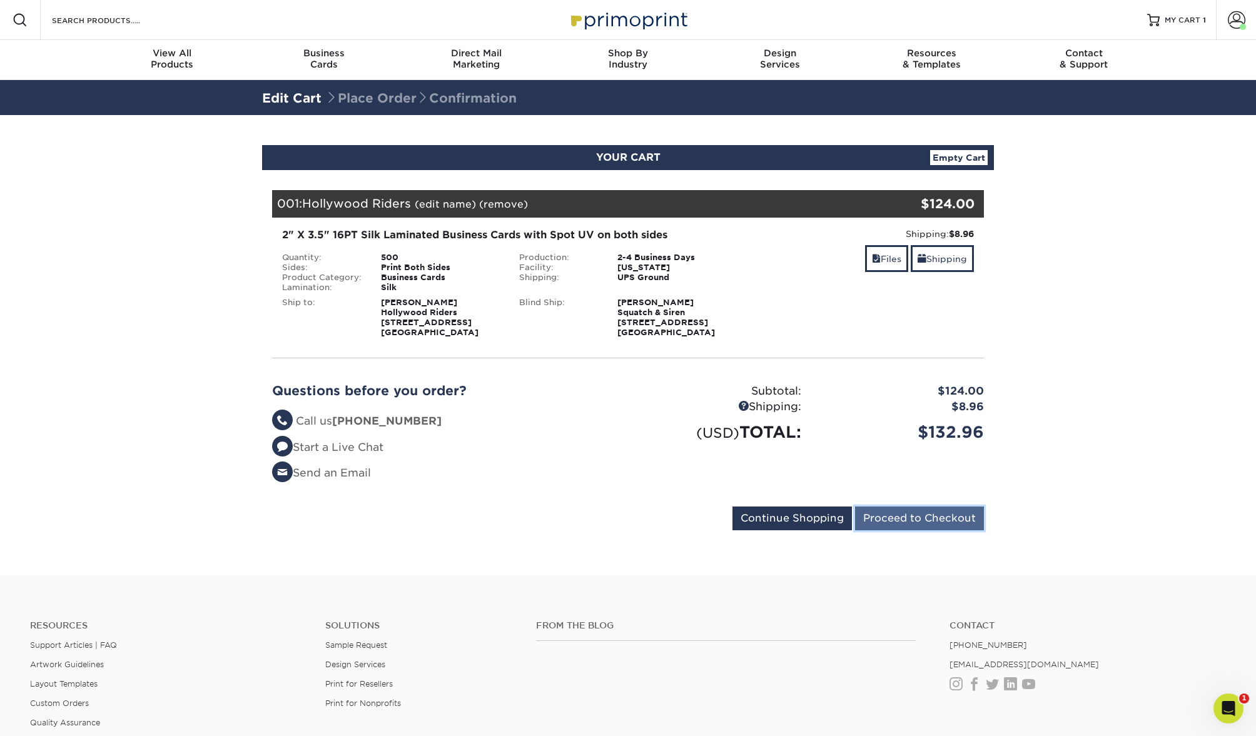
click at [930, 520] on input "Proceed to Checkout" at bounding box center [919, 519] width 129 height 24
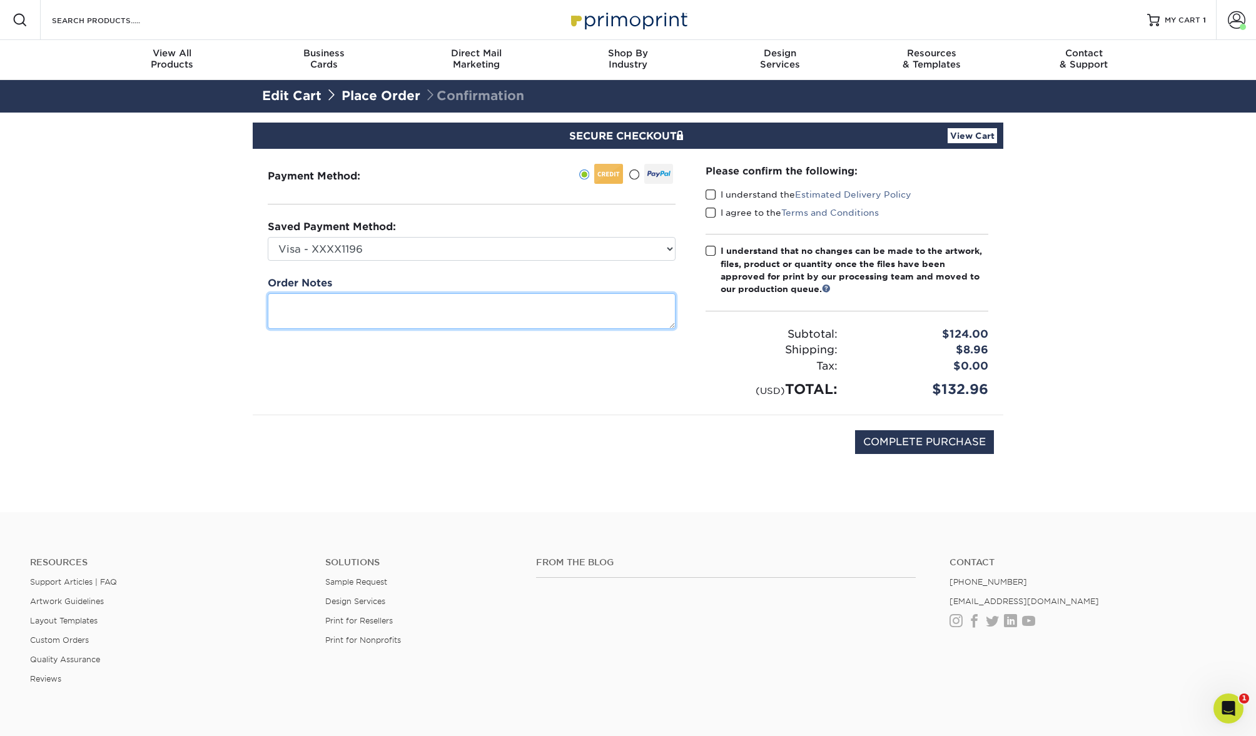
click at [380, 301] on textarea at bounding box center [472, 311] width 408 height 36
click at [707, 192] on span at bounding box center [710, 195] width 11 height 12
click at [0, 0] on input "I understand the Estimated Delivery Policy" at bounding box center [0, 0] width 0 height 0
click at [710, 207] on span at bounding box center [710, 213] width 11 height 12
click at [0, 0] on input "I agree to the Terms and Conditions" at bounding box center [0, 0] width 0 height 0
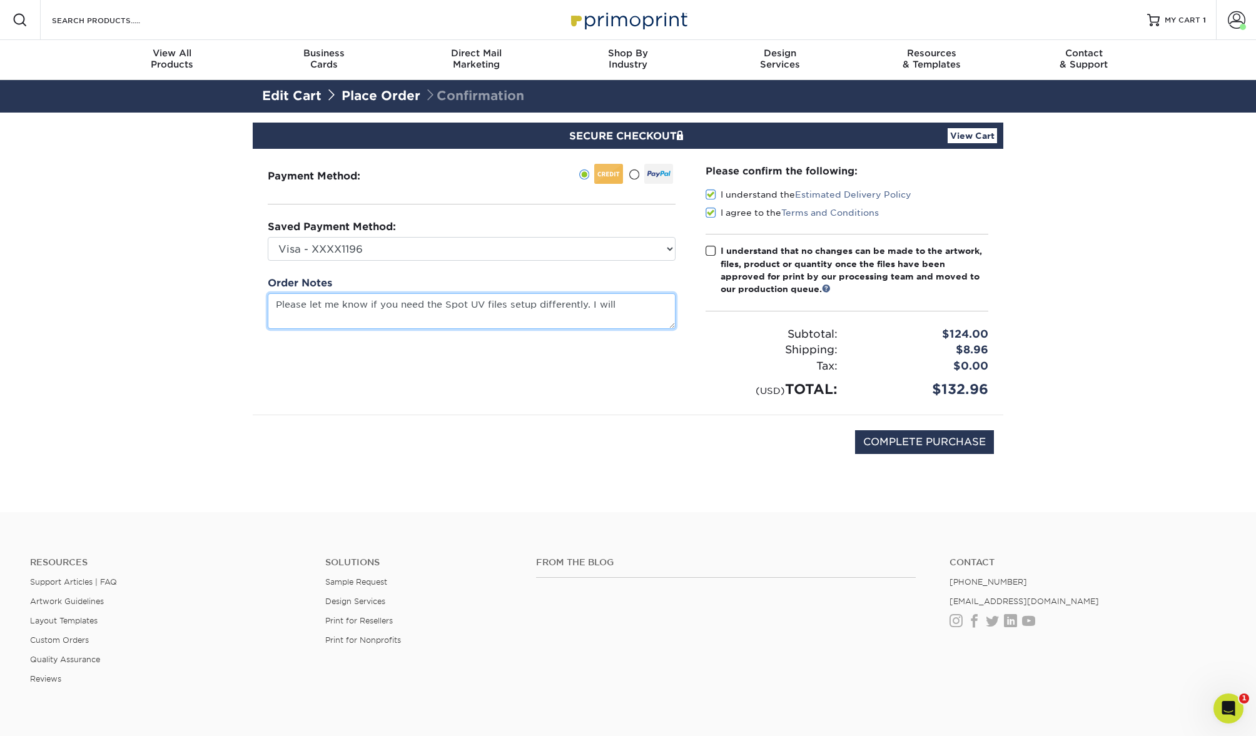
click at [623, 305] on textarea "Please let me know if you need the Spot UV files setup differently. I will" at bounding box center [472, 311] width 408 height 36
drag, startPoint x: 626, startPoint y: 308, endPoint x: 632, endPoint y: 321, distance: 13.7
click at [632, 321] on textarea "Please let me know if you need the Spot UV files setup differently. I set them …" at bounding box center [472, 311] width 408 height 36
click at [615, 311] on textarea "Please let me know if you need the Spot UV files setup differently. I set them …" at bounding box center [472, 311] width 408 height 36
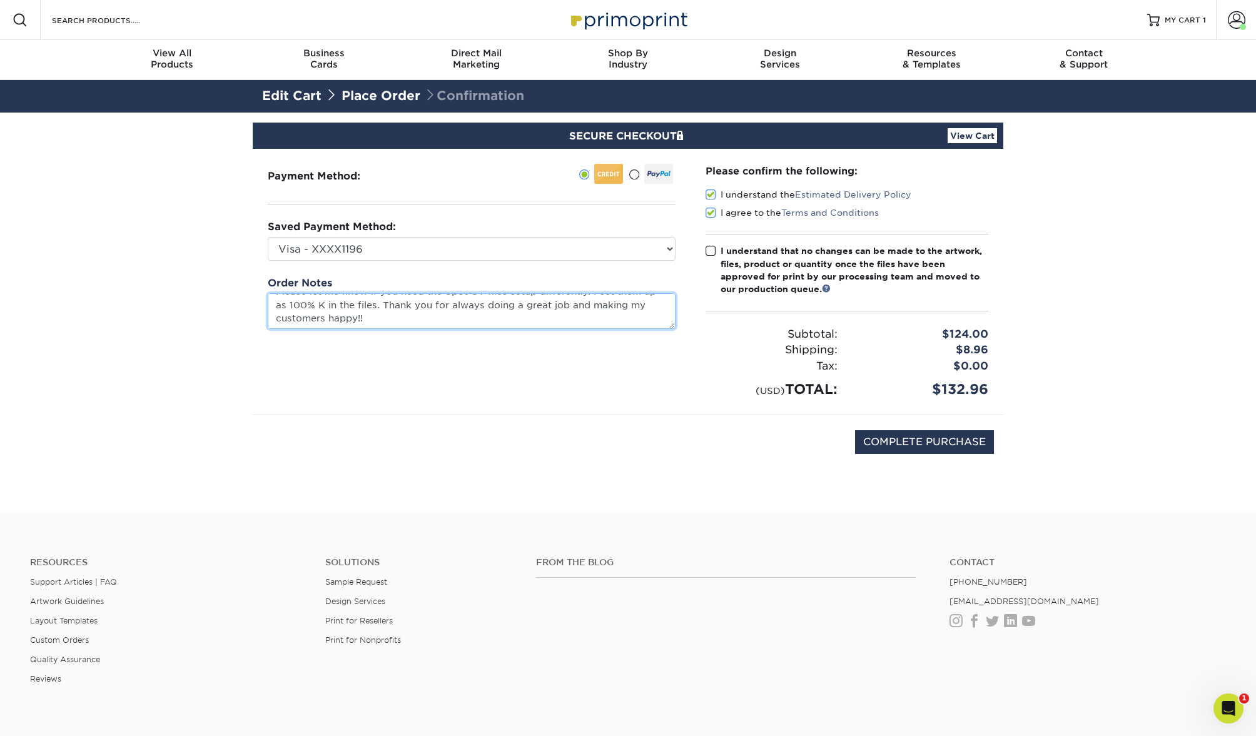
drag, startPoint x: 567, startPoint y: 301, endPoint x: 577, endPoint y: 313, distance: 15.5
click at [577, 313] on textarea "Please let me know if you need the Spot UV files setup differently. I set them …" at bounding box center [472, 311] width 408 height 36
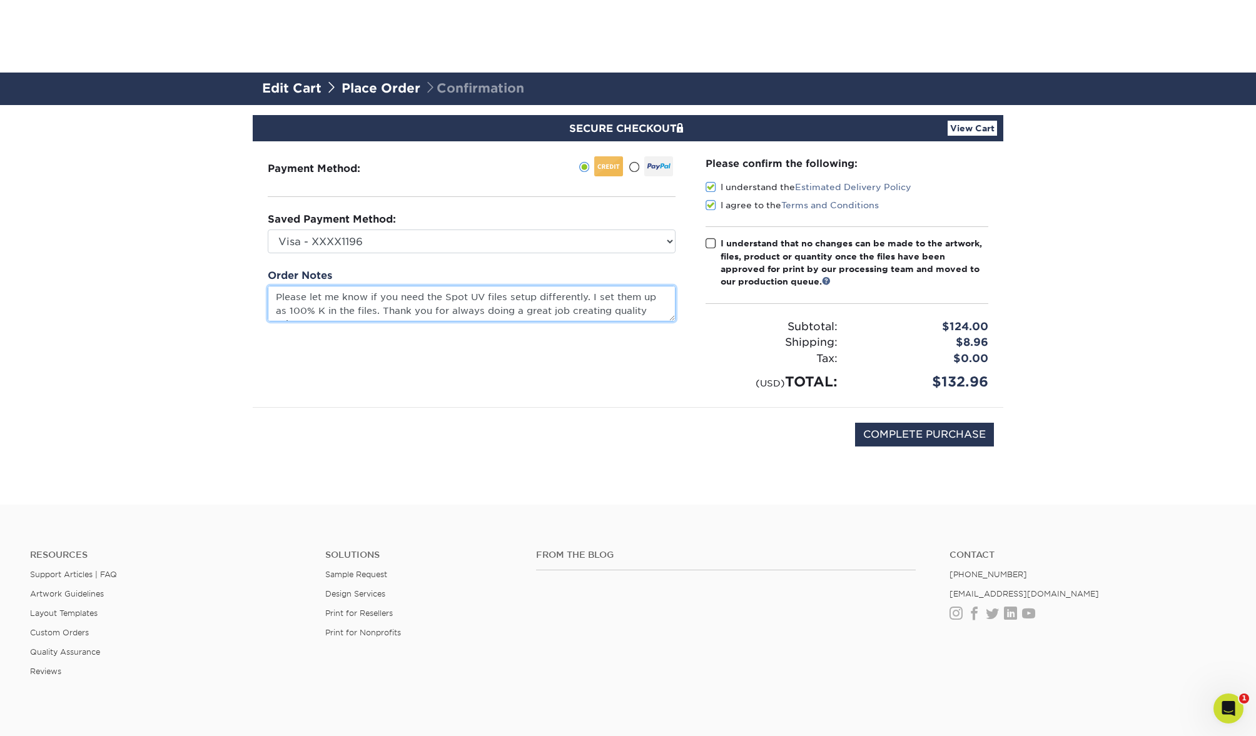
scroll to position [0, 0]
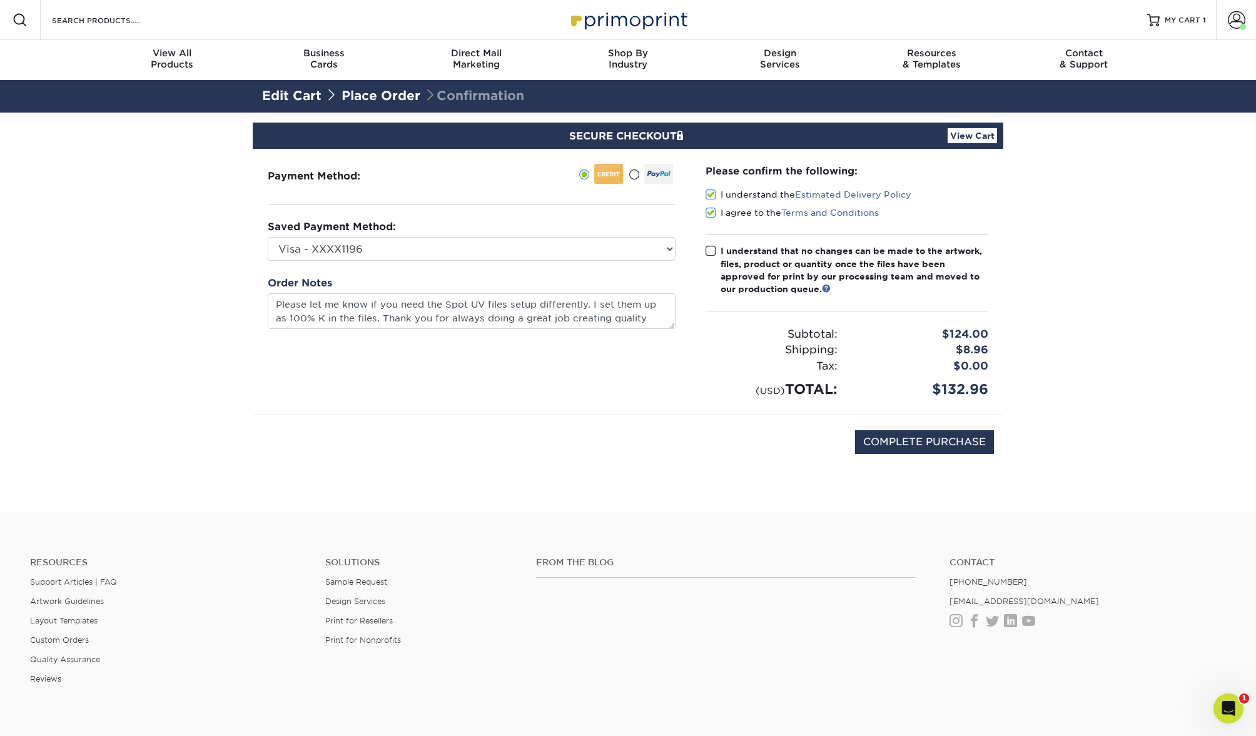
type textarea "Please let me know if you need the Spot UV files setup differently. I set them …"
click at [710, 248] on span at bounding box center [710, 251] width 11 height 12
click at [0, 0] on input "I understand that no changes can be made to the artwork, files, product or quan…" at bounding box center [0, 0] width 0 height 0
click at [941, 443] on input "COMPLETE PURCHASE" at bounding box center [924, 442] width 139 height 24
type input "PROCESSING, PLEASE WAIT..."
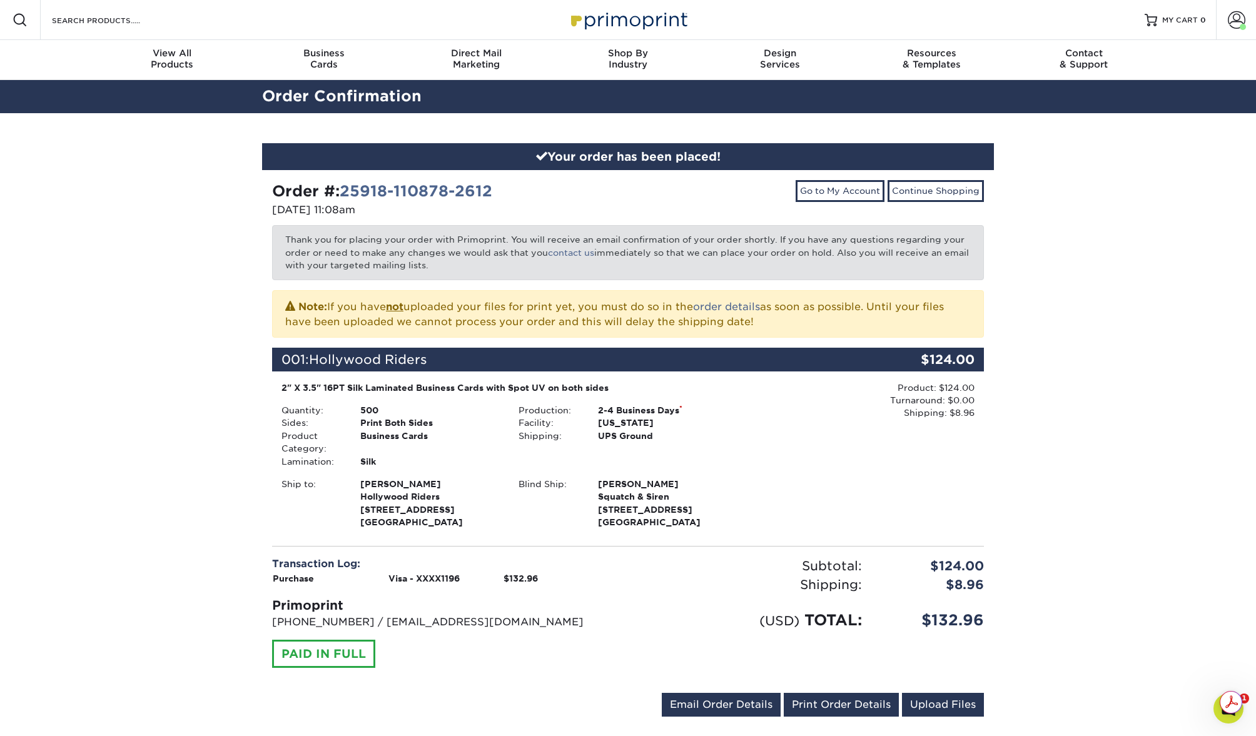
click at [1078, 451] on div "Your order has been placed! Order #: 25918-110878-2612 09/18/2025 11:08am Go to…" at bounding box center [628, 437] width 1256 height 649
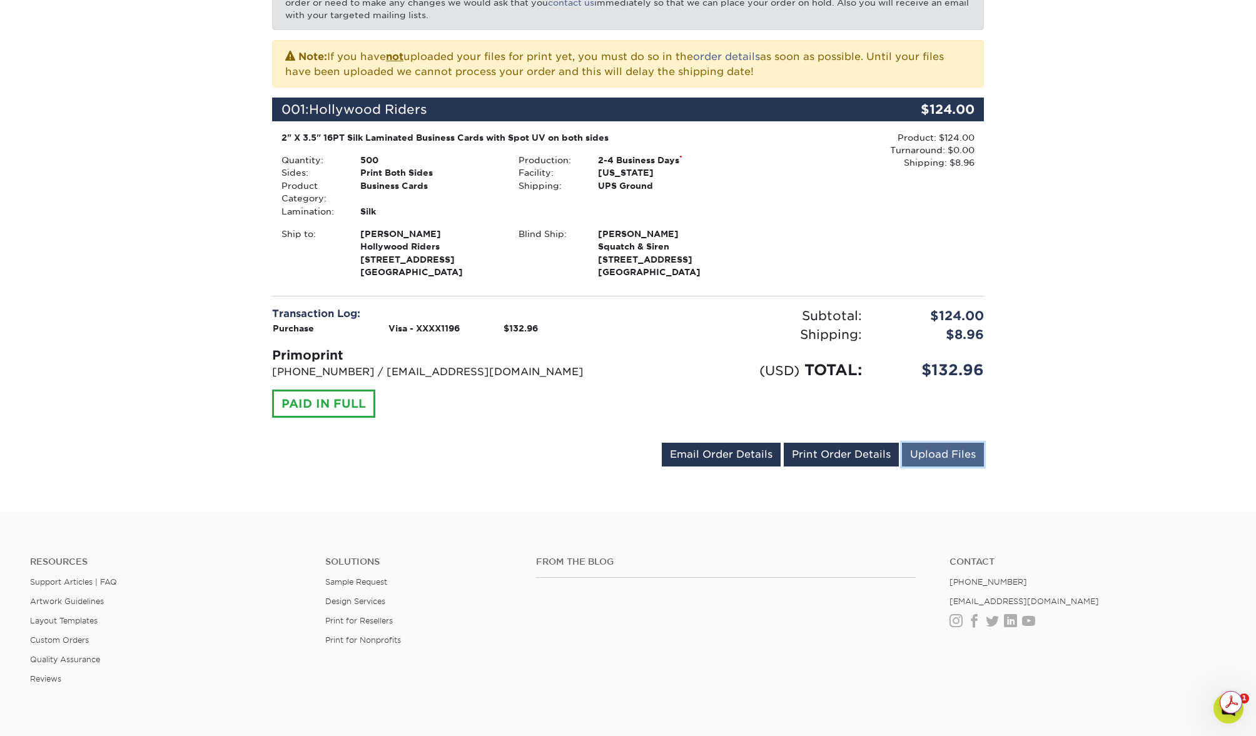
click at [933, 457] on link "Upload Files" at bounding box center [943, 455] width 82 height 24
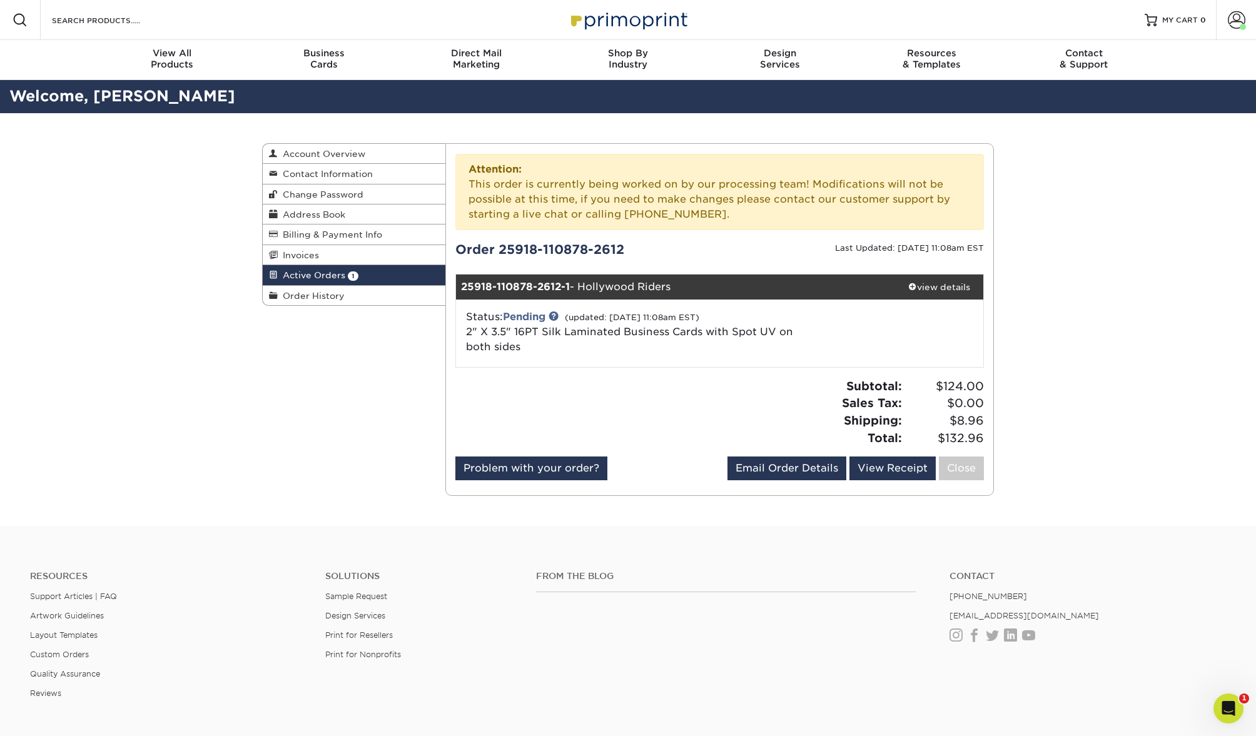
click at [771, 216] on div "Attention: This order is currently being worked on by our processing team! Modi…" at bounding box center [719, 192] width 529 height 76
click at [1096, 292] on div "Active Orders Account Overview Contact Information Change Password Address Book…" at bounding box center [628, 319] width 1256 height 413
click at [911, 283] on span at bounding box center [912, 286] width 9 height 9
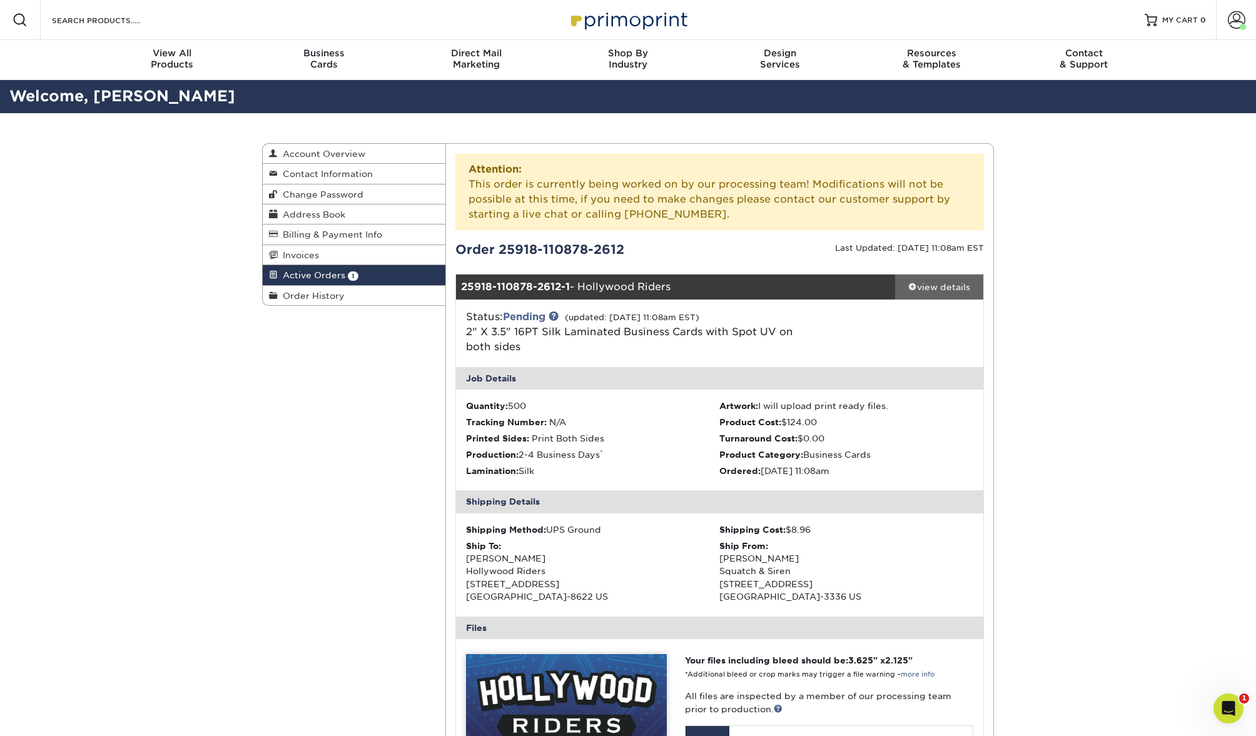
click at [923, 285] on div "view details" at bounding box center [939, 287] width 88 height 13
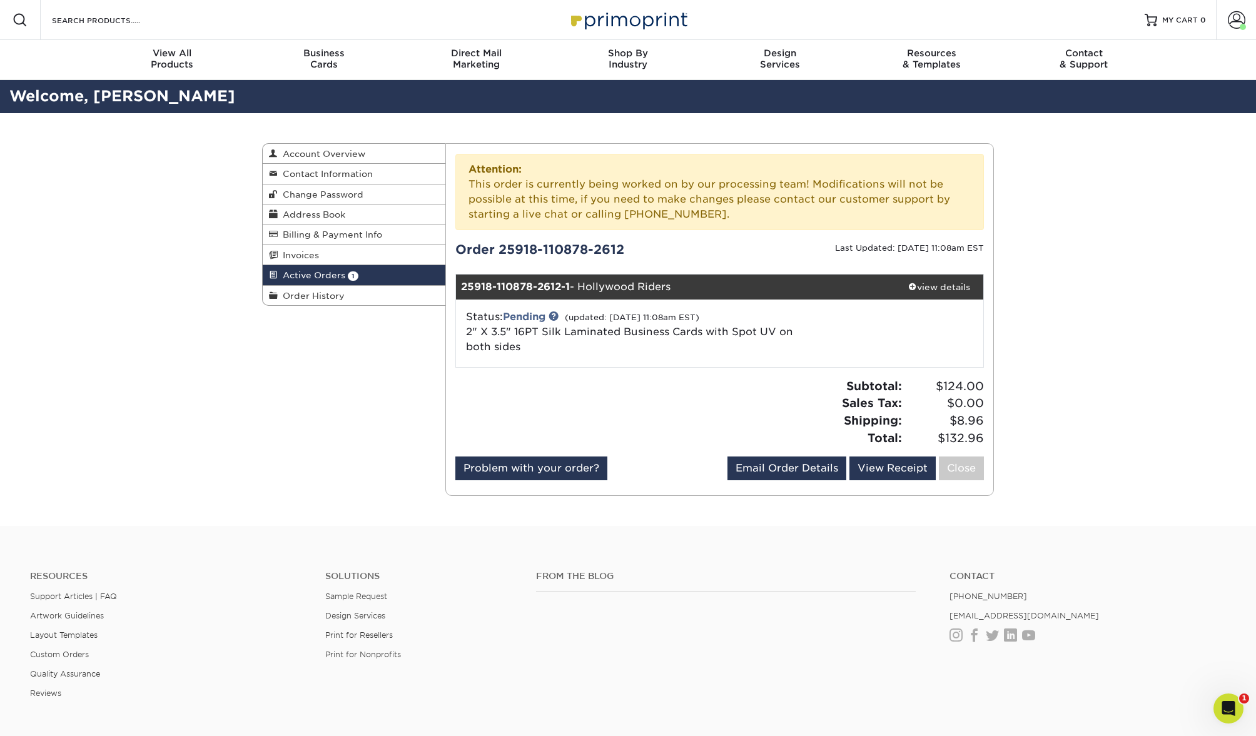
drag, startPoint x: 1146, startPoint y: 297, endPoint x: 1111, endPoint y: 278, distance: 39.2
click at [1144, 297] on div "Active Orders Account Overview Contact Information Change Password Address Book…" at bounding box center [628, 319] width 1256 height 413
click at [1078, 210] on div "Active Orders Account Overview Contact Information Change Password Address Book…" at bounding box center [628, 319] width 1256 height 413
